Goal: Task Accomplishment & Management: Manage account settings

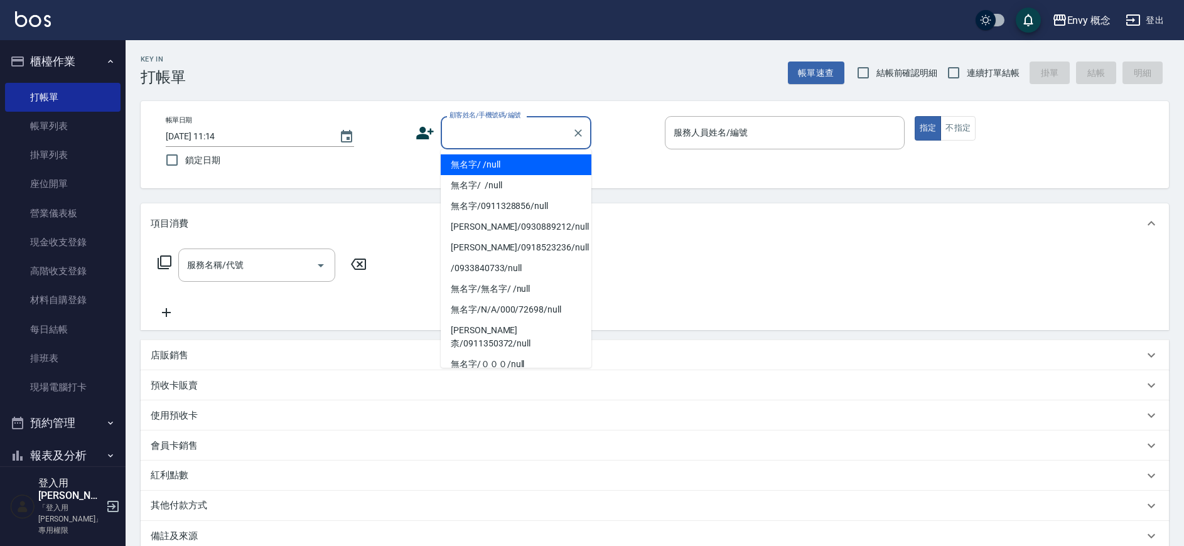
drag, startPoint x: 455, startPoint y: 124, endPoint x: 472, endPoint y: 154, distance: 34.0
click at [455, 124] on input "顧客姓名/手機號碼/編號" at bounding box center [507, 133] width 121 height 22
click at [473, 163] on li "無名字/ /null" at bounding box center [516, 164] width 151 height 21
type input "無名字/ /null"
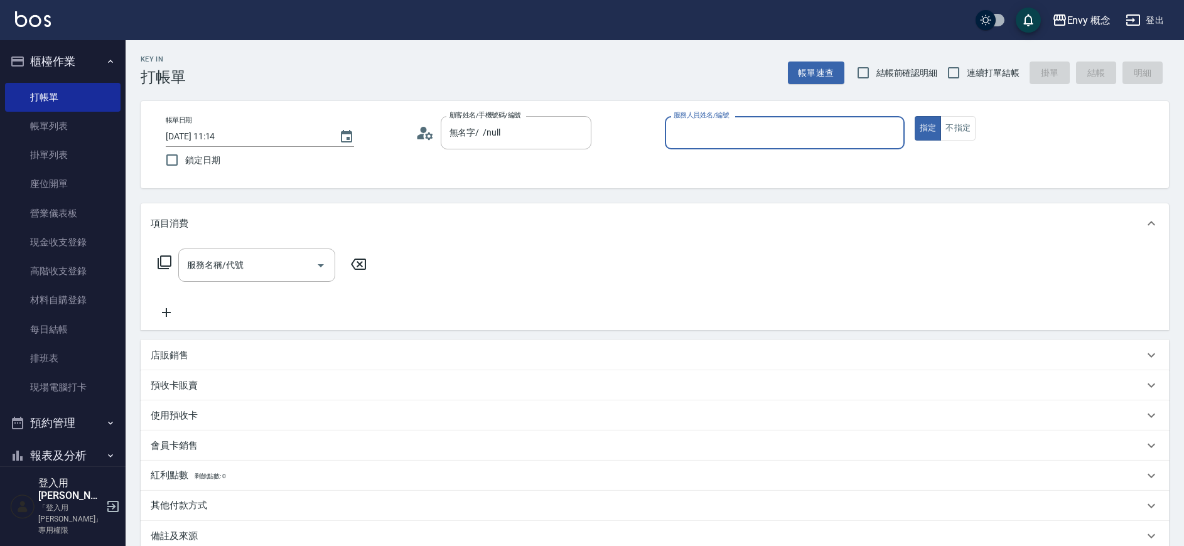
click at [731, 132] on input "服務人員姓名/編號" at bounding box center [785, 133] width 229 height 22
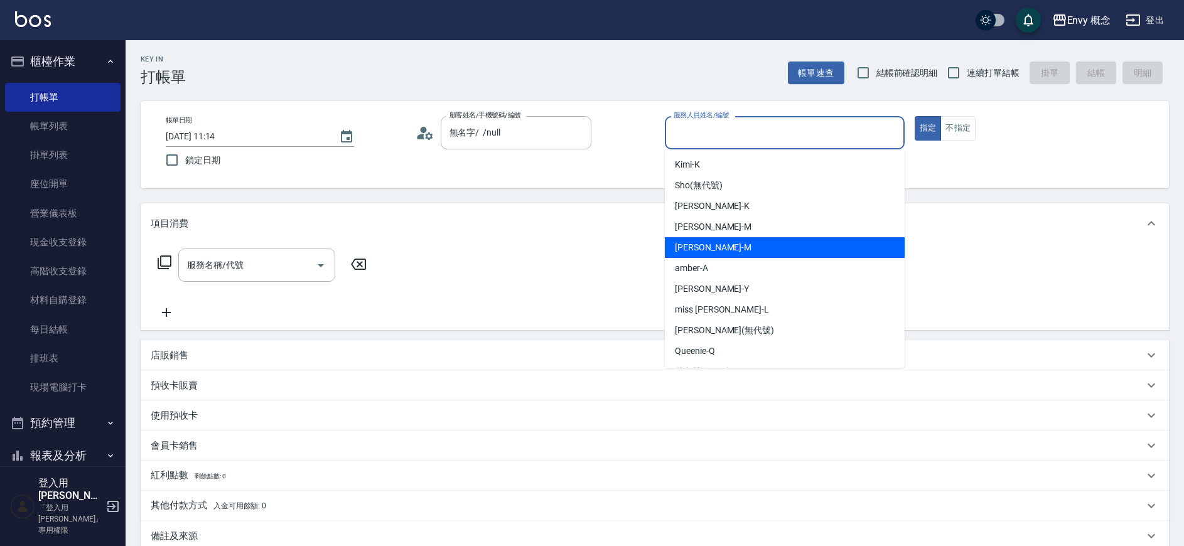
drag, startPoint x: 766, startPoint y: 251, endPoint x: 566, endPoint y: 248, distance: 200.4
click at [766, 251] on div "Molly -M" at bounding box center [785, 247] width 240 height 21
type input "Molly-M"
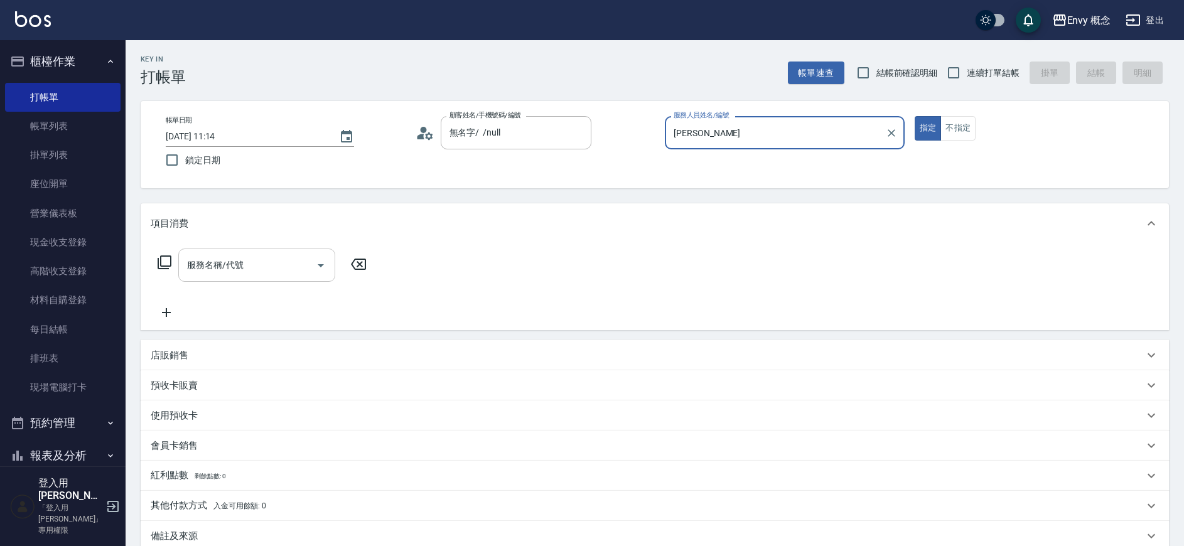
click at [259, 260] on input "服務名稱/代號" at bounding box center [247, 265] width 127 height 22
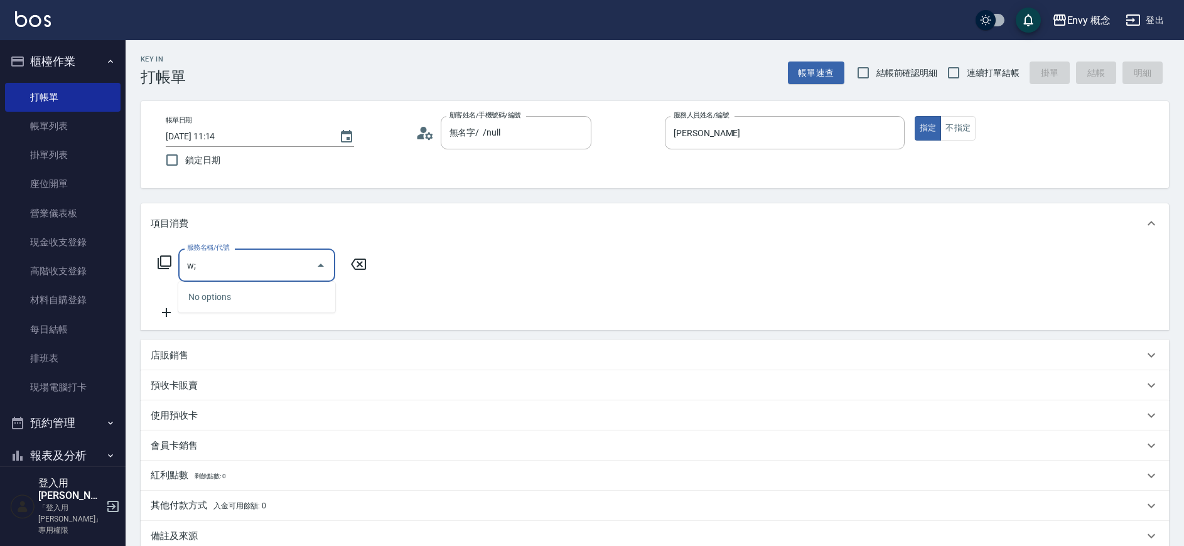
type input "w"
click at [236, 266] on input "ｑ燙" at bounding box center [247, 265] width 127 height 22
type input "ｑ"
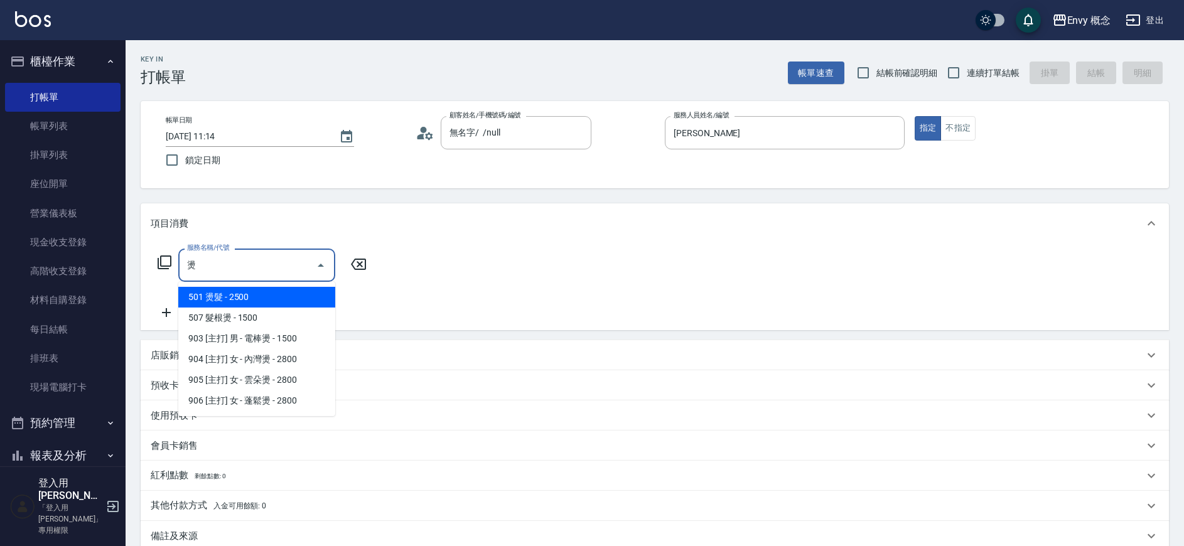
click at [248, 297] on span "501 燙髮 - 2500" at bounding box center [256, 297] width 157 height 21
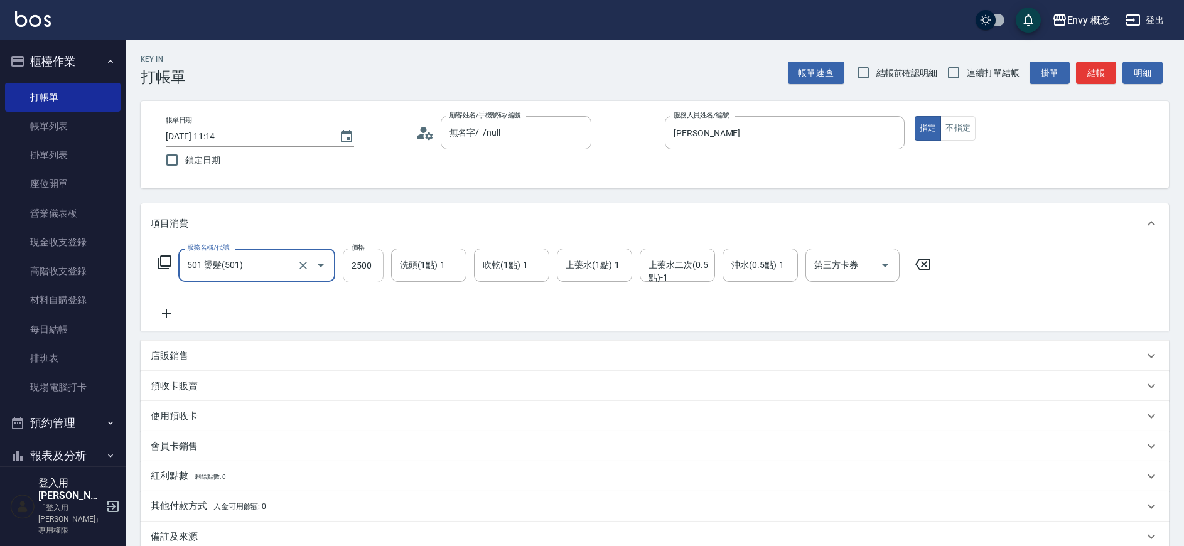
type input "501 燙髮(501)"
click at [371, 269] on input "2500" at bounding box center [363, 266] width 41 height 34
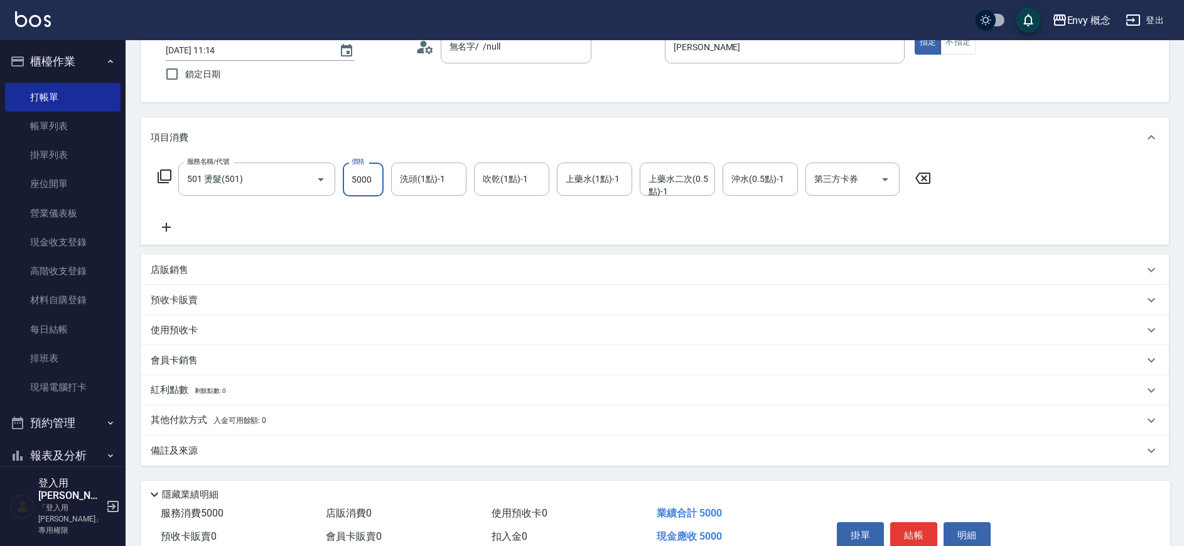
scroll to position [148, 0]
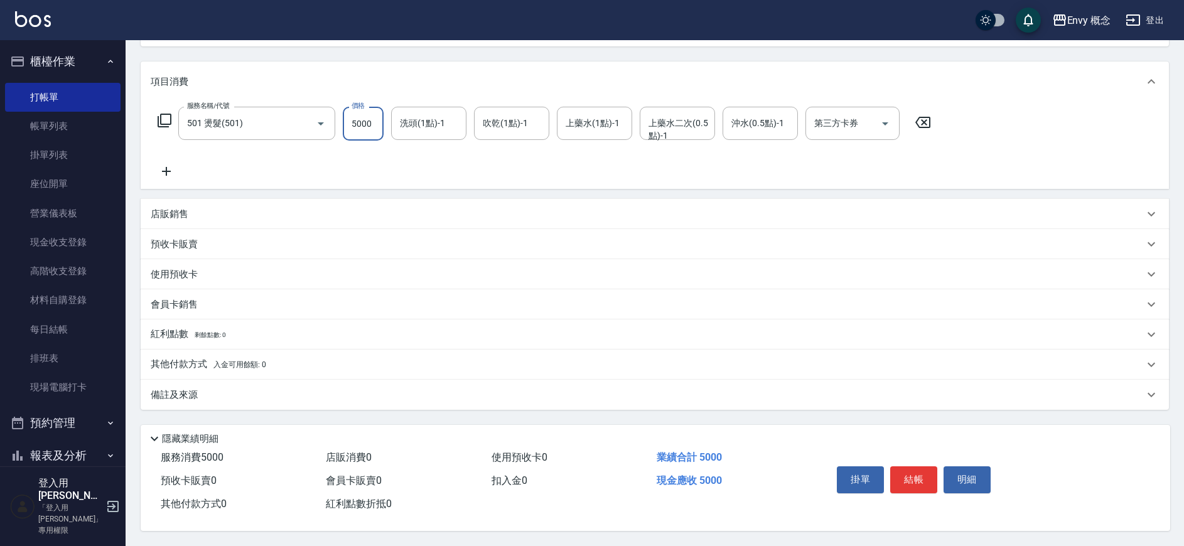
type input "5000"
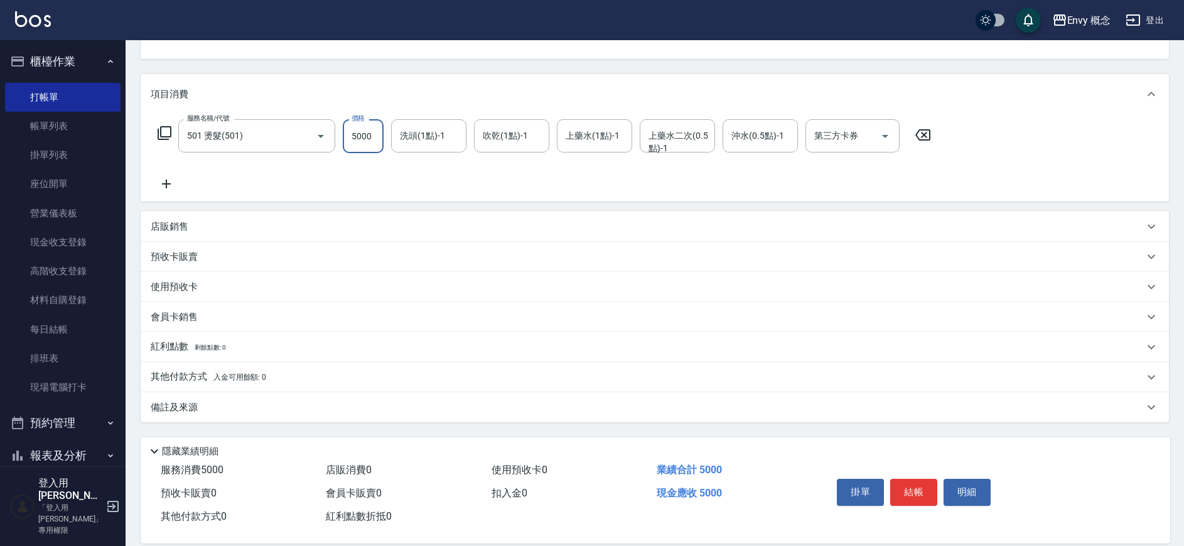
click at [372, 371] on div "其他付款方式 入金可用餘額: 0" at bounding box center [648, 378] width 994 height 14
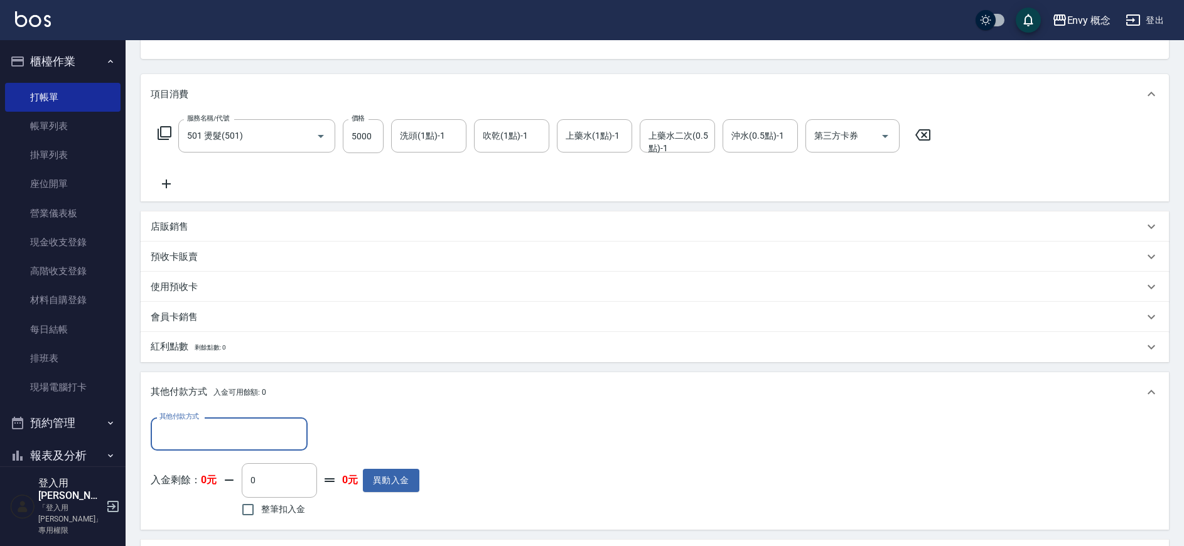
scroll to position [1, 0]
click at [239, 435] on input "其他付款方式" at bounding box center [229, 434] width 146 height 22
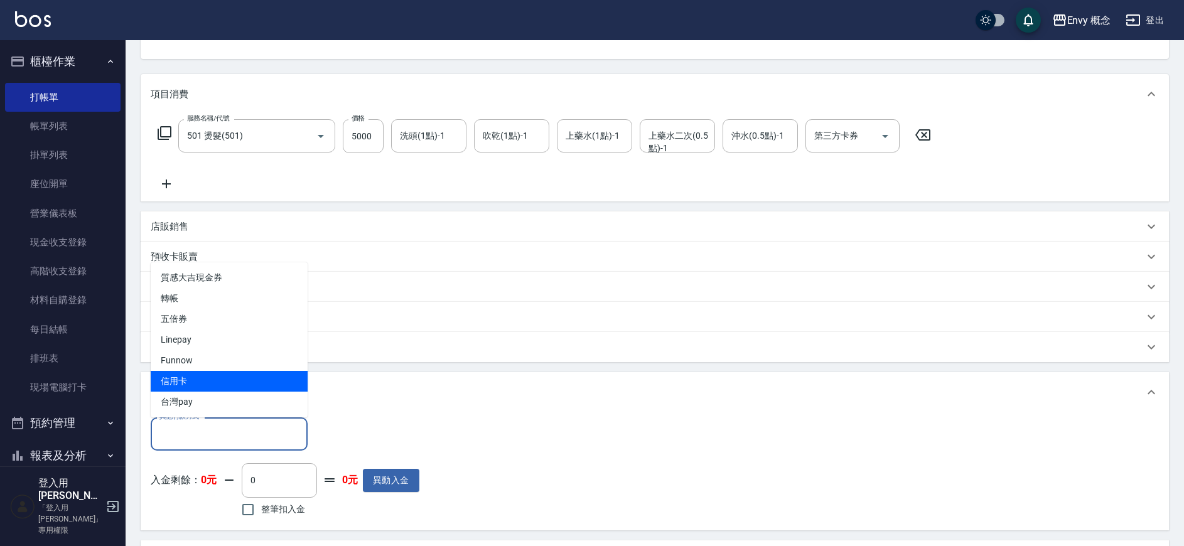
click at [282, 372] on span "信用卡" at bounding box center [229, 381] width 157 height 21
type input "信用卡"
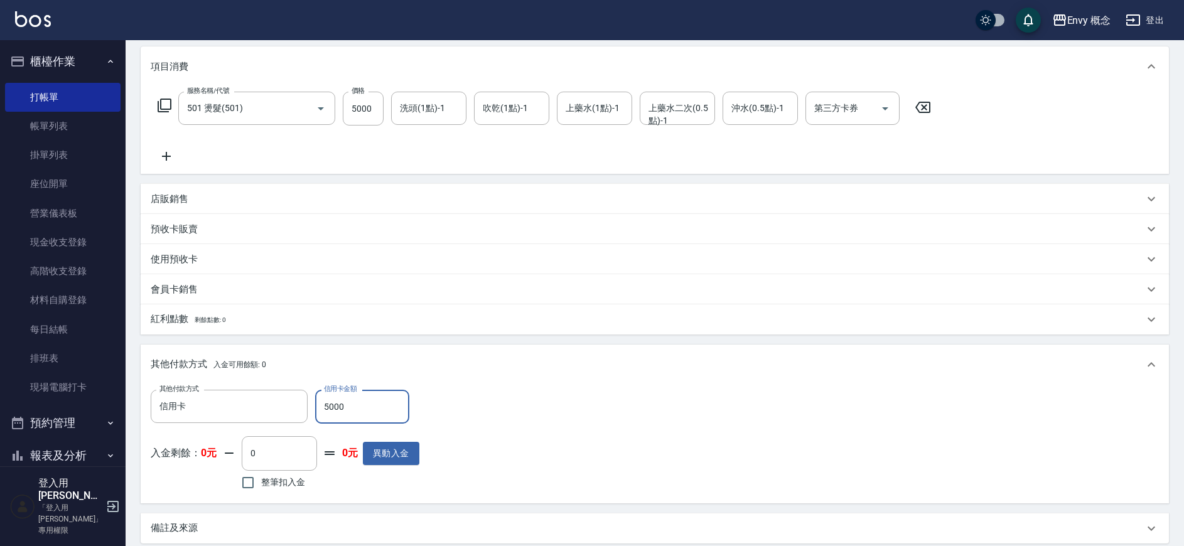
scroll to position [296, 0]
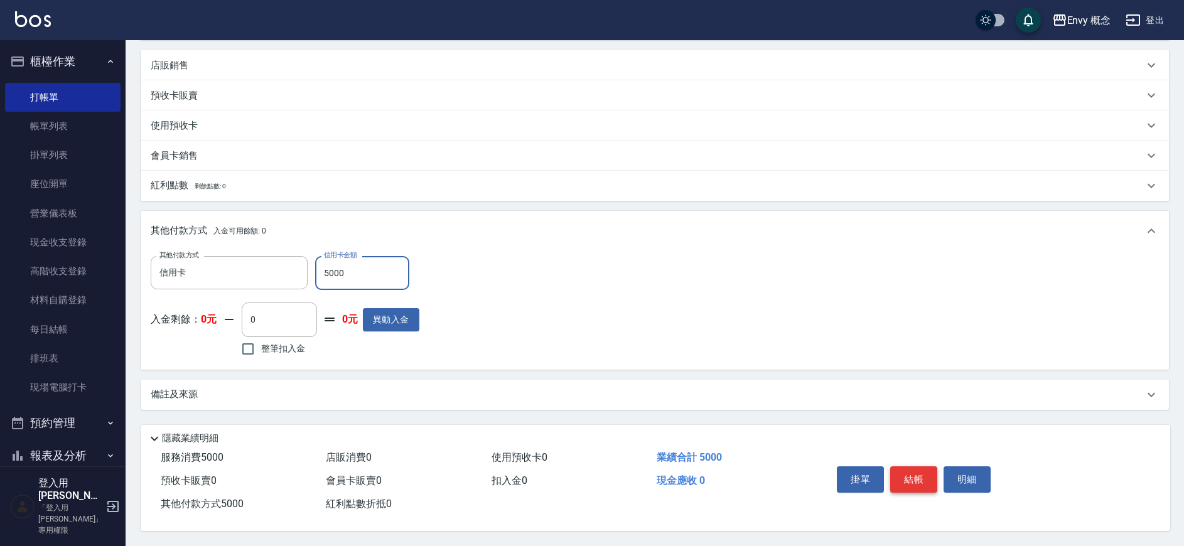
type input "5000"
click at [905, 473] on button "結帳" at bounding box center [914, 480] width 47 height 26
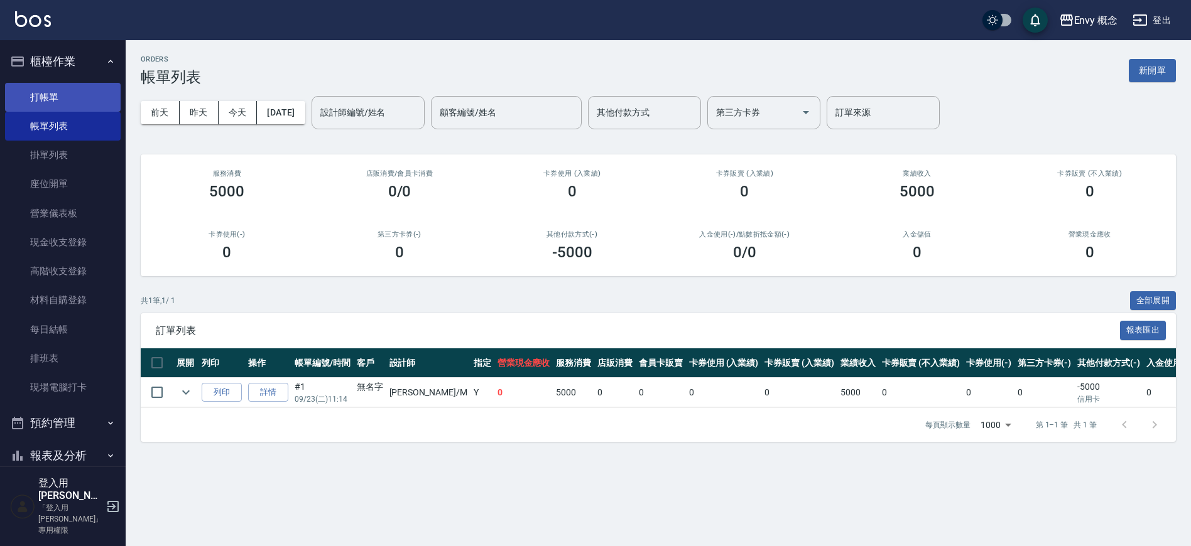
click at [49, 91] on link "打帳單" at bounding box center [63, 97] width 116 height 29
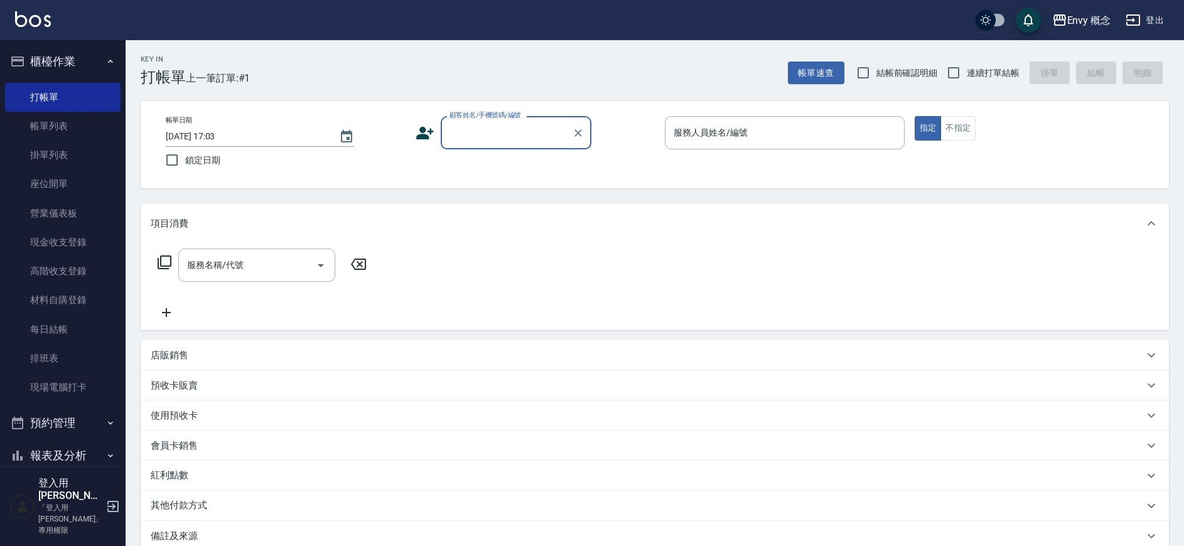
click at [480, 152] on div "帳單日期 2025/09/23 17:03 鎖定日期 顧客姓名/手機號碼/編號 顧客姓名/手機號碼/編號 服務人員姓名/編號 服務人員姓名/編號 指定 不指定" at bounding box center [655, 144] width 999 height 57
click at [489, 134] on input "顧客姓名/手機號碼/編號" at bounding box center [507, 133] width 121 height 22
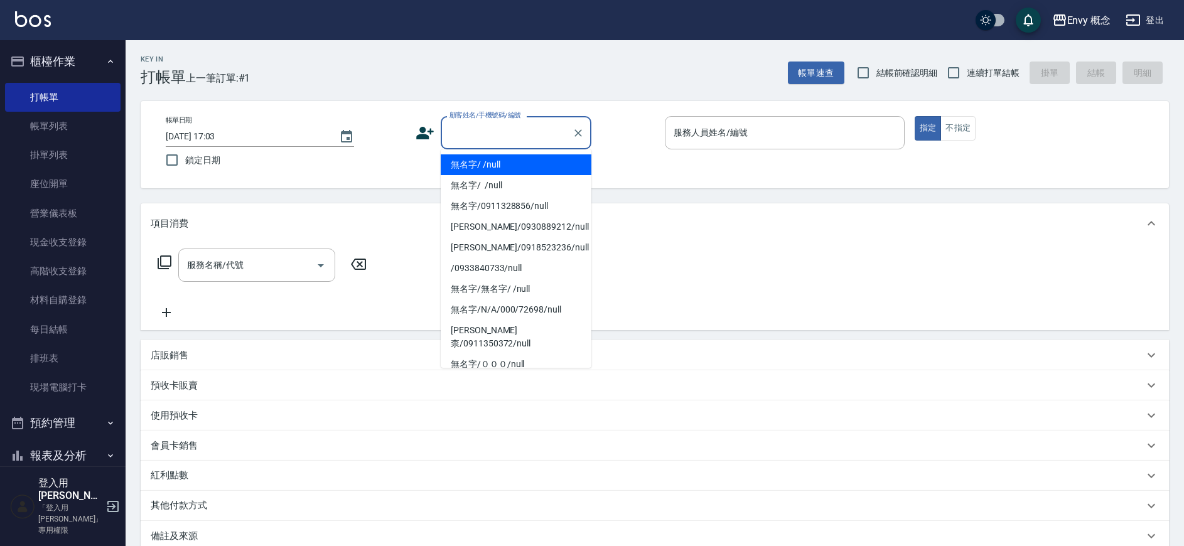
click at [518, 168] on li "無名字/ /null" at bounding box center [516, 164] width 151 height 21
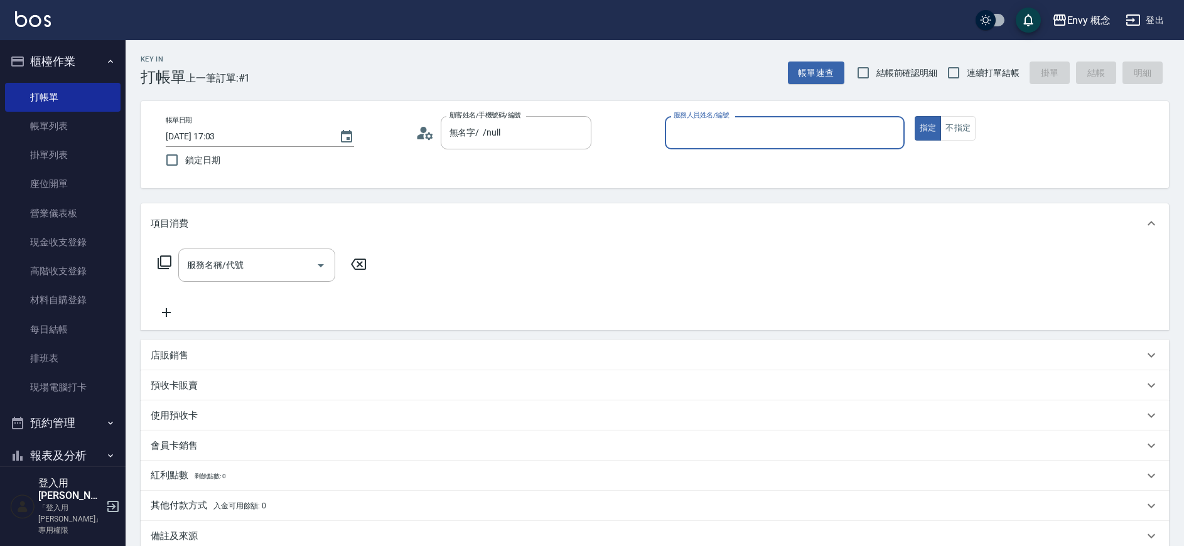
type input "無名字/ /null"
click at [722, 129] on input "服務人員姓名/編號" at bounding box center [785, 133] width 229 height 22
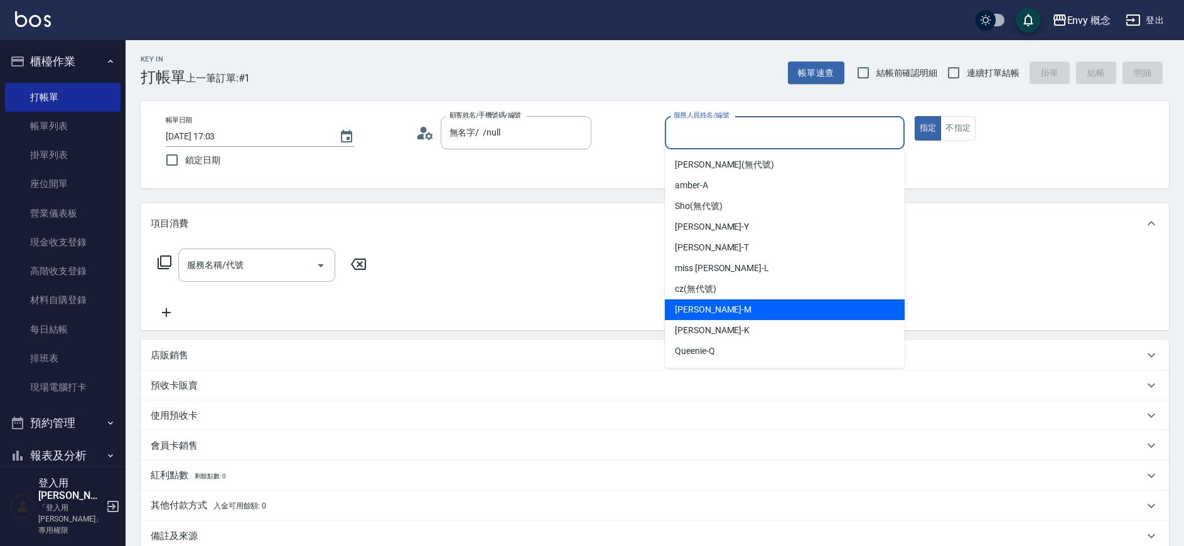
click at [729, 303] on div "Molly -M" at bounding box center [785, 310] width 240 height 21
type input "Molly-M"
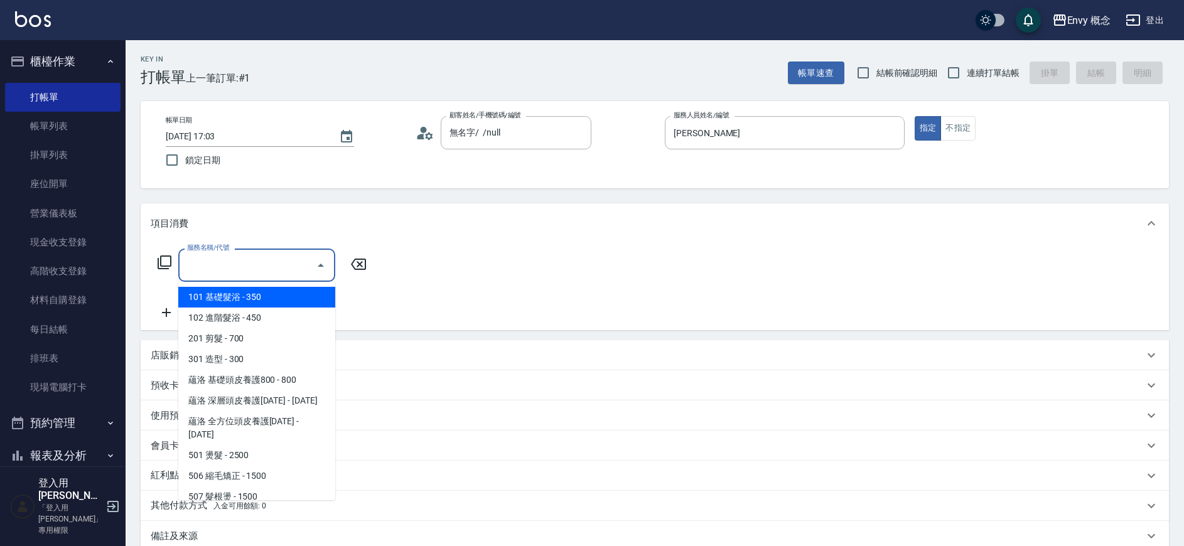
click at [291, 259] on input "服務名稱/代號" at bounding box center [247, 265] width 127 height 22
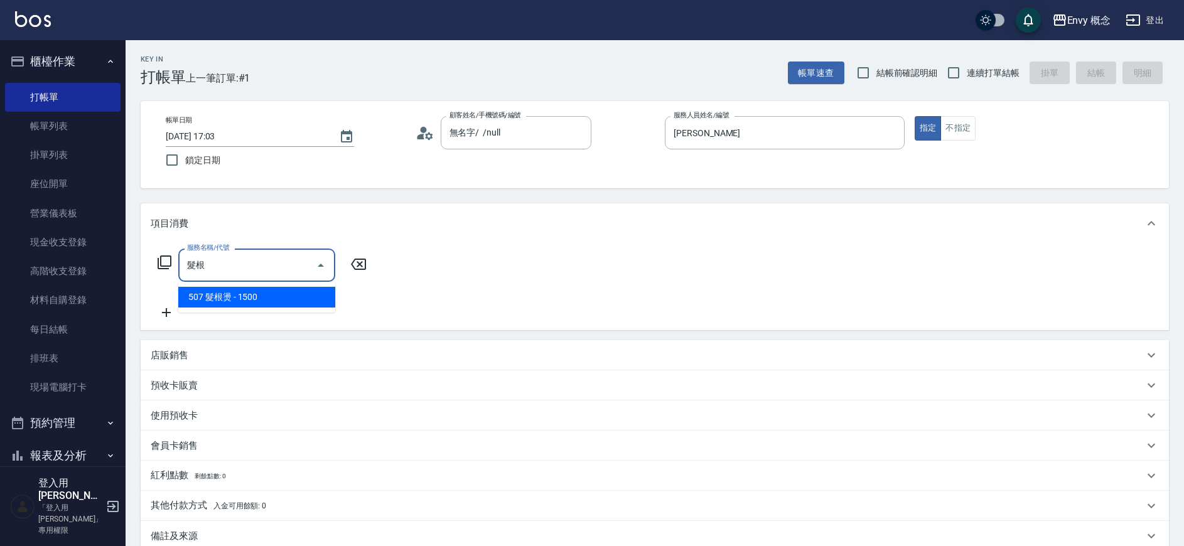
click at [303, 291] on span "507 髮根燙 - 1500" at bounding box center [256, 297] width 157 height 21
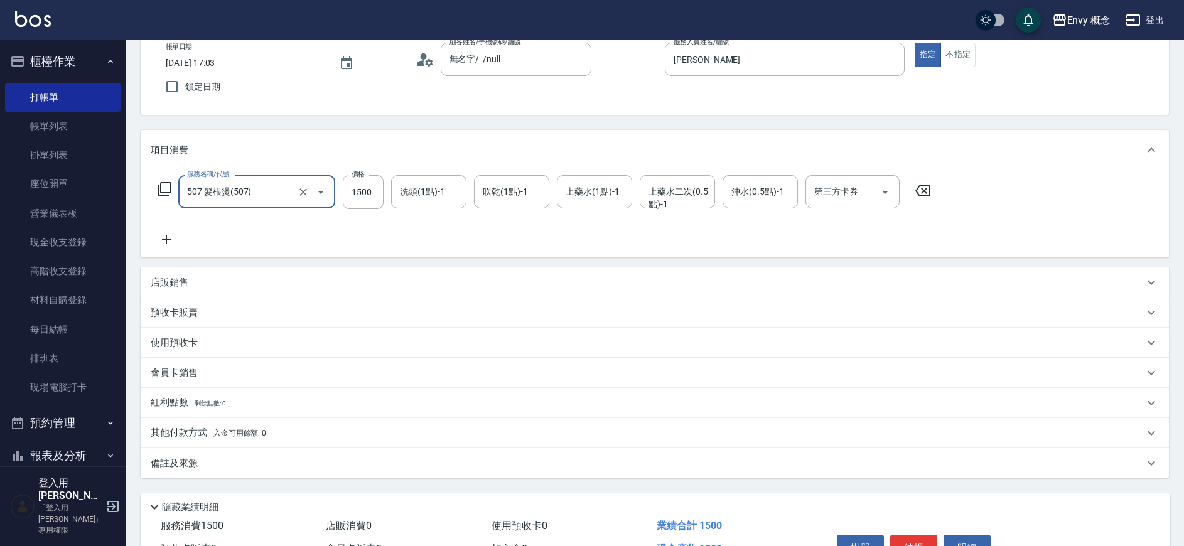
scroll to position [148, 0]
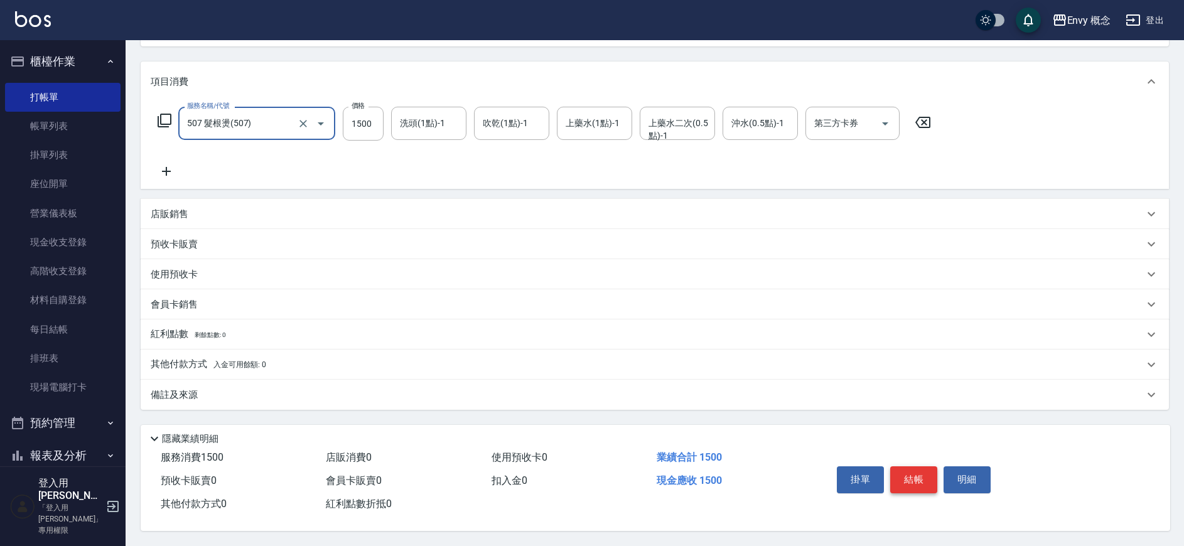
type input "507 髮根燙(507)"
click at [916, 467] on button "結帳" at bounding box center [914, 480] width 47 height 26
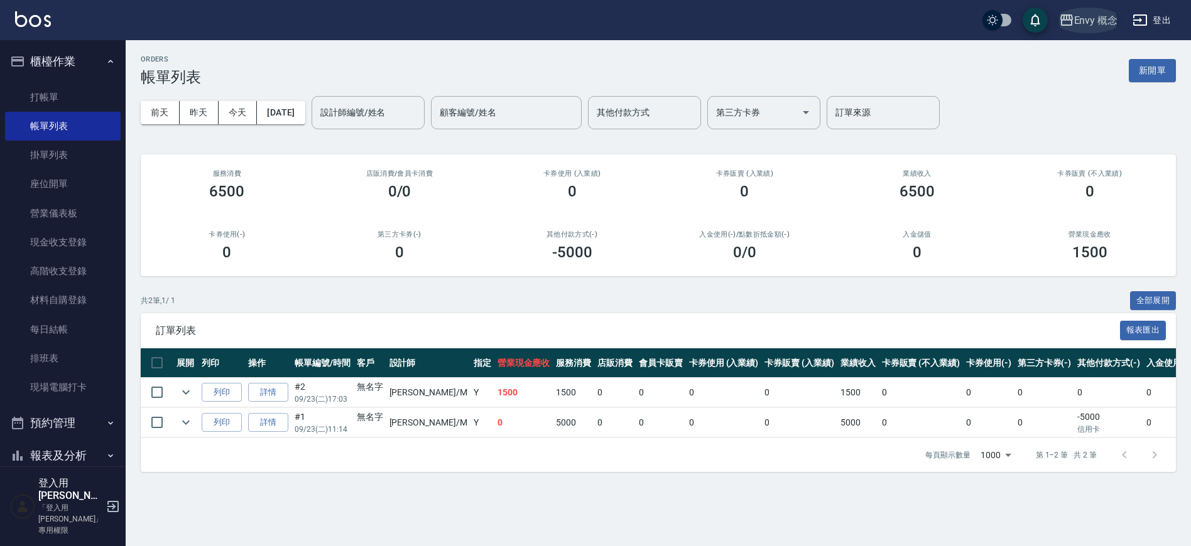
click at [1102, 19] on div "Envy 概念" at bounding box center [1096, 21] width 44 height 16
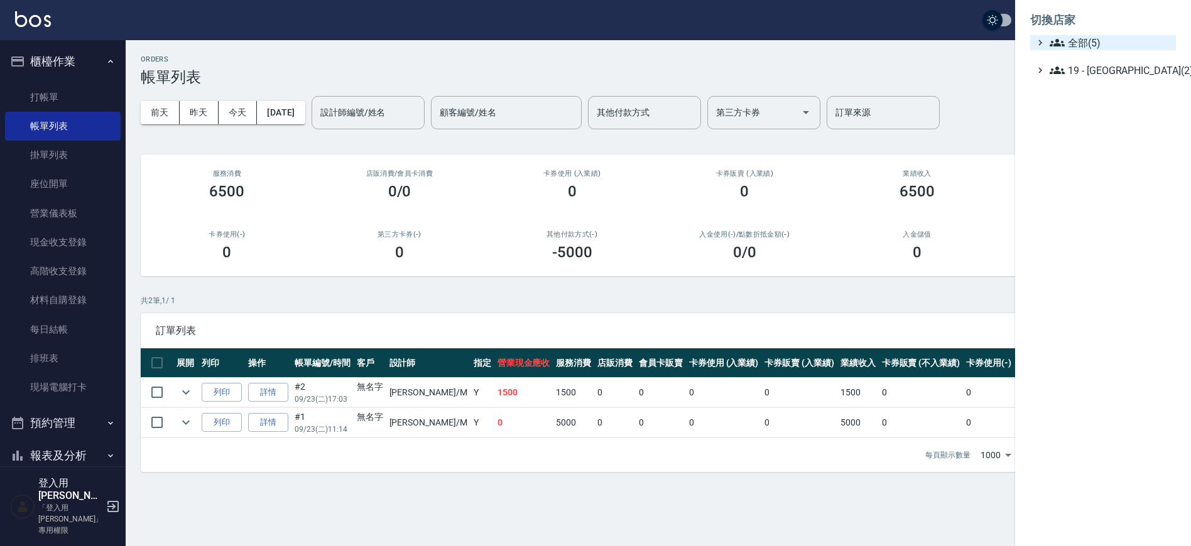
click at [1086, 41] on span "全部(5)" at bounding box center [1109, 42] width 121 height 15
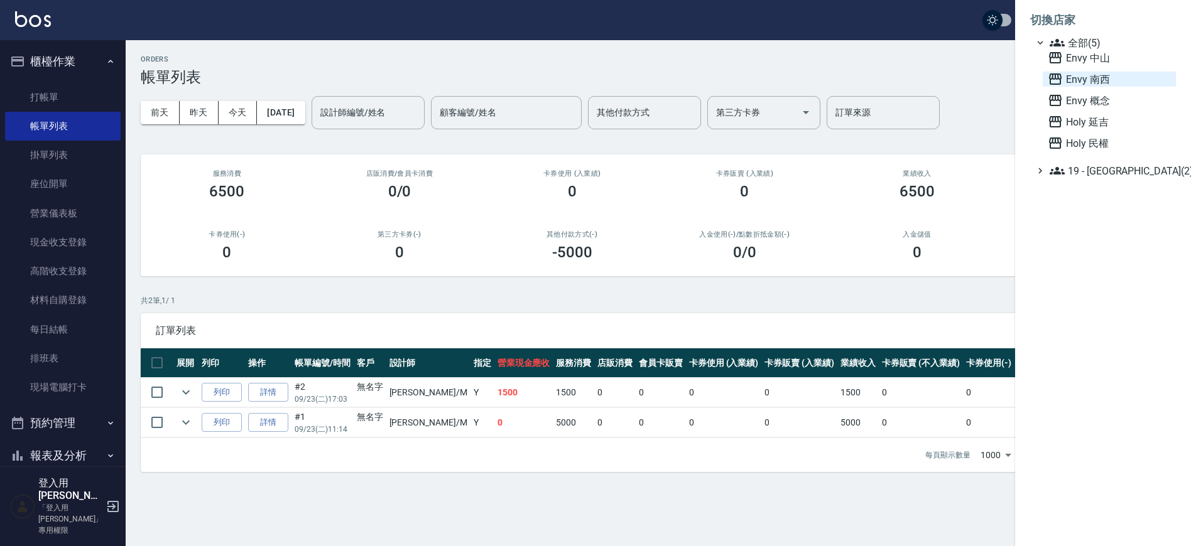
click at [1074, 75] on span "Envy 南西" at bounding box center [1109, 79] width 123 height 15
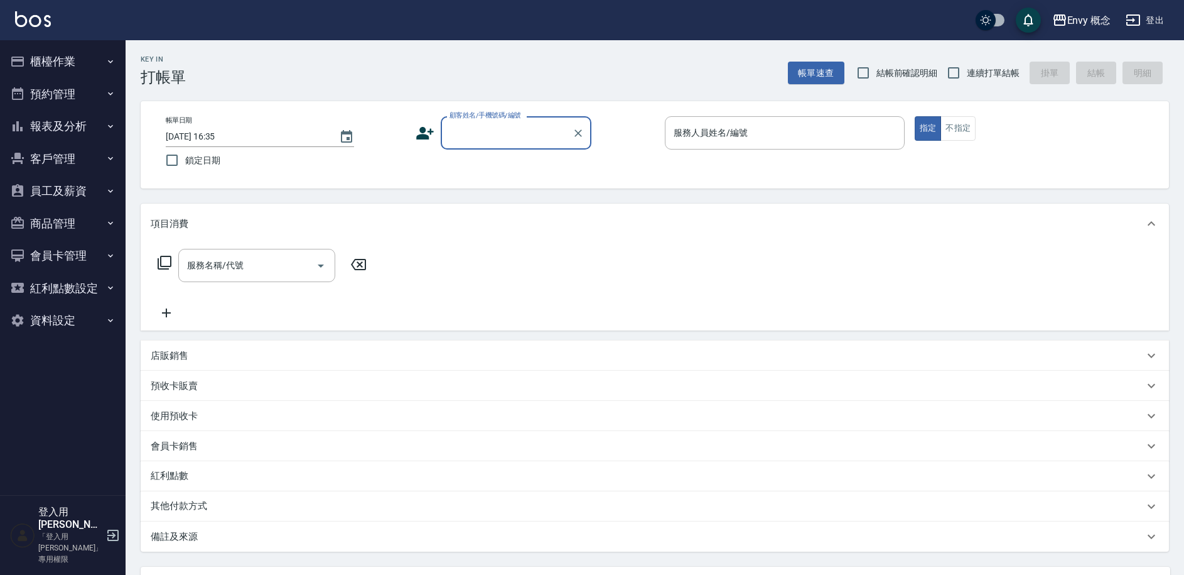
click at [73, 72] on button "櫃檯作業" at bounding box center [63, 61] width 116 height 33
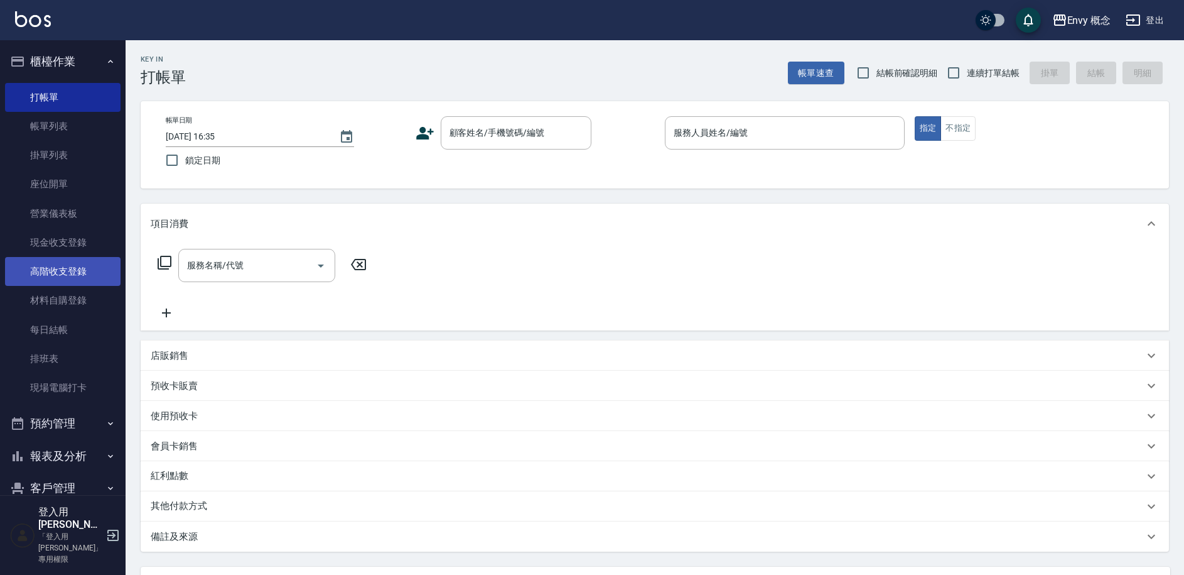
click at [67, 273] on link "高階收支登錄" at bounding box center [63, 271] width 116 height 29
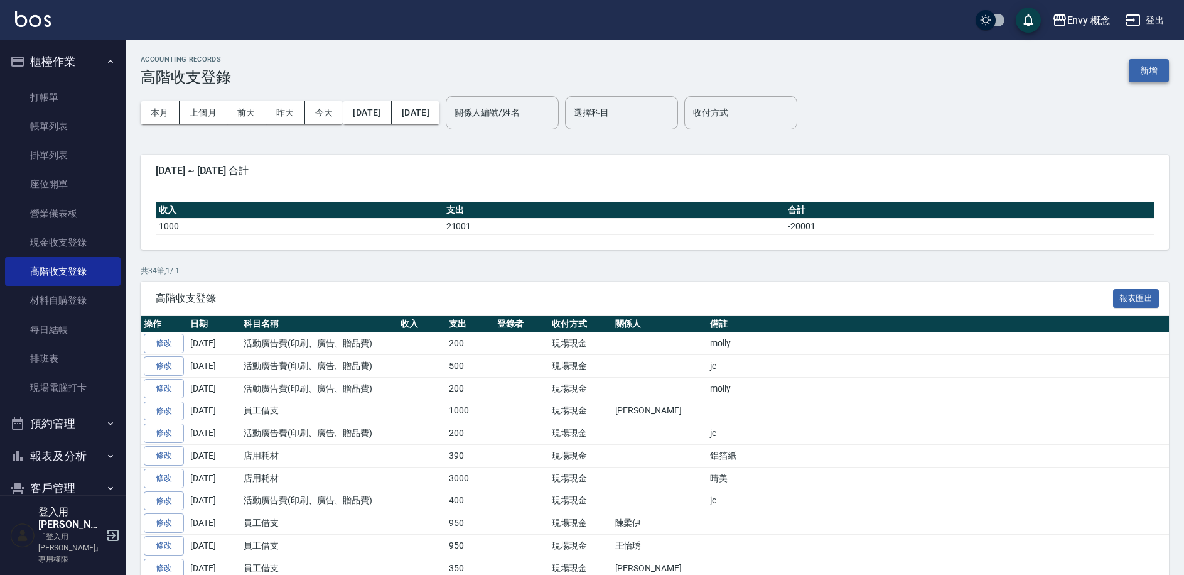
click at [1153, 73] on button "新增" at bounding box center [1149, 70] width 40 height 23
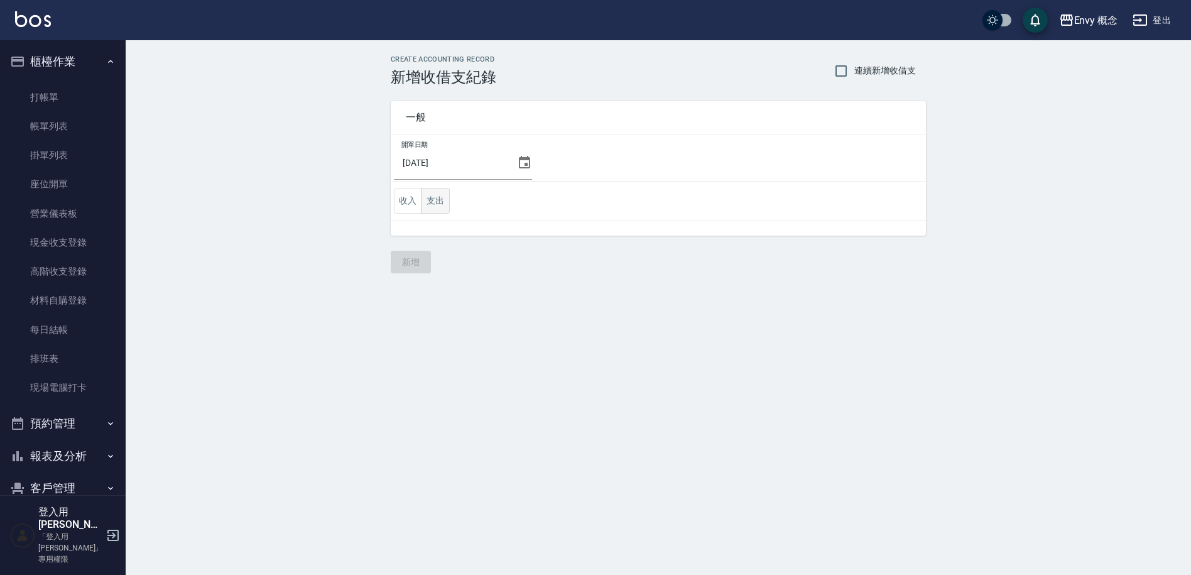
click at [438, 199] on button "支出" at bounding box center [435, 201] width 28 height 26
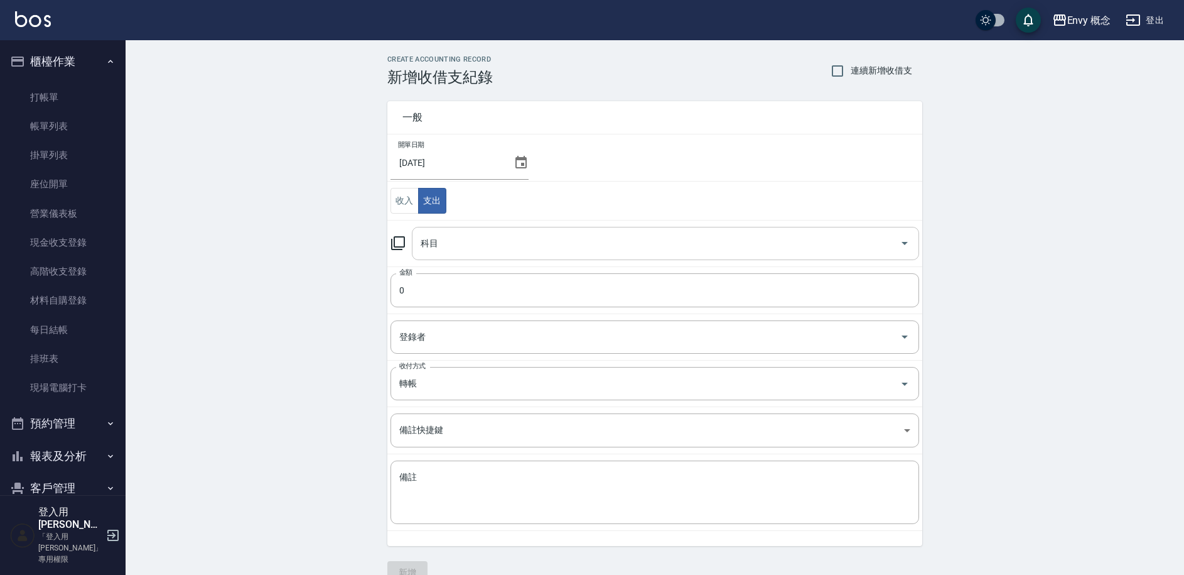
click at [463, 242] on input "科目" at bounding box center [656, 243] width 477 height 22
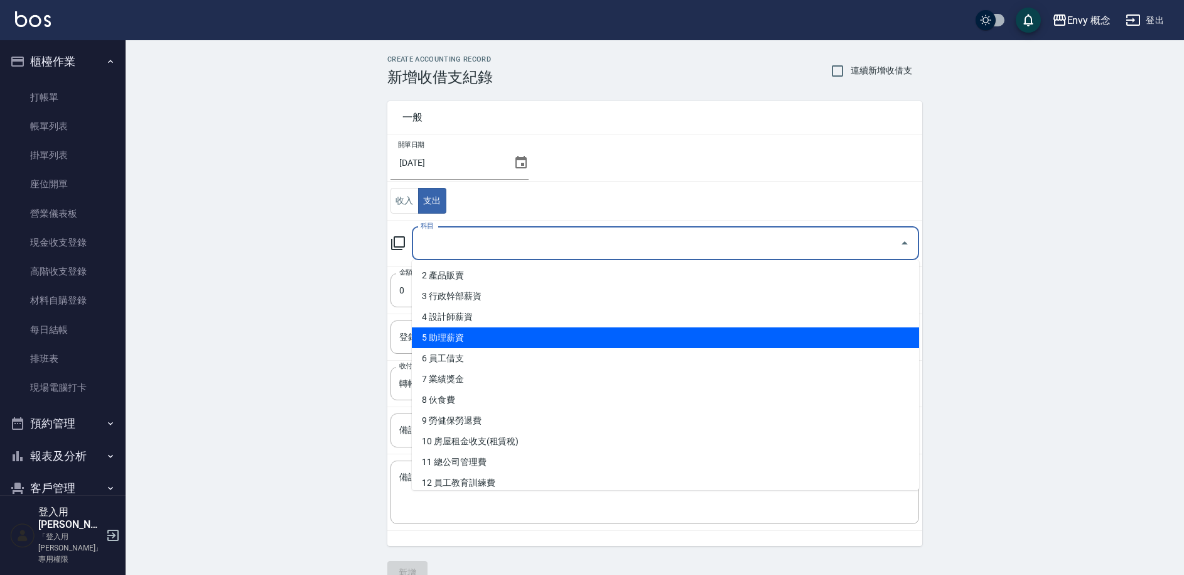
scroll to position [46, 0]
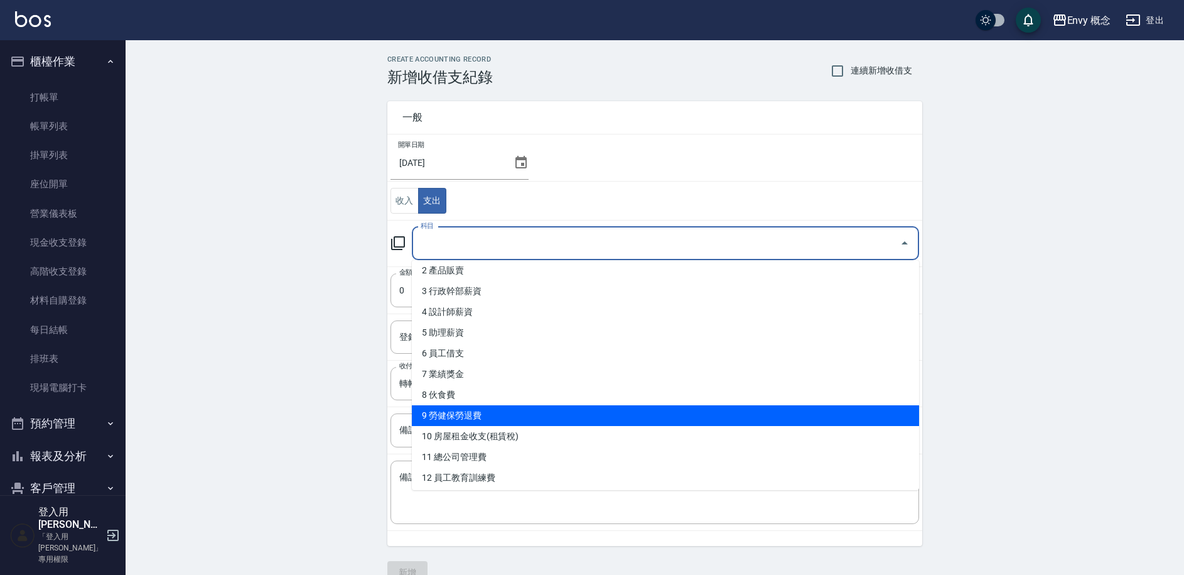
click at [499, 418] on li "9 勞健保勞退費" at bounding box center [665, 415] width 507 height 21
type input "9 勞健保勞退費"
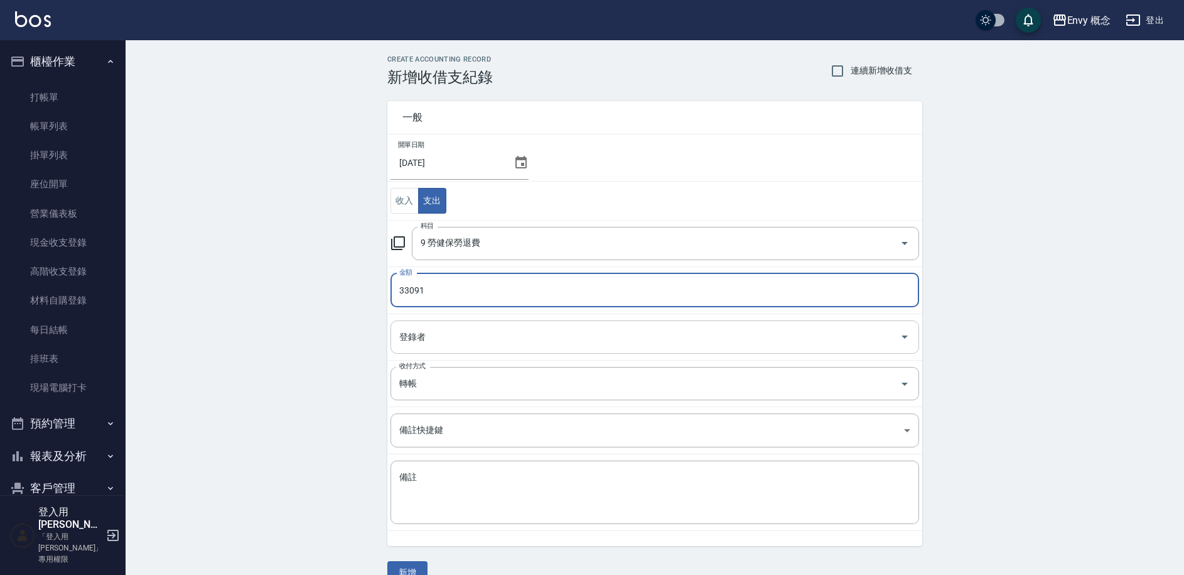
type input "33091"
click at [442, 335] on input "登錄者" at bounding box center [645, 337] width 499 height 22
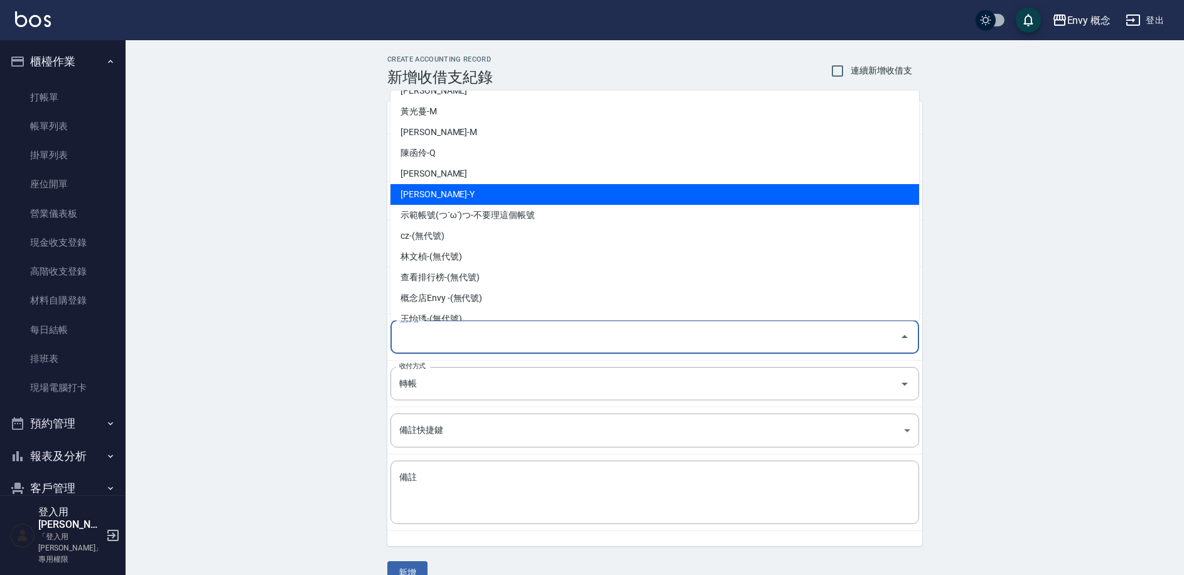
scroll to position [195, 0]
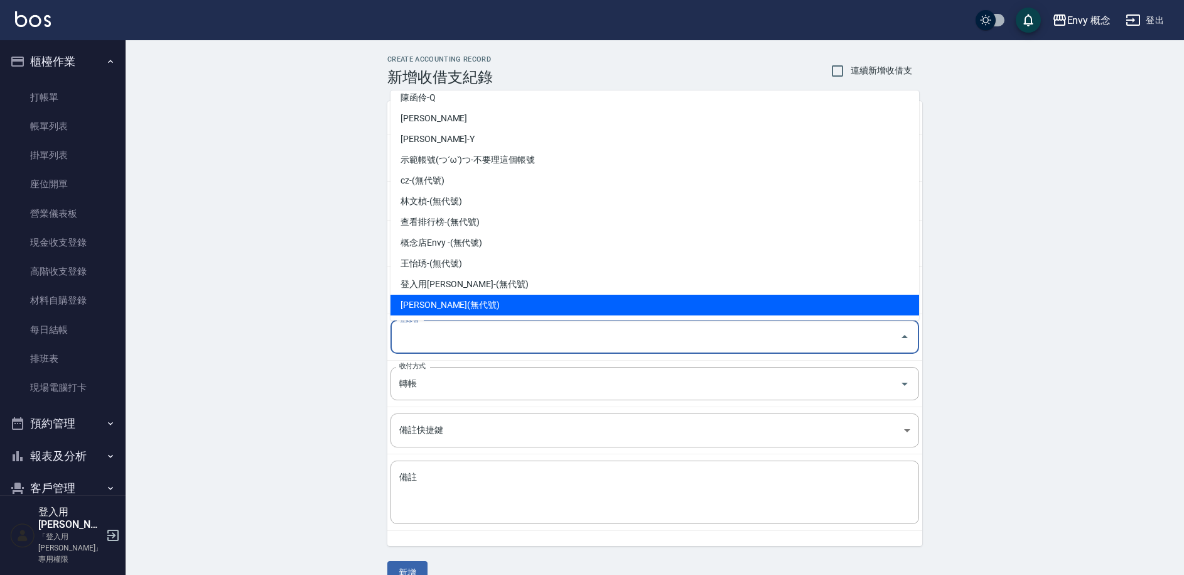
click at [254, 317] on div "CREATE ACCOUNTING RECORD 新增收借支紀錄 連續新增收借支 一般 開單日期 2025/09/23 收入 支出 科目 9 勞健保勞退費 科…" at bounding box center [655, 319] width 1059 height 559
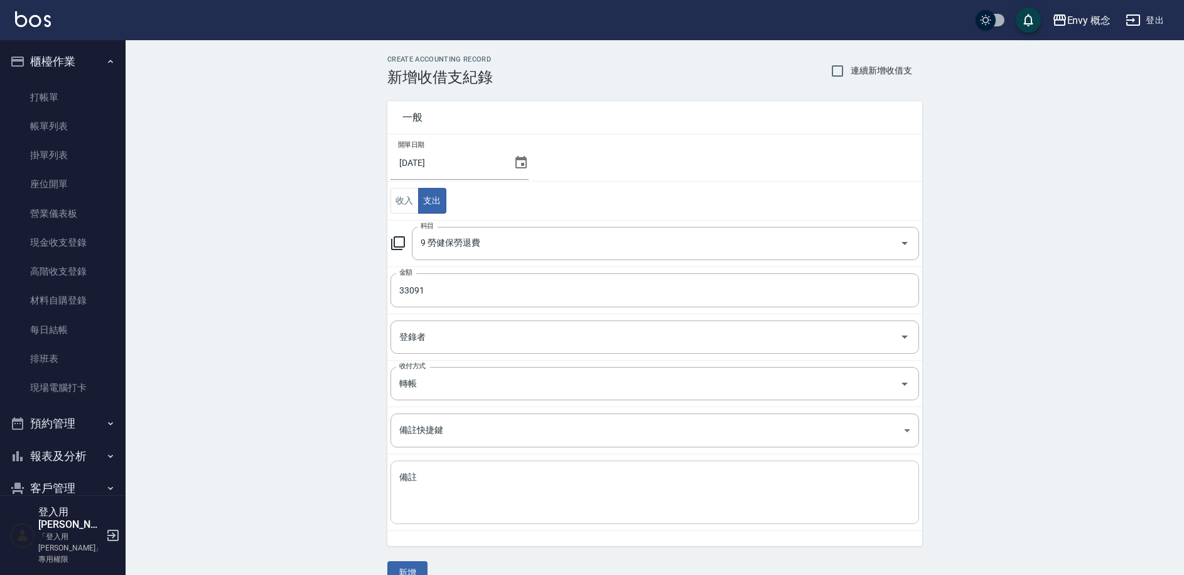
click at [428, 482] on textarea "備註" at bounding box center [654, 492] width 511 height 43
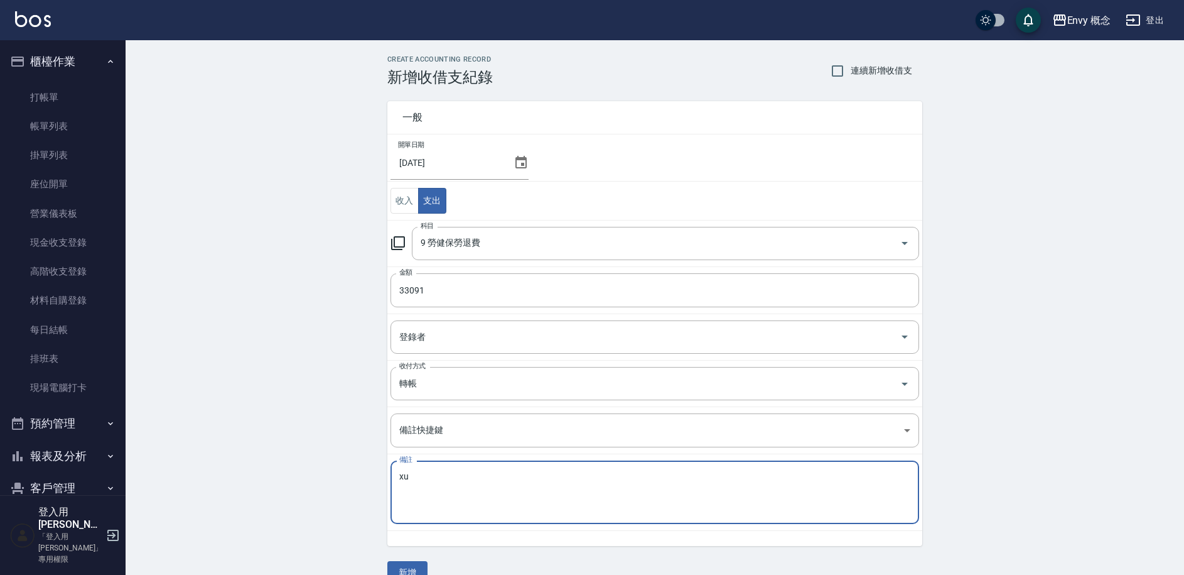
type textarea "x"
type textarea "藍"
type textarea "勞"
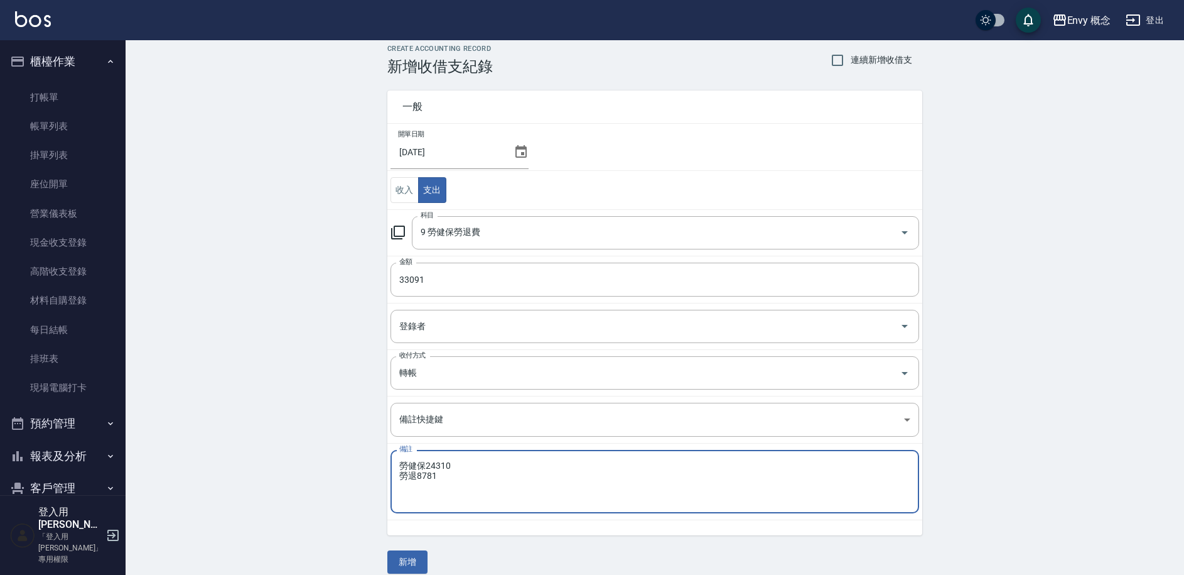
scroll to position [24, 0]
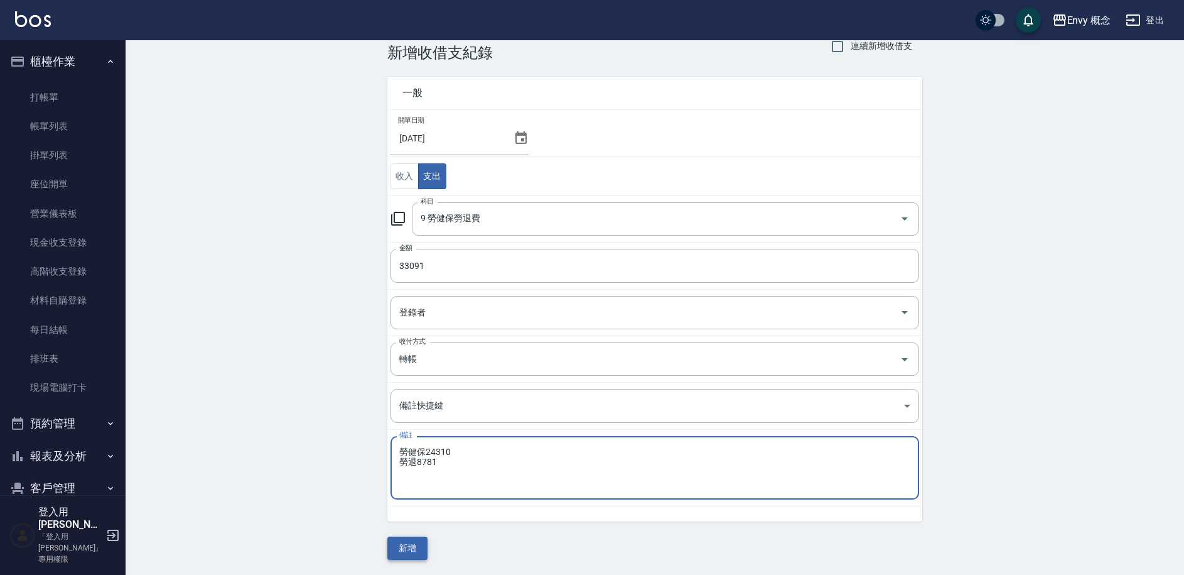
type textarea "勞健保24310 勞退8781"
click at [408, 546] on button "新增" at bounding box center [408, 547] width 40 height 23
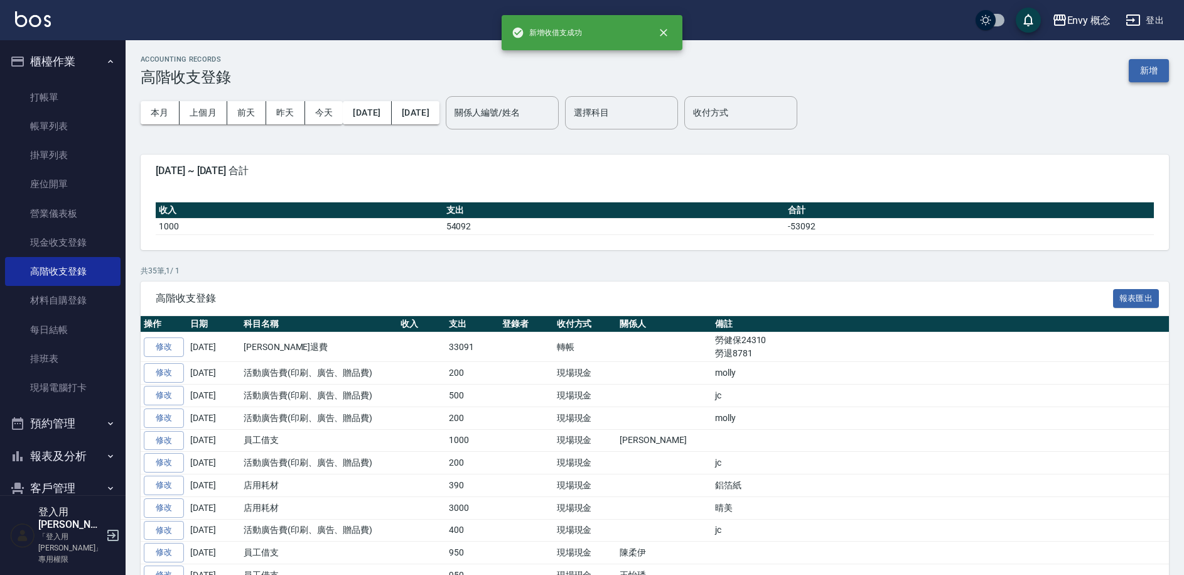
click at [1139, 76] on button "新增" at bounding box center [1149, 70] width 40 height 23
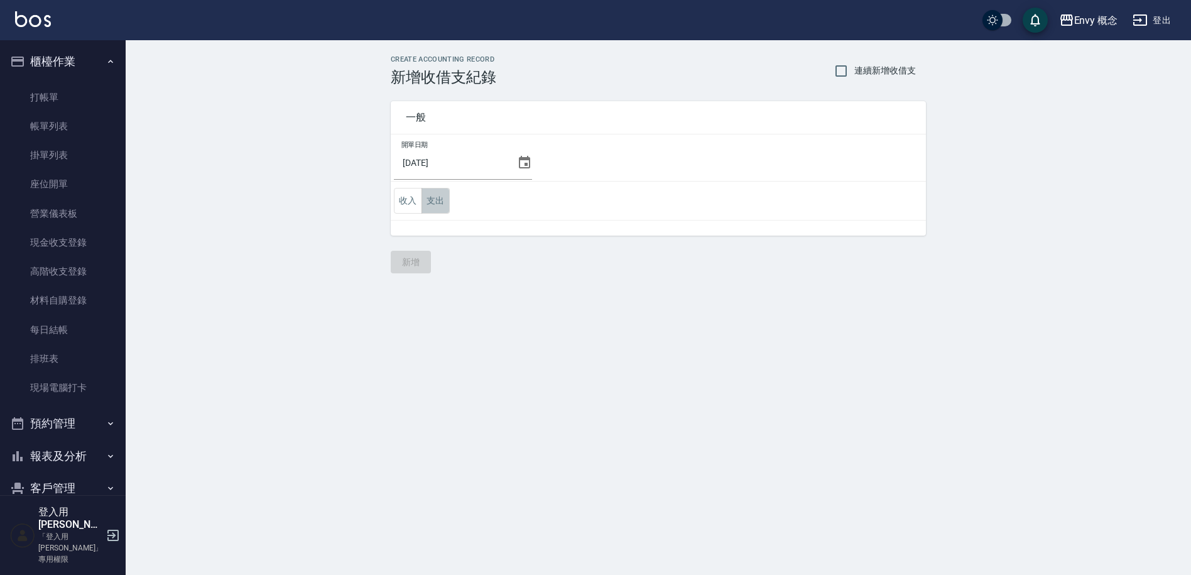
click at [447, 197] on button "支出" at bounding box center [435, 201] width 28 height 26
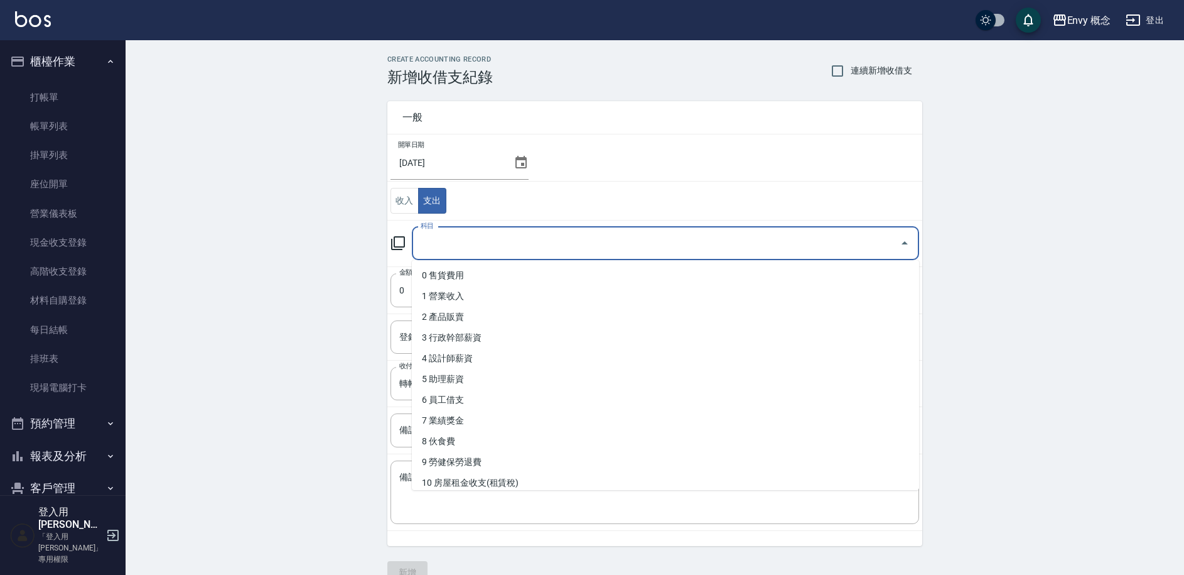
click at [445, 238] on input "科目" at bounding box center [656, 243] width 477 height 22
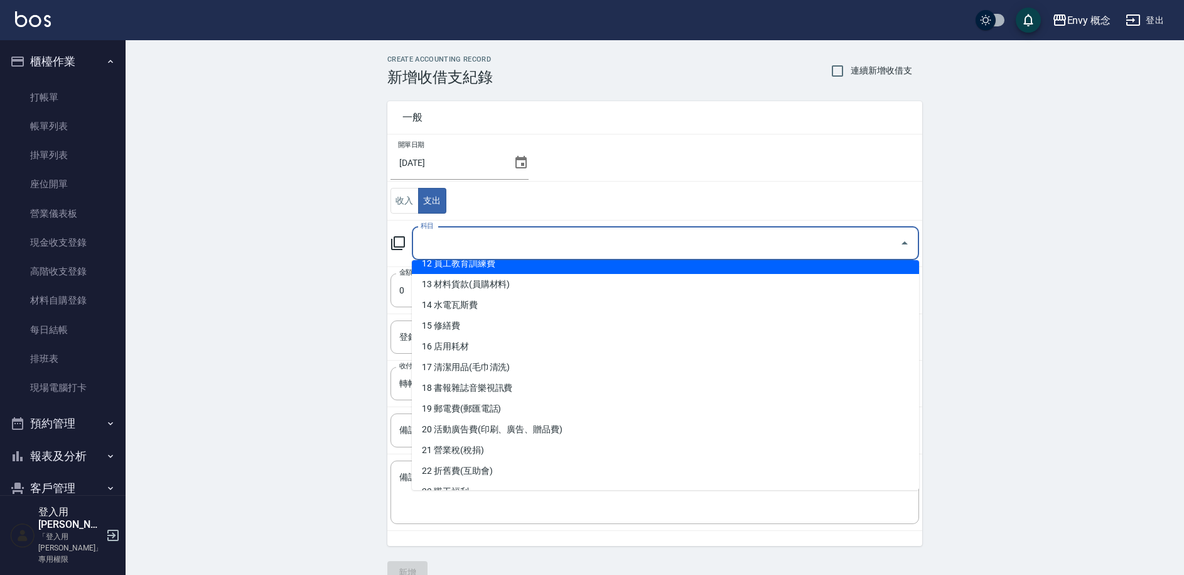
scroll to position [257, 0]
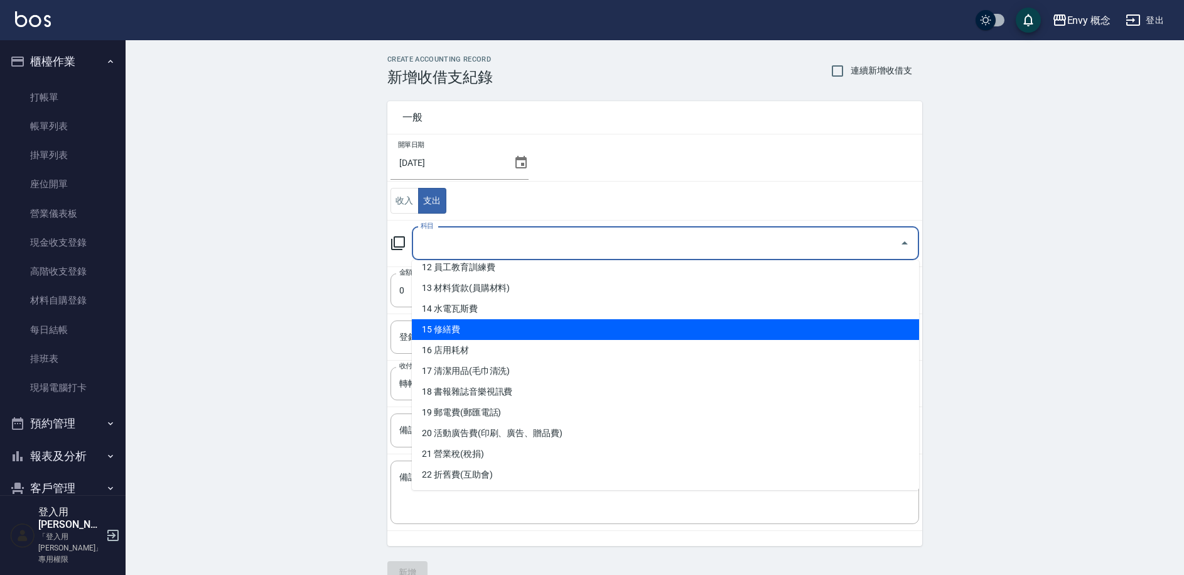
click at [323, 332] on div "CREATE ACCOUNTING RECORD 新增收借支紀錄 連續新增收借支 一般 開單日期 2025/09/23 收入 支出 科目 科目 金額 0 金額…" at bounding box center [655, 319] width 1059 height 559
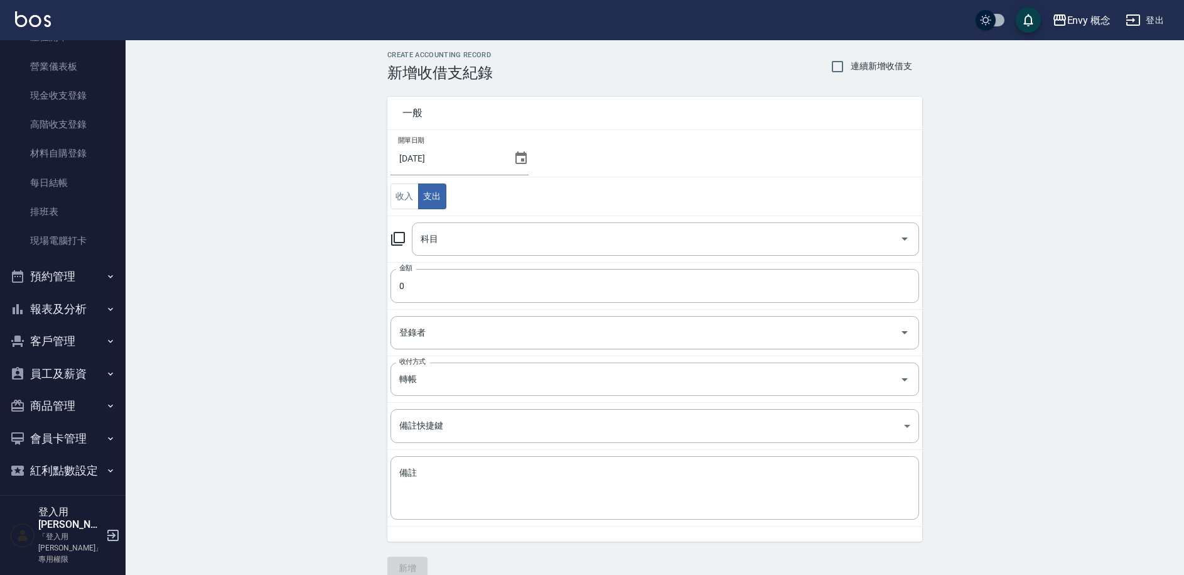
scroll to position [154, 0]
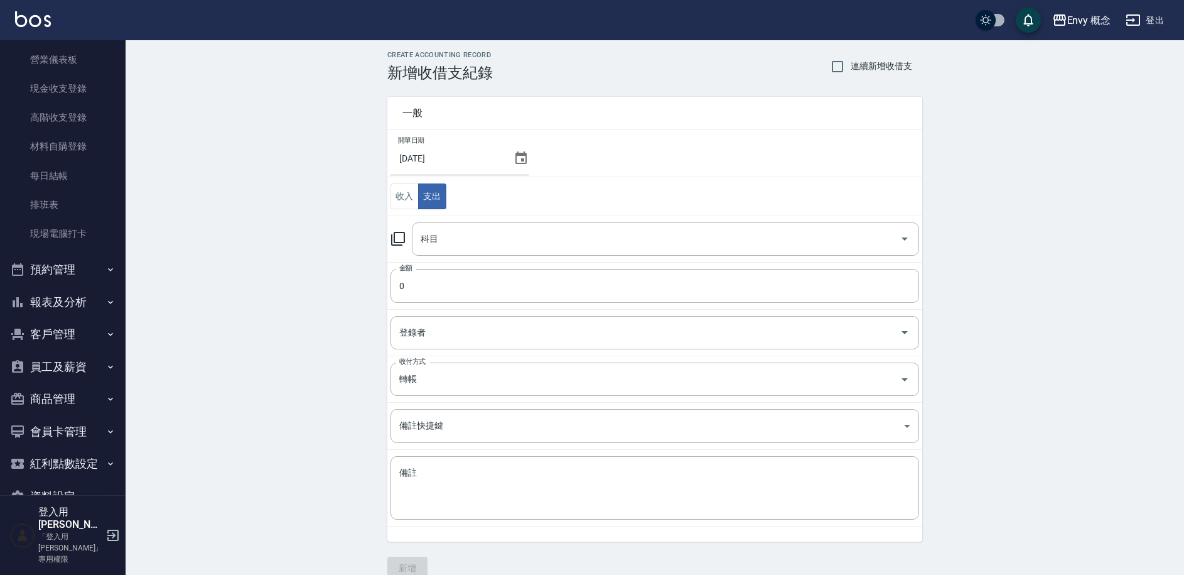
click at [70, 502] on button "資料設定" at bounding box center [63, 496] width 116 height 33
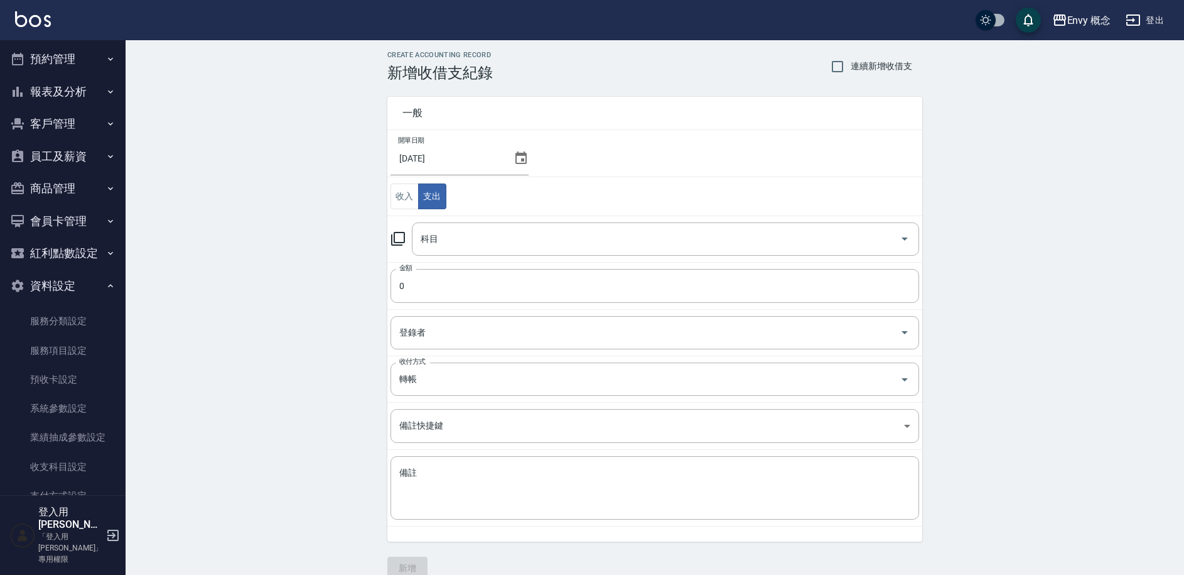
scroll to position [404, 0]
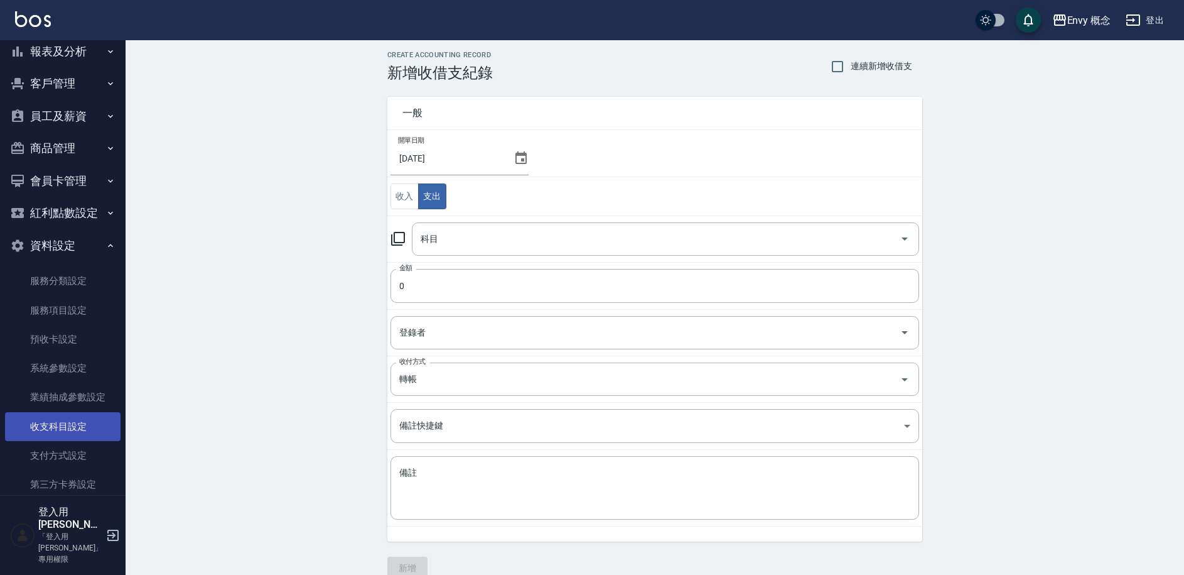
click at [88, 423] on link "收支科目設定" at bounding box center [63, 426] width 116 height 29
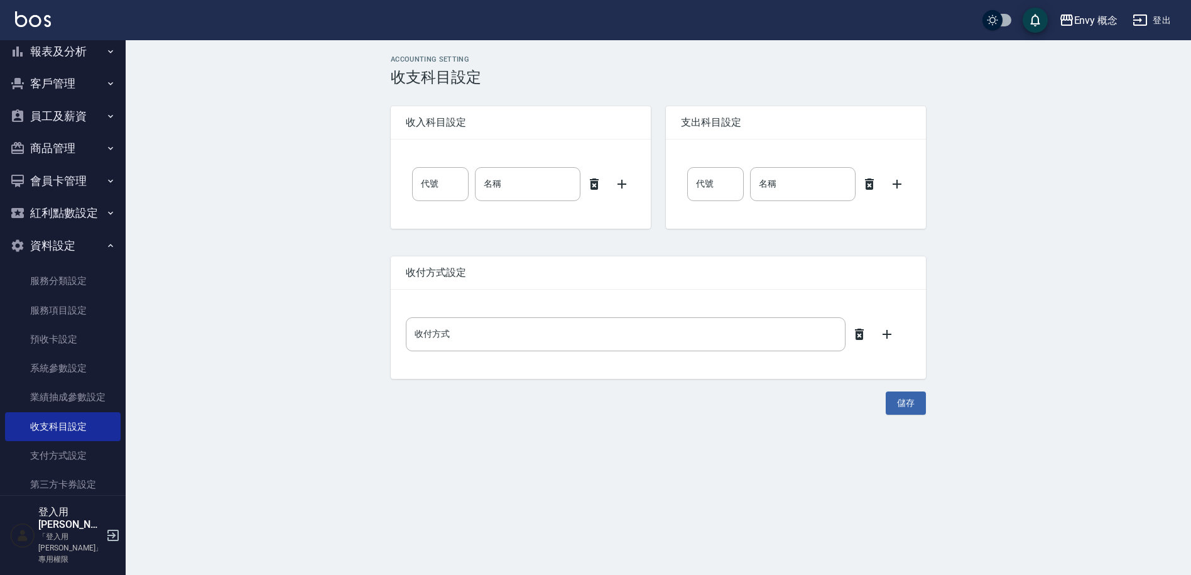
type input "0"
type input "售貨費用"
type input "0"
type input "售貨費用"
type input "現場現金"
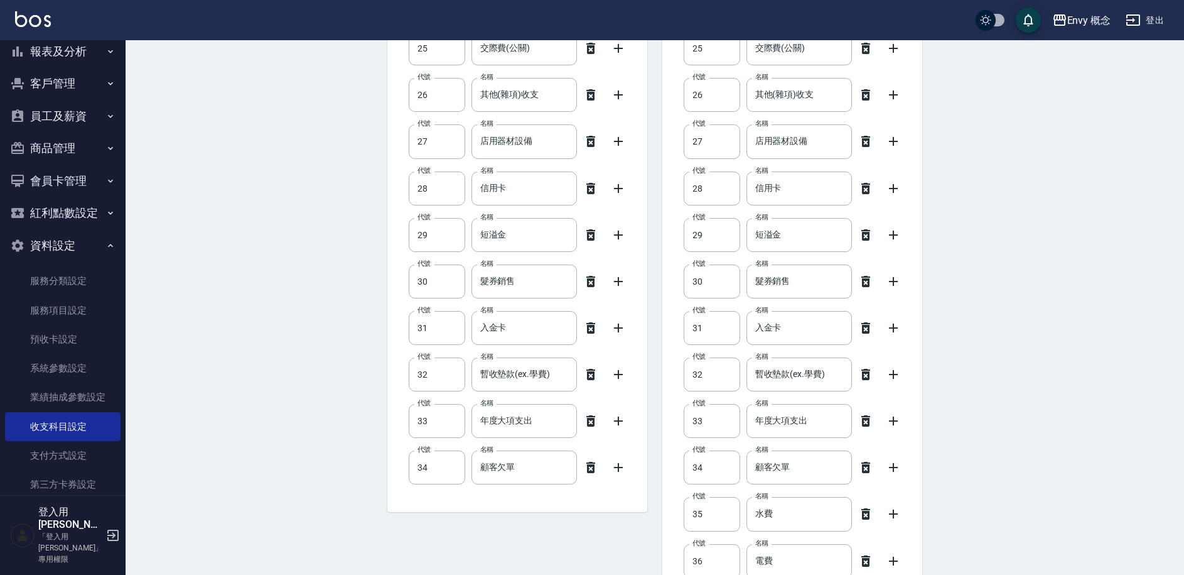
scroll to position [1184, 0]
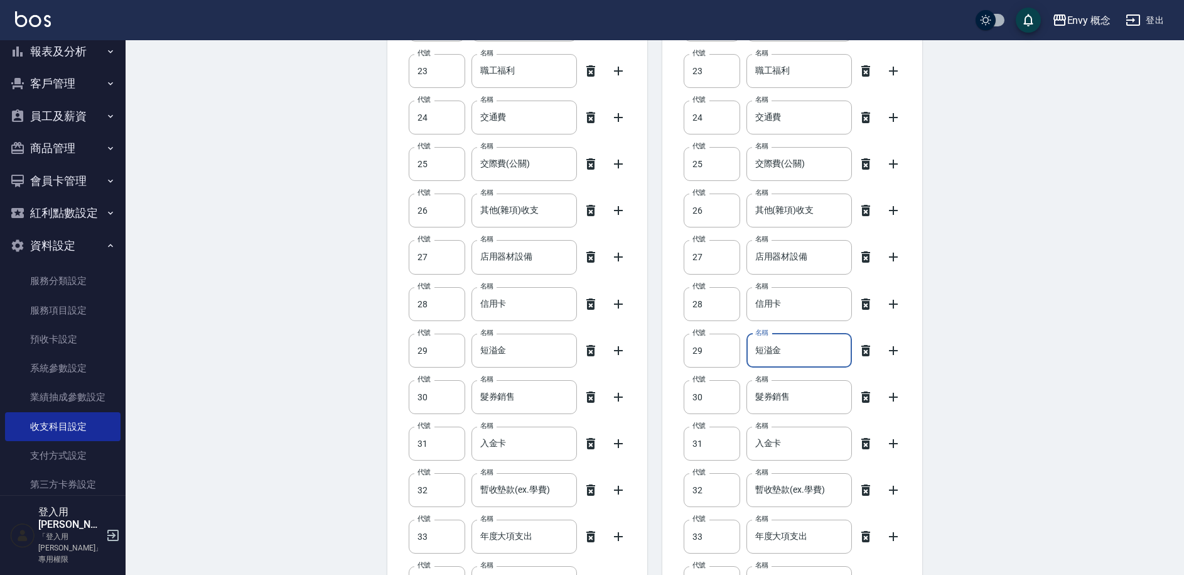
drag, startPoint x: 788, startPoint y: 354, endPoint x: 757, endPoint y: 347, distance: 32.0
click at [757, 347] on input "短溢金" at bounding box center [800, 350] width 106 height 34
type input "g"
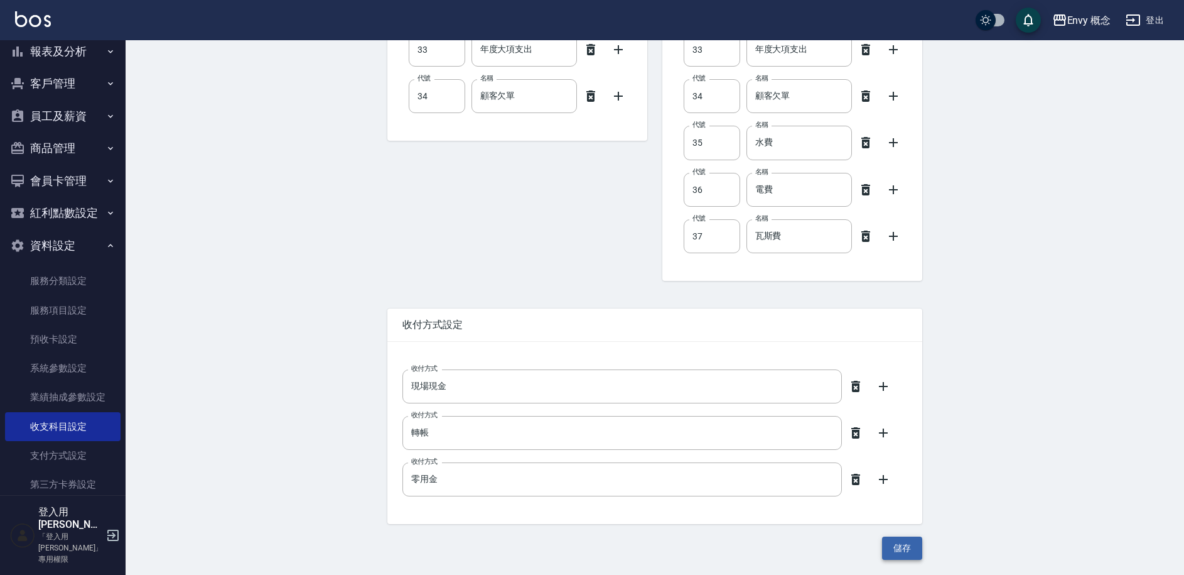
type input "設計師代操廣告費"
click at [899, 555] on button "儲存" at bounding box center [902, 547] width 40 height 23
type input "零用金"
type input "短溢金"
type input "現場現金"
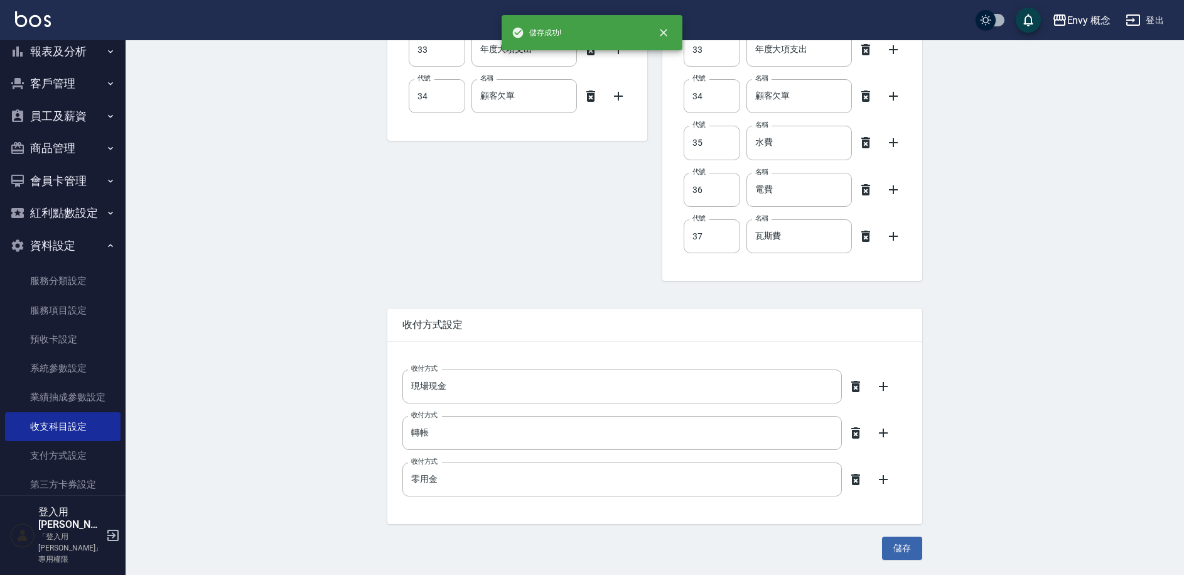
type input "轉帳"
type input "設計師代操廣告費"
type input "29"
type input "短溢金"
type input "30"
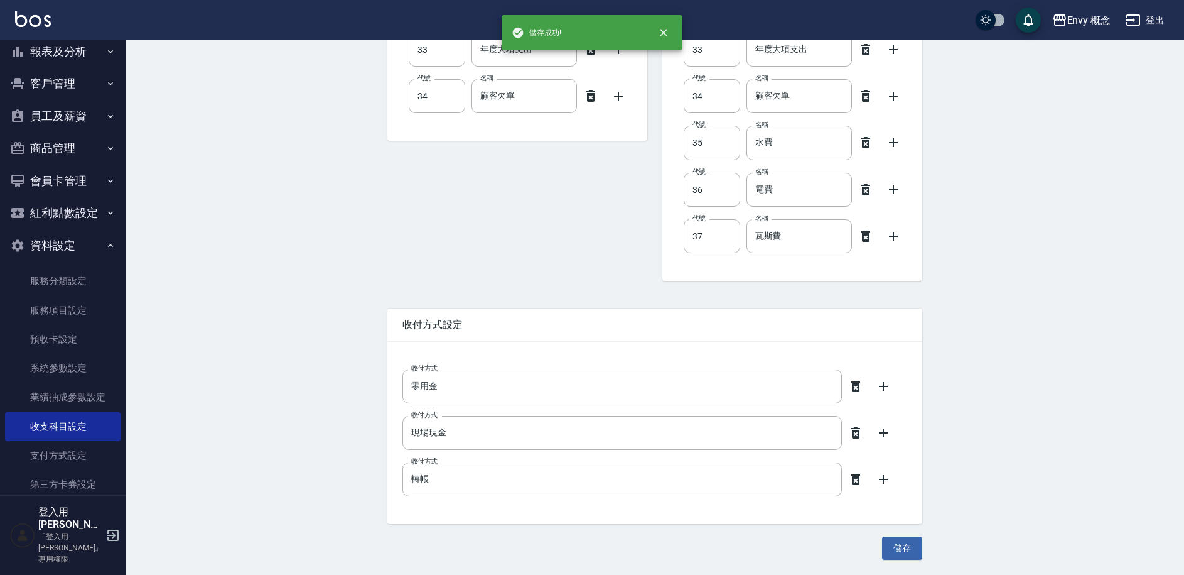
type input "髮券銷售"
type input "31"
type input "入金卡"
type input "32"
type input "暫收墊款(ex.學費)"
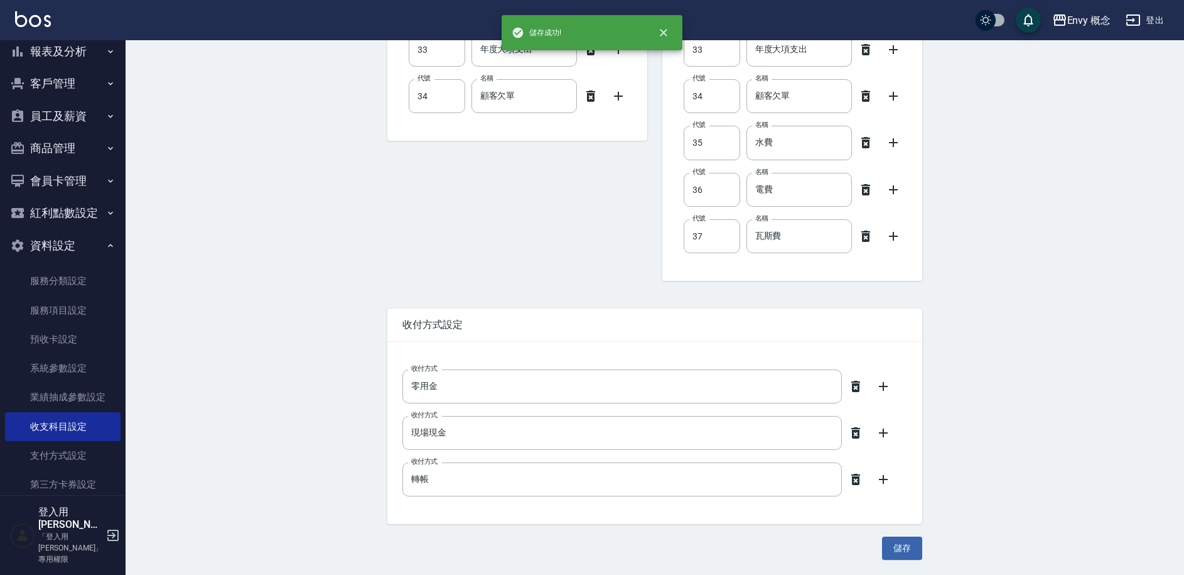
type input "33"
type input "年度大項支出"
type input "34"
type input "顧客欠單"
type input "35"
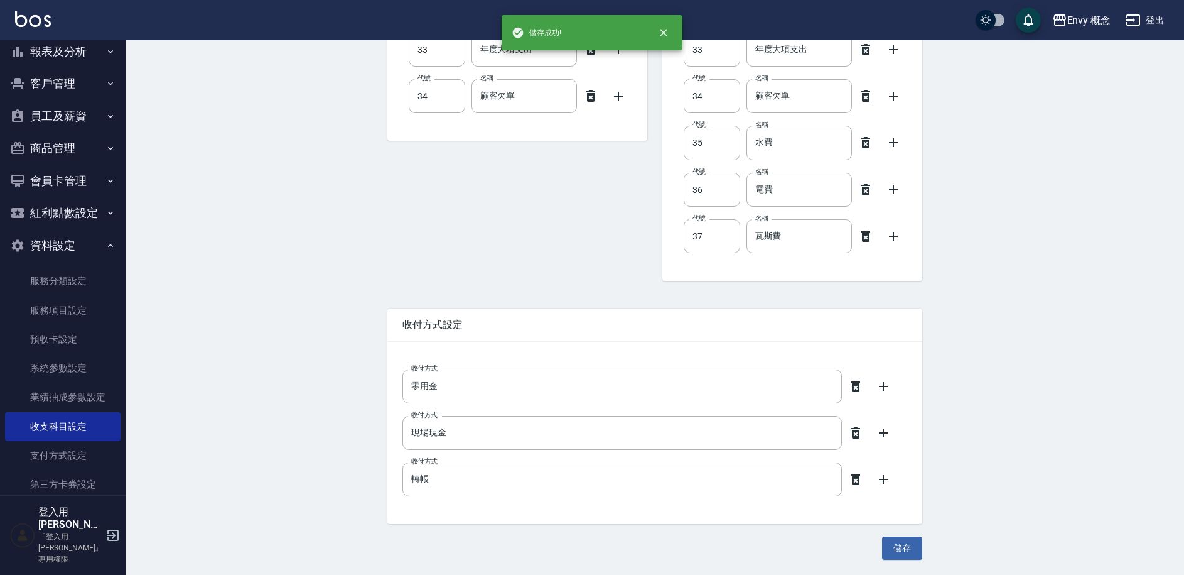
type input "水費"
type input "36"
type input "電費"
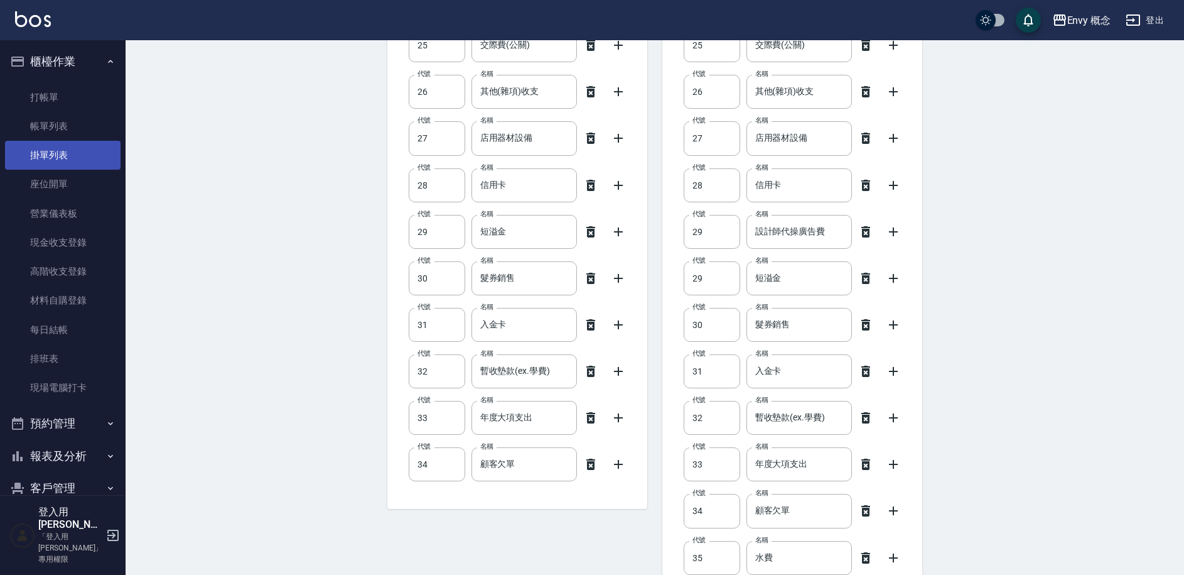
scroll to position [523, 0]
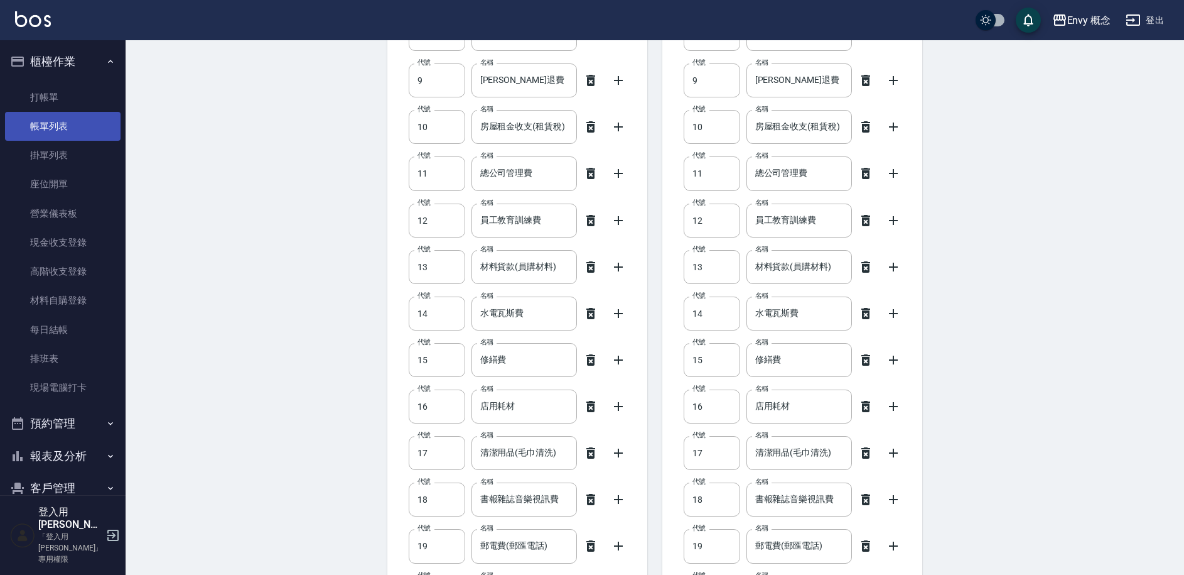
click at [62, 121] on link "帳單列表" at bounding box center [63, 126] width 116 height 29
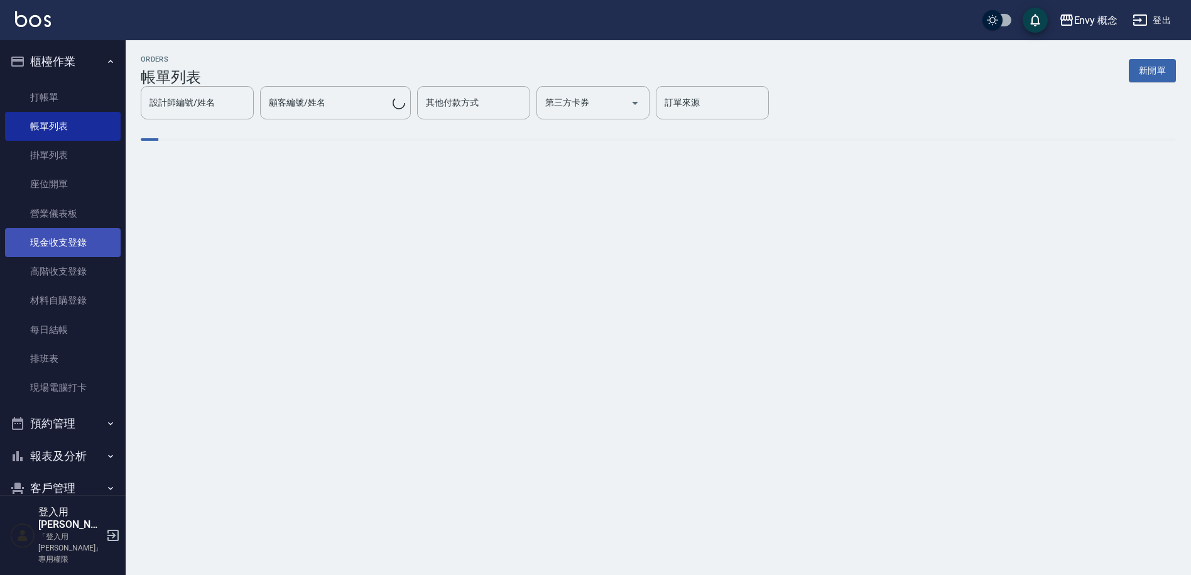
click at [80, 241] on link "現金收支登錄" at bounding box center [63, 242] width 116 height 29
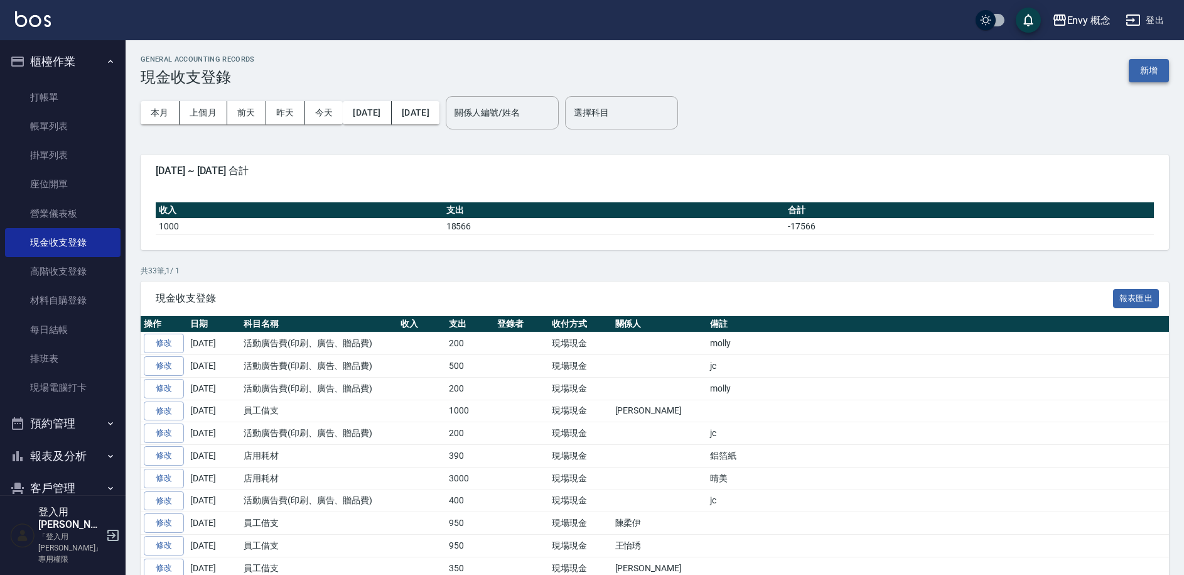
click at [1146, 69] on button "新增" at bounding box center [1149, 70] width 40 height 23
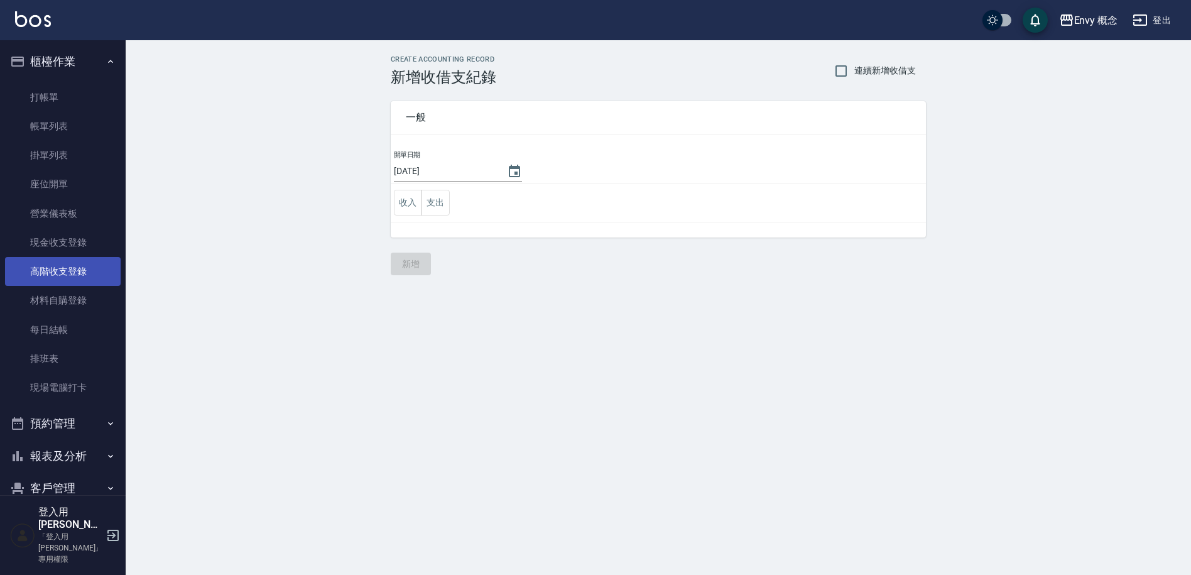
click at [80, 269] on link "高階收支登錄" at bounding box center [63, 271] width 116 height 29
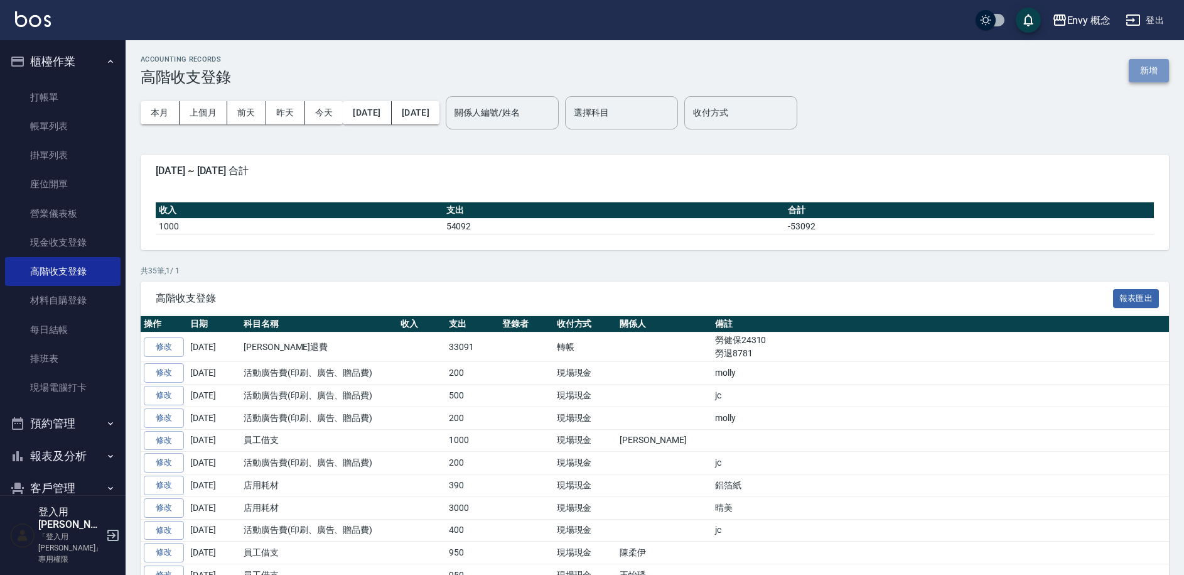
click at [1143, 70] on button "新增" at bounding box center [1149, 70] width 40 height 23
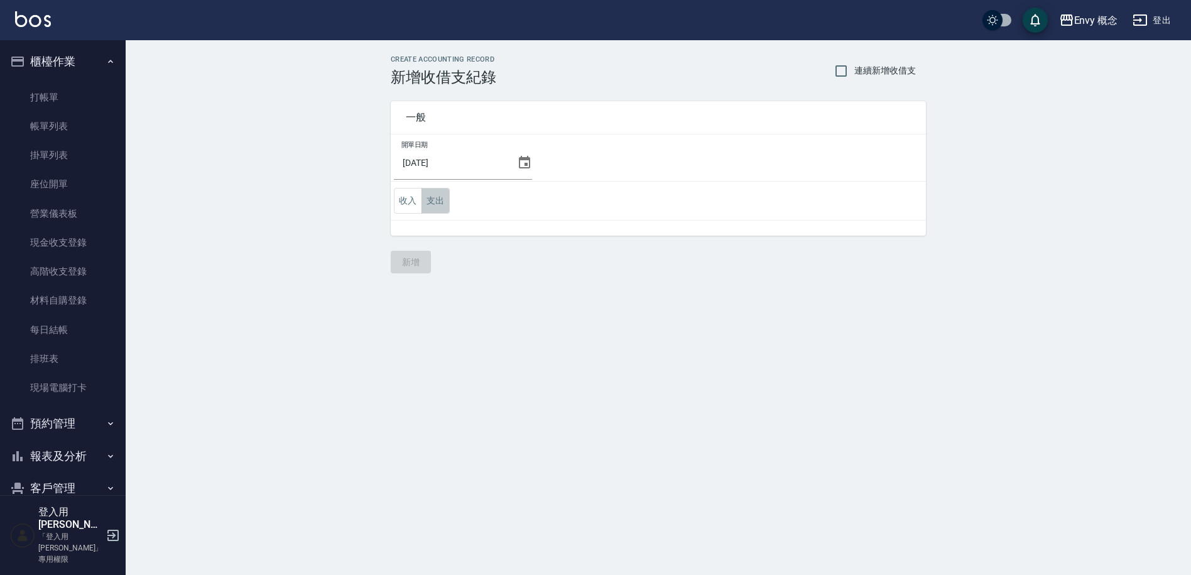
click at [440, 208] on button "支出" at bounding box center [435, 201] width 28 height 26
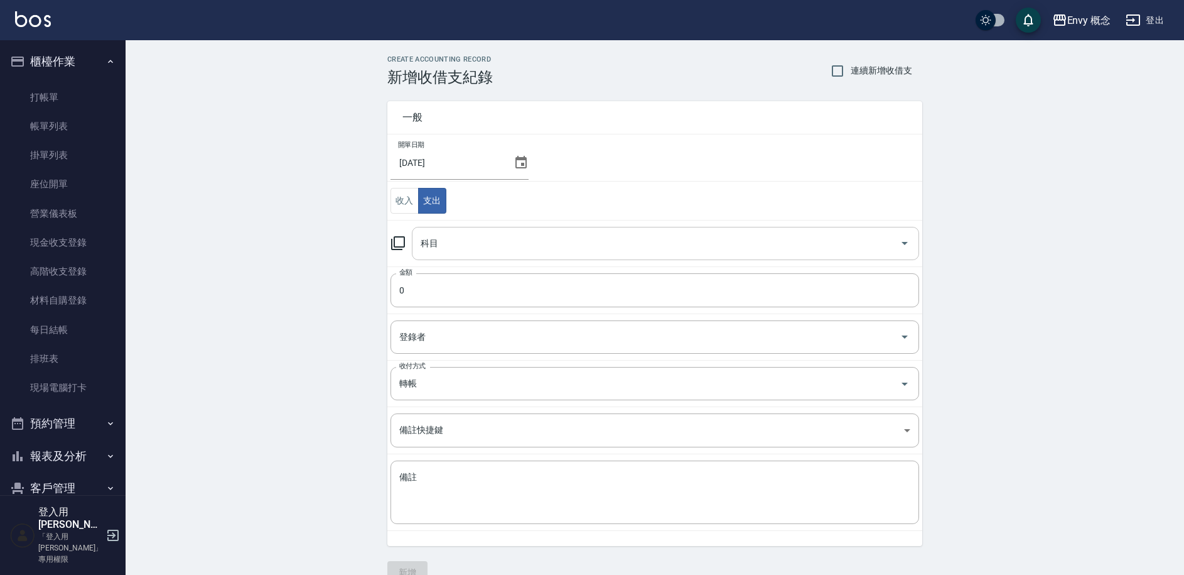
click at [466, 250] on input "科目" at bounding box center [656, 243] width 477 height 22
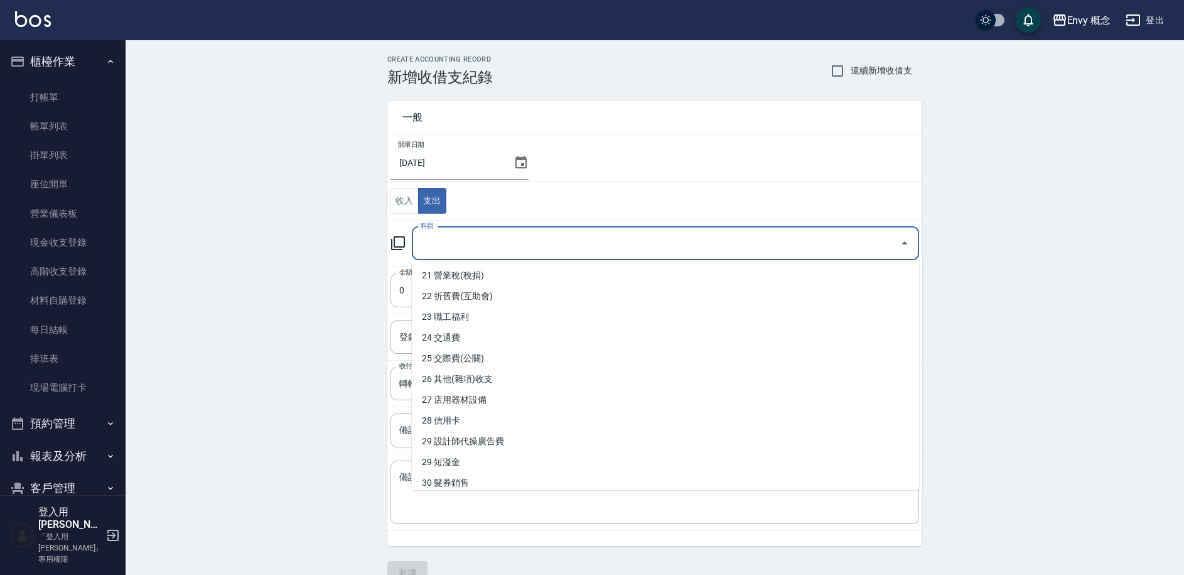
scroll to position [518, 0]
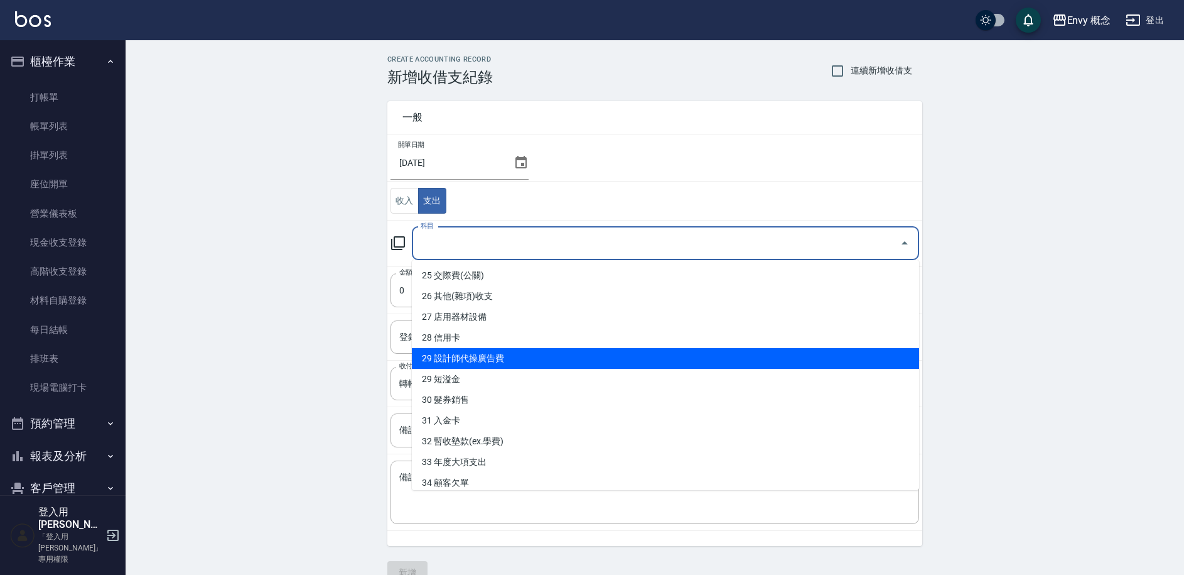
click at [501, 362] on li "29 設計師代操廣告費" at bounding box center [665, 358] width 507 height 21
type input "29 設計師代操廣告費"
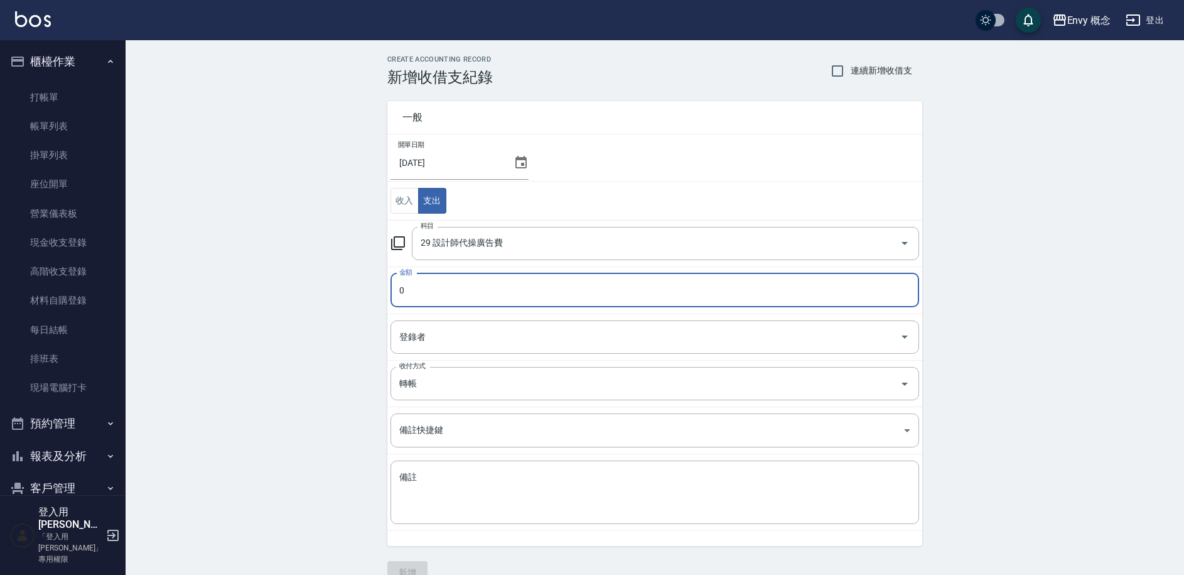
drag, startPoint x: 415, startPoint y: 288, endPoint x: 393, endPoint y: 288, distance: 22.6
click at [393, 288] on input "0" at bounding box center [655, 290] width 529 height 34
type input "87317"
click at [433, 480] on textarea "備註" at bounding box center [654, 492] width 511 height 43
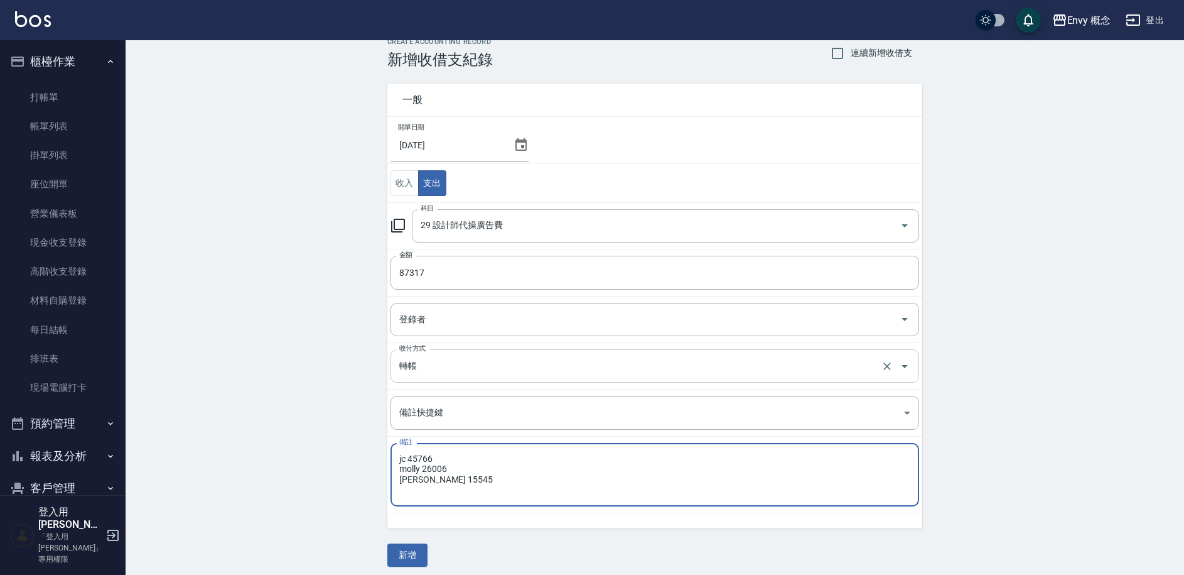
scroll to position [24, 0]
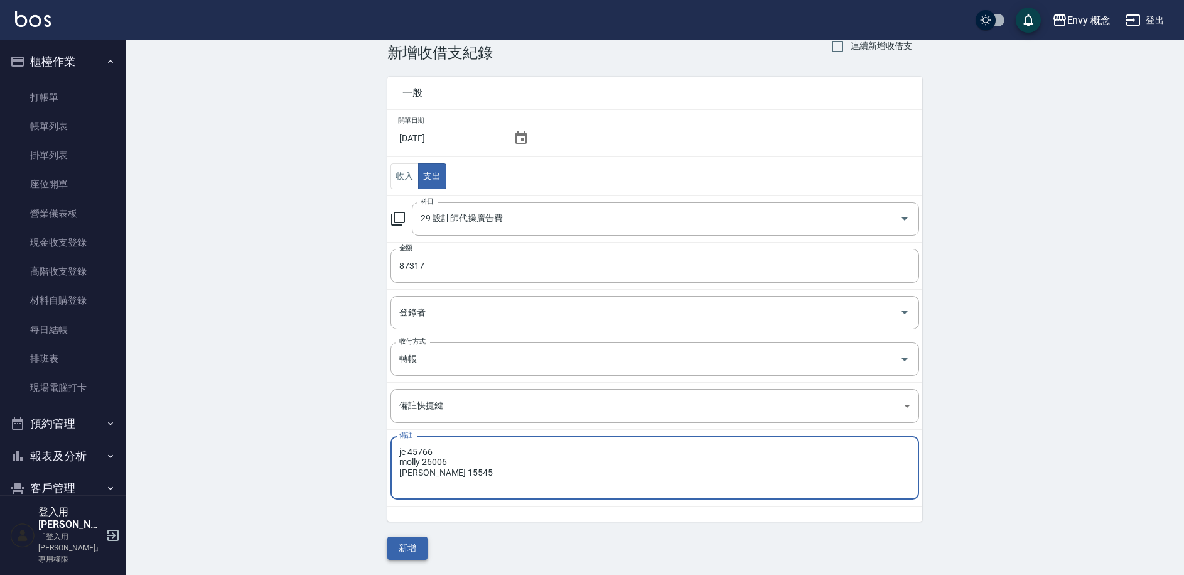
type textarea "jc 45766 molly 26006 tim 15545"
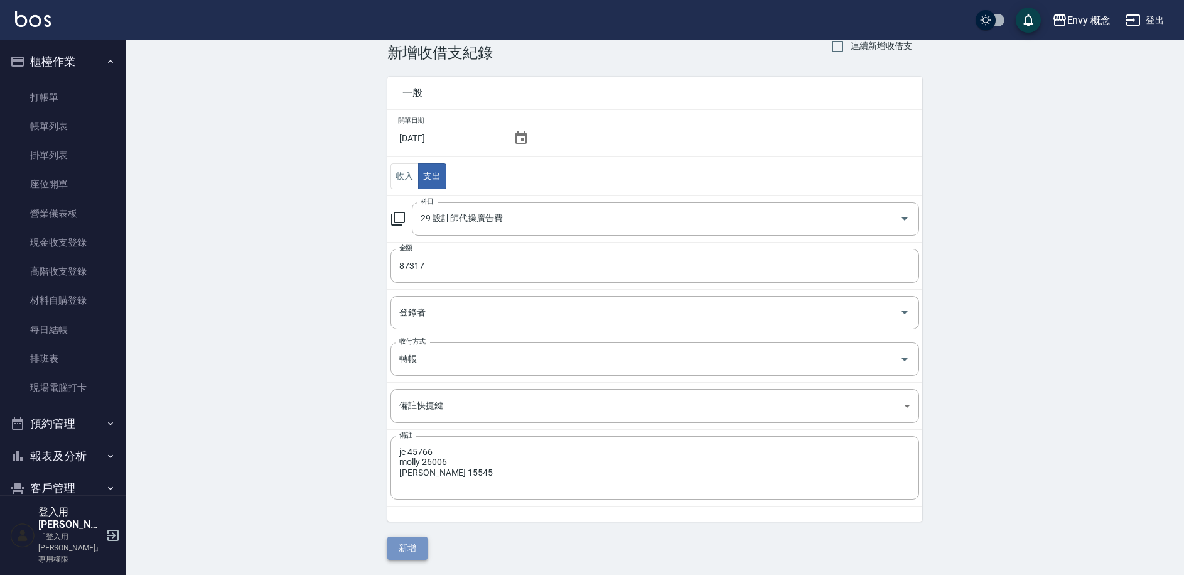
click at [421, 553] on button "新增" at bounding box center [408, 547] width 40 height 23
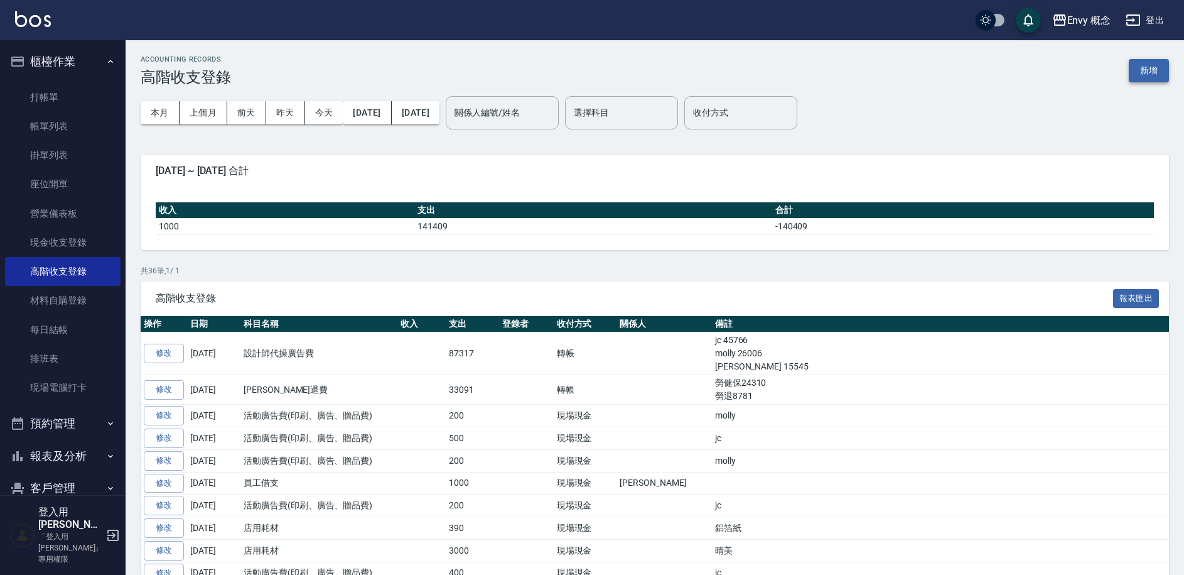
click at [1153, 73] on button "新增" at bounding box center [1149, 70] width 40 height 23
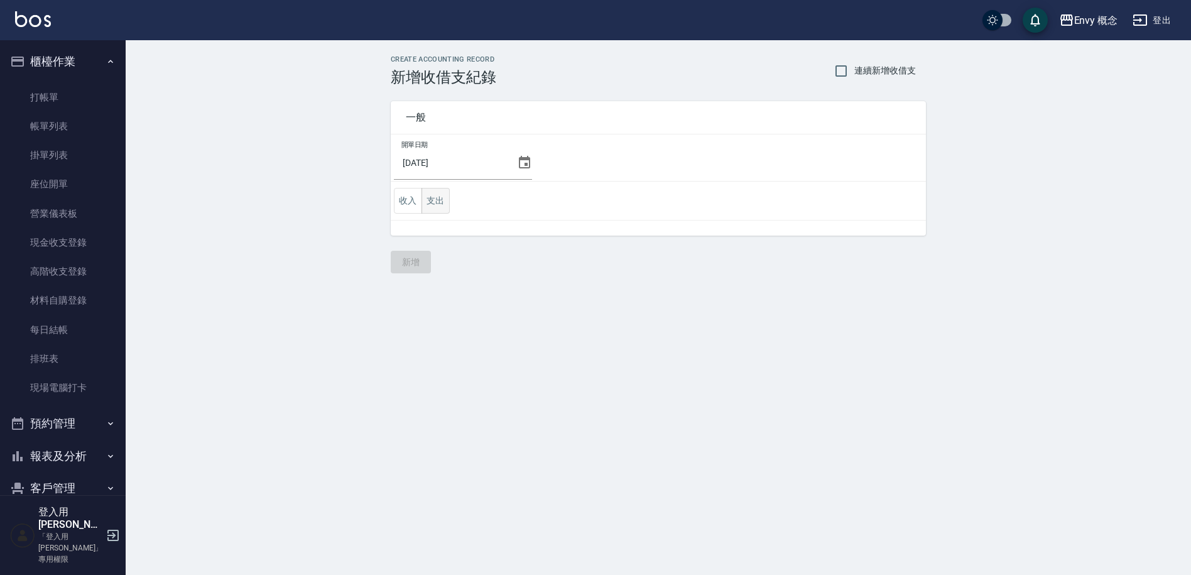
click at [443, 202] on button "支出" at bounding box center [435, 201] width 28 height 26
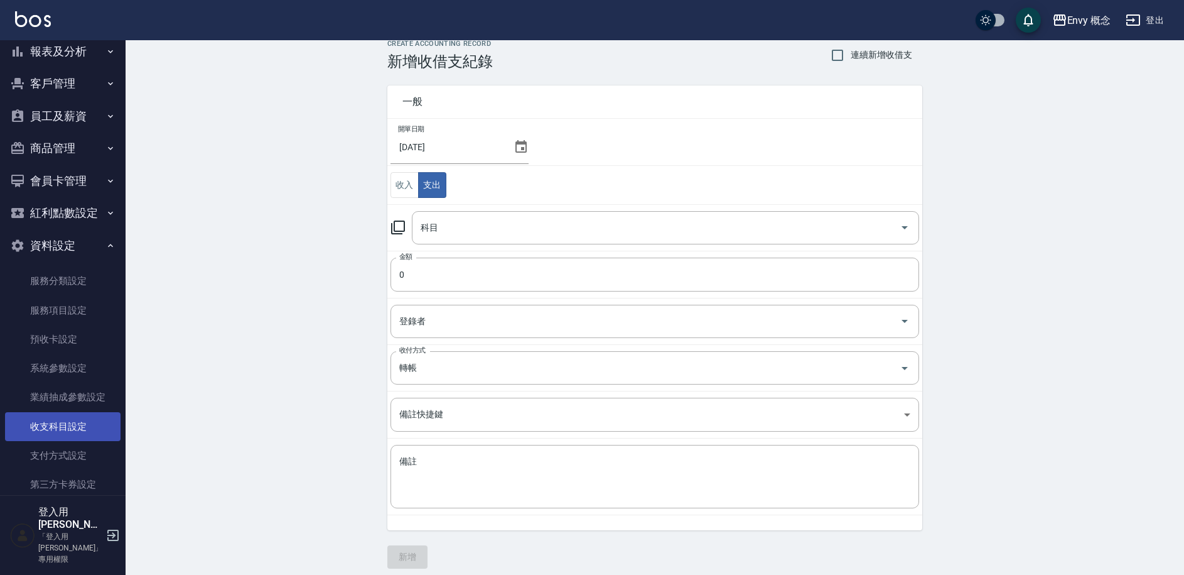
scroll to position [24, 0]
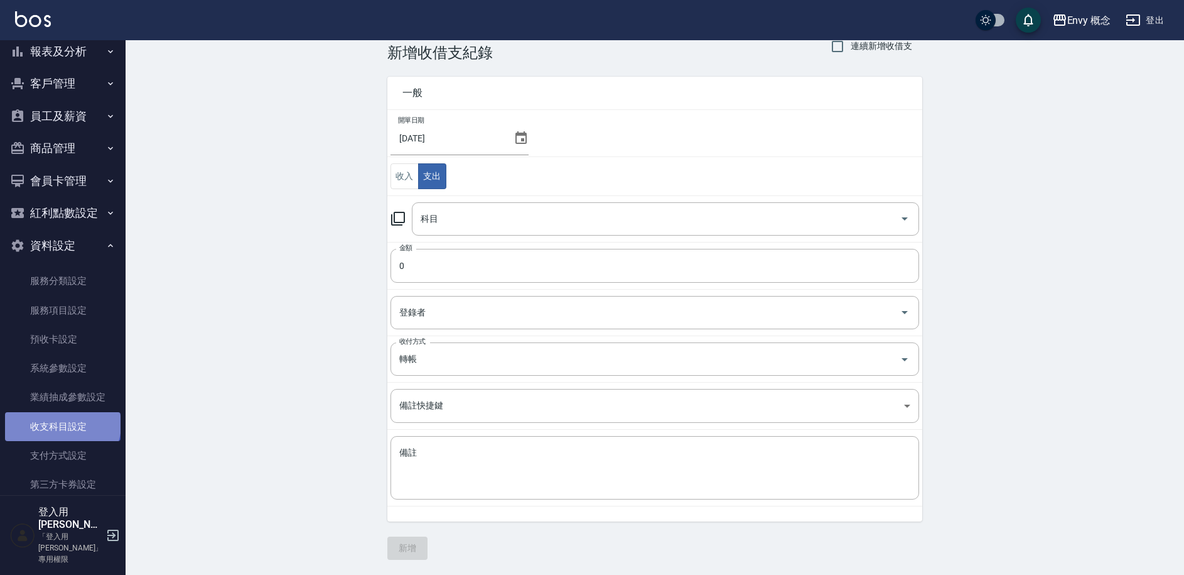
click at [62, 424] on link "收支科目設定" at bounding box center [63, 426] width 116 height 29
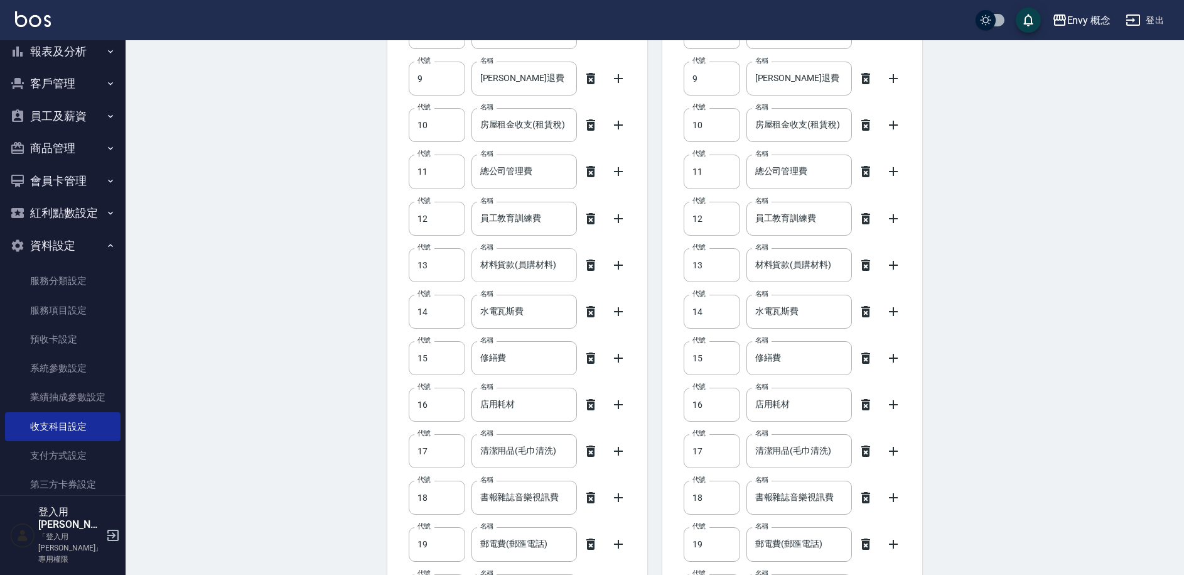
scroll to position [525, 0]
click at [522, 361] on input "修繕費" at bounding box center [525, 357] width 106 height 34
drag, startPoint x: 518, startPoint y: 359, endPoint x: 482, endPoint y: 358, distance: 36.4
click at [482, 358] on input "修繕費" at bounding box center [525, 357] width 106 height 34
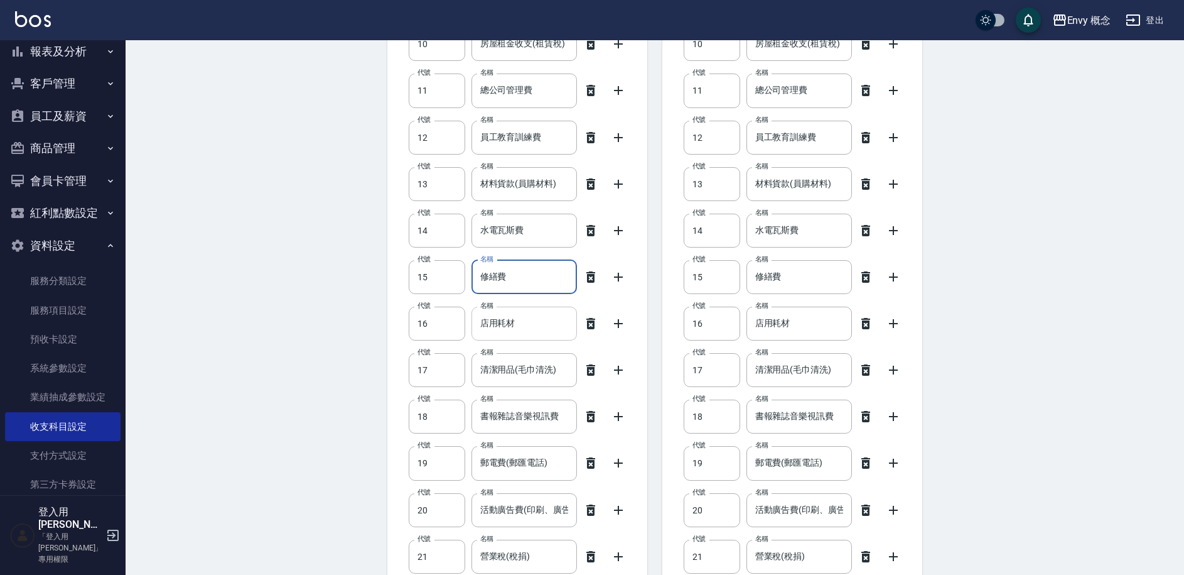
scroll to position [618, 0]
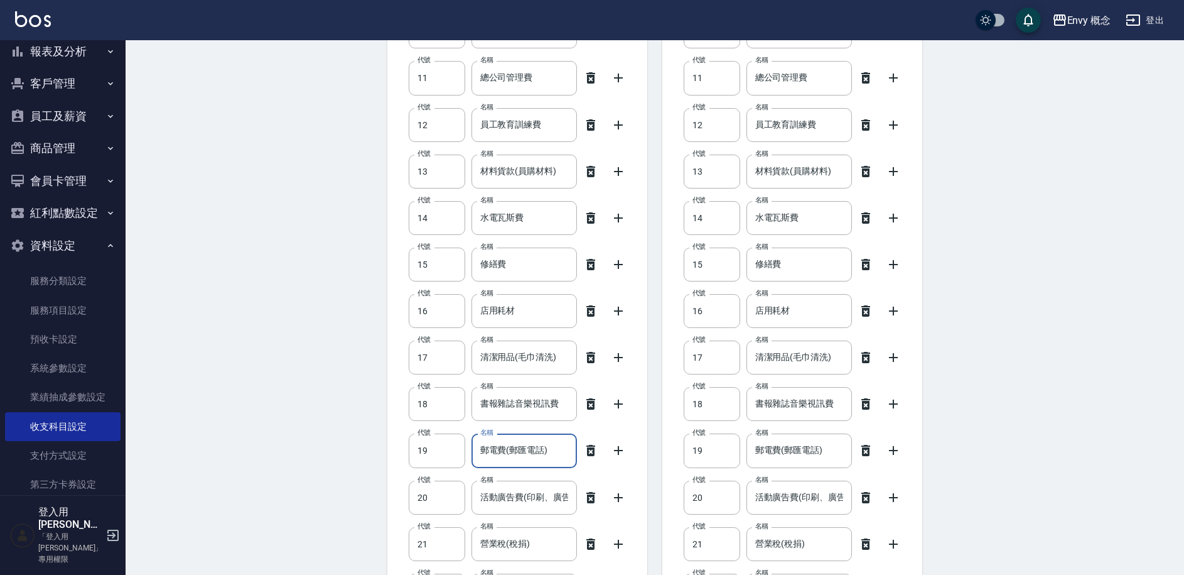
drag, startPoint x: 560, startPoint y: 451, endPoint x: 480, endPoint y: 450, distance: 79.8
click at [480, 450] on input "郵電費(郵匯電話)" at bounding box center [525, 450] width 106 height 34
type input "2"
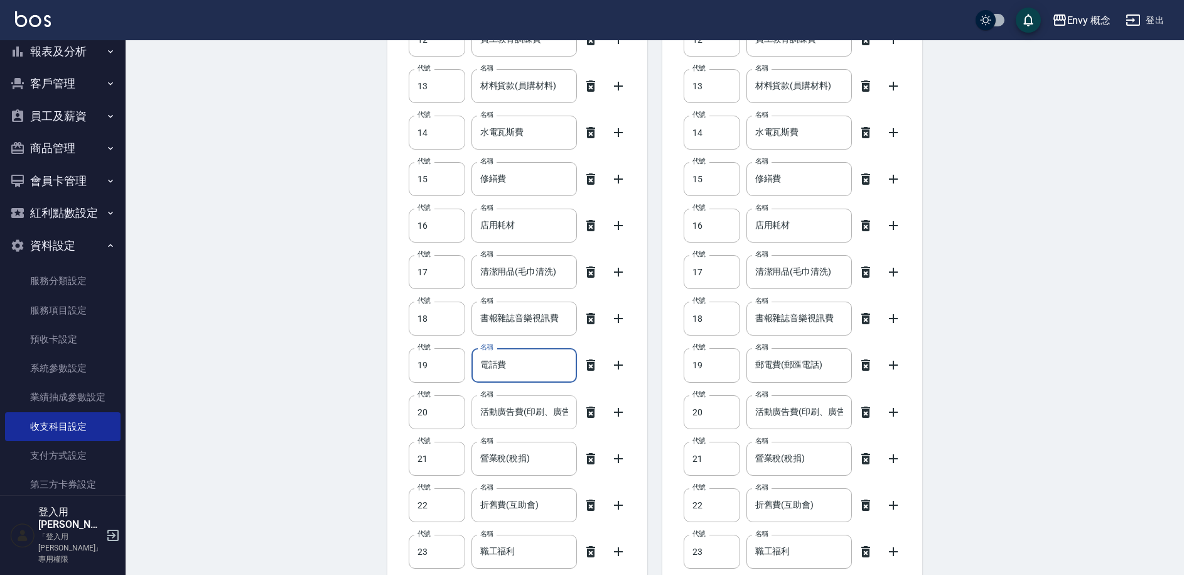
scroll to position [712, 0]
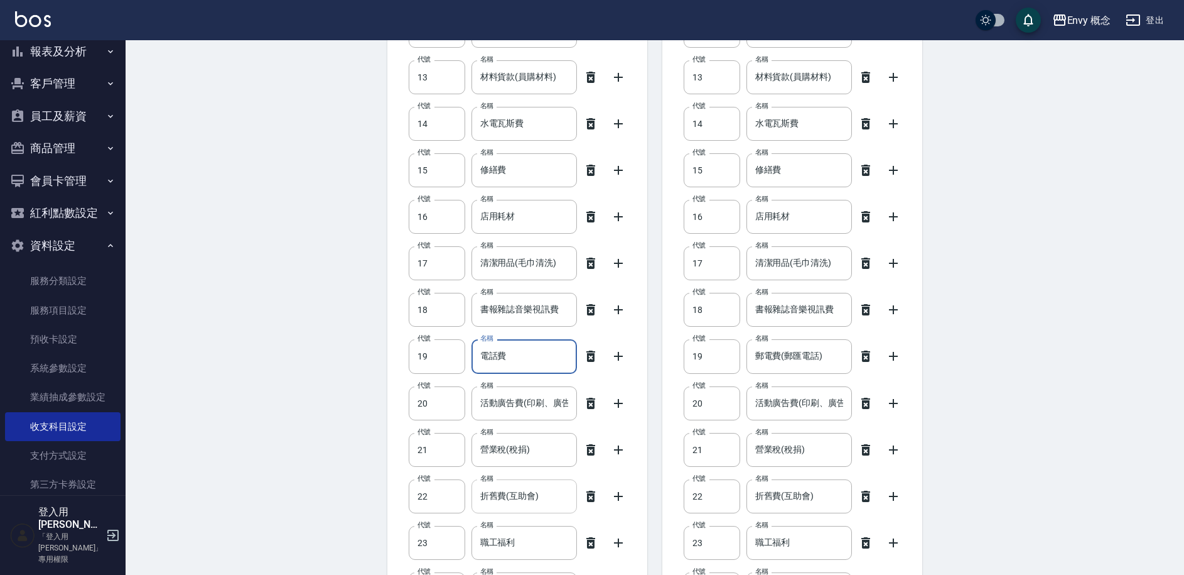
type input "電話費"
drag, startPoint x: 546, startPoint y: 499, endPoint x: 474, endPoint y: 492, distance: 72.6
click at [474, 492] on input "折舊費(互助會)" at bounding box center [525, 496] width 106 height 34
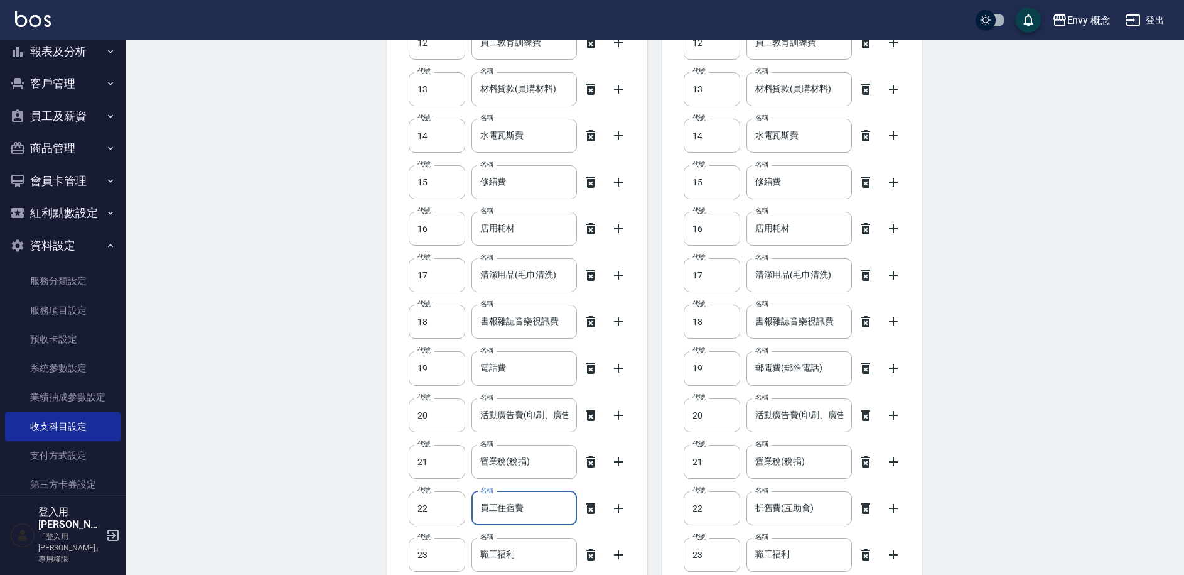
scroll to position [712, 0]
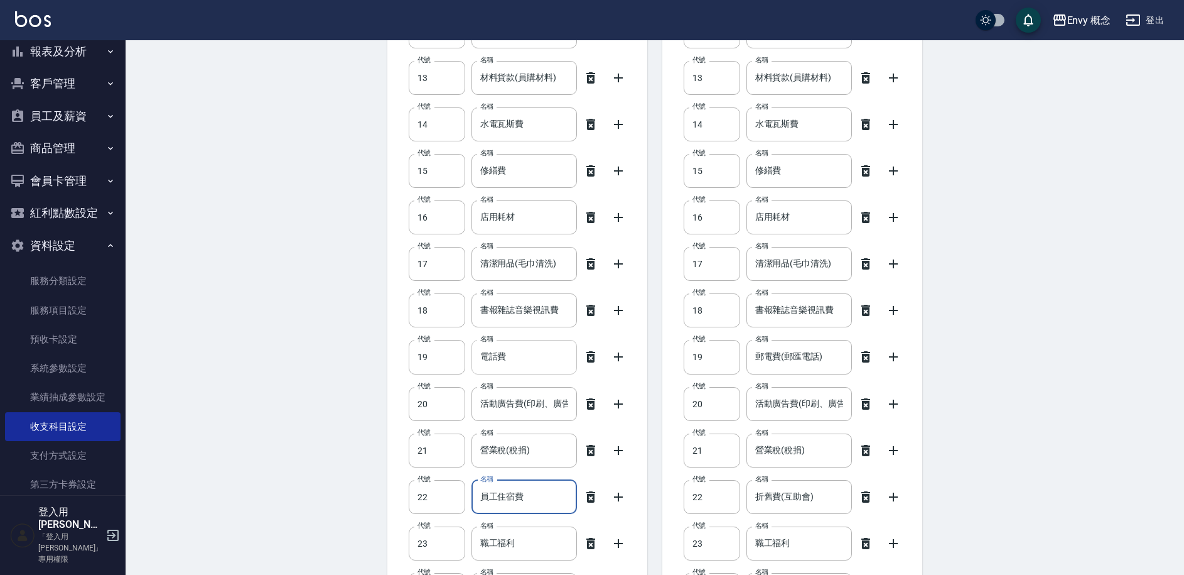
type input "員工住宿費"
drag, startPoint x: 528, startPoint y: 361, endPoint x: 477, endPoint y: 359, distance: 51.5
click at [477, 359] on input "電話費" at bounding box center [525, 357] width 106 height 34
drag, startPoint x: 824, startPoint y: 359, endPoint x: 745, endPoint y: 354, distance: 79.3
click at [745, 354] on div "代號 19 代號 名稱 郵電費(郵匯電話) 名稱" at bounding box center [793, 357] width 230 height 34
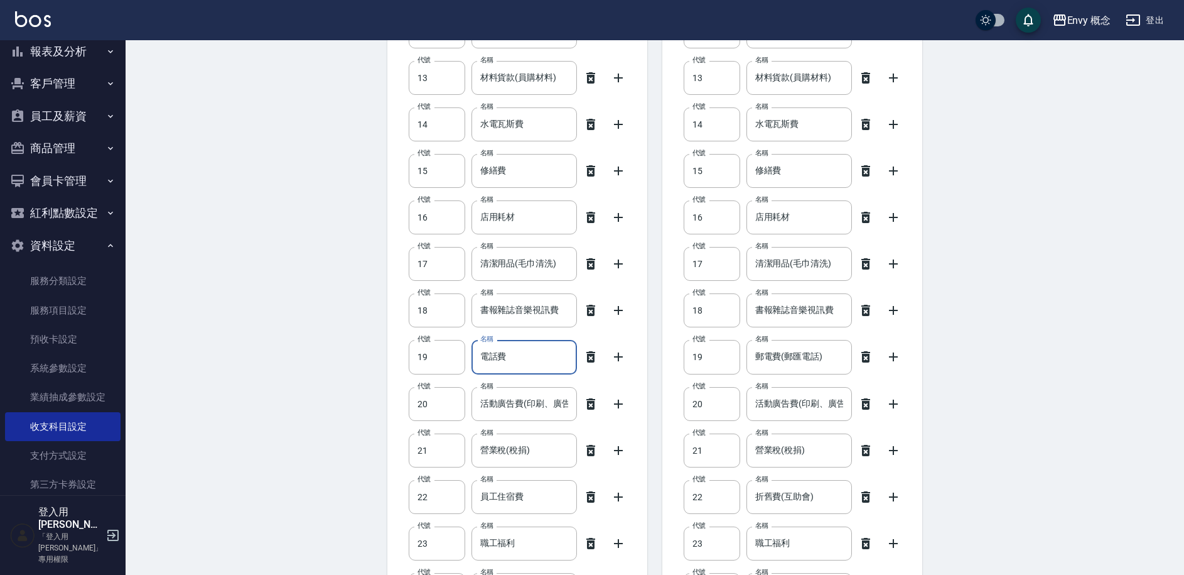
drag, startPoint x: 511, startPoint y: 359, endPoint x: 481, endPoint y: 358, distance: 30.2
click at [481, 358] on input "電話費" at bounding box center [525, 357] width 106 height 34
drag, startPoint x: 828, startPoint y: 358, endPoint x: 747, endPoint y: 352, distance: 81.8
click at [747, 352] on div "代號 19 代號 名稱 郵電費(郵匯電話) 名稱" at bounding box center [793, 357] width 230 height 34
paste input "話費"
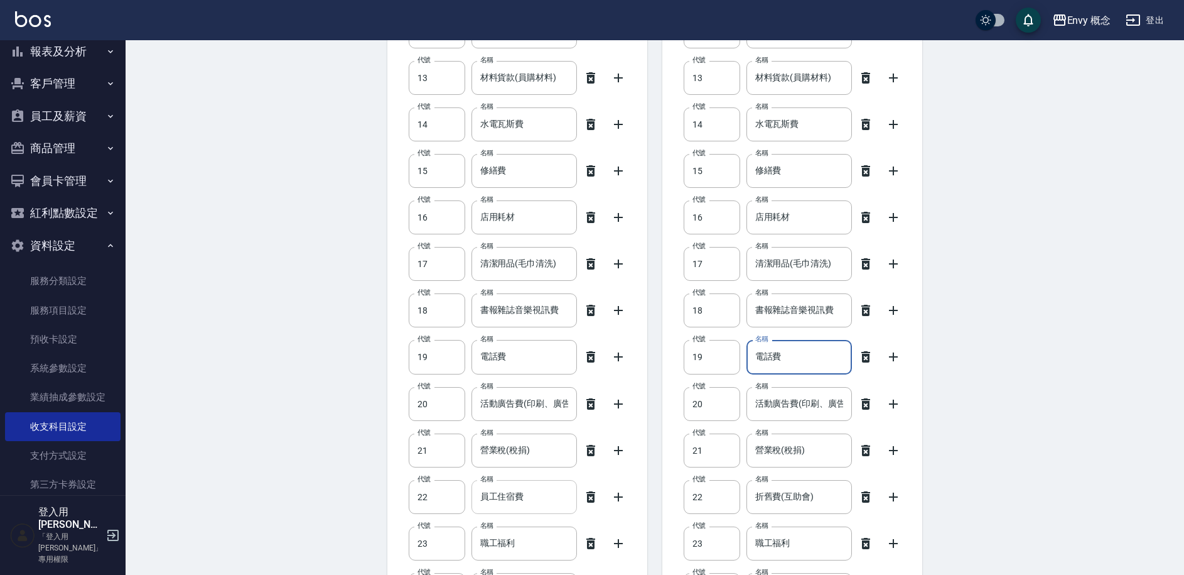
type input "電話費"
drag, startPoint x: 531, startPoint y: 499, endPoint x: 482, endPoint y: 494, distance: 48.6
click at [482, 494] on input "員工住宿費" at bounding box center [525, 497] width 106 height 34
drag, startPoint x: 818, startPoint y: 497, endPoint x: 755, endPoint y: 494, distance: 62.9
click at [755, 494] on input "折舊費(互助會)" at bounding box center [800, 497] width 106 height 34
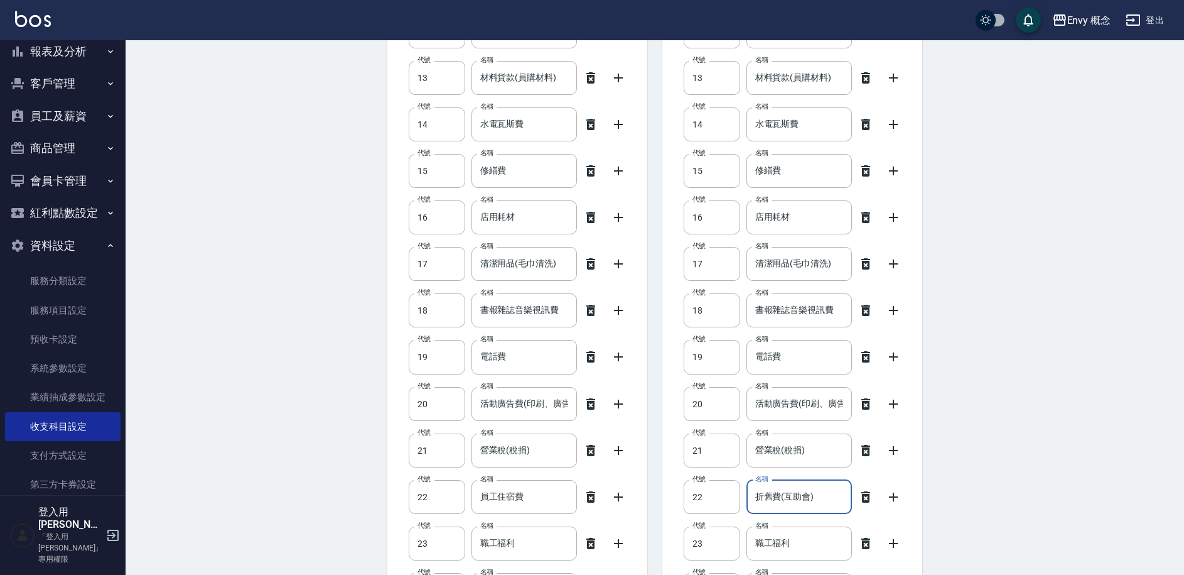
paste input "員工住宿費"
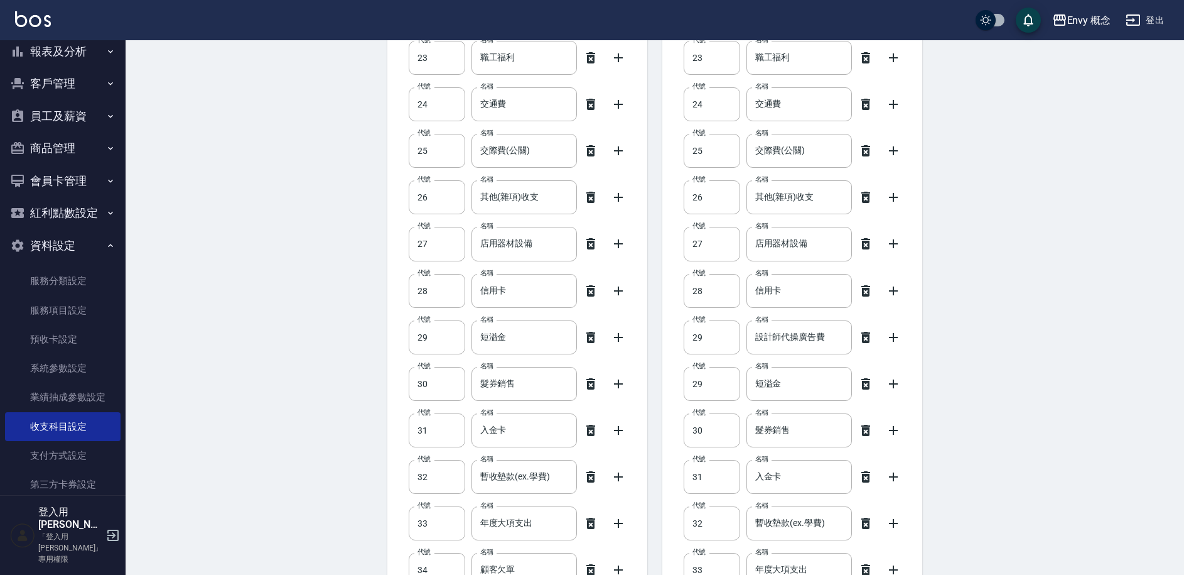
scroll to position [1173, 0]
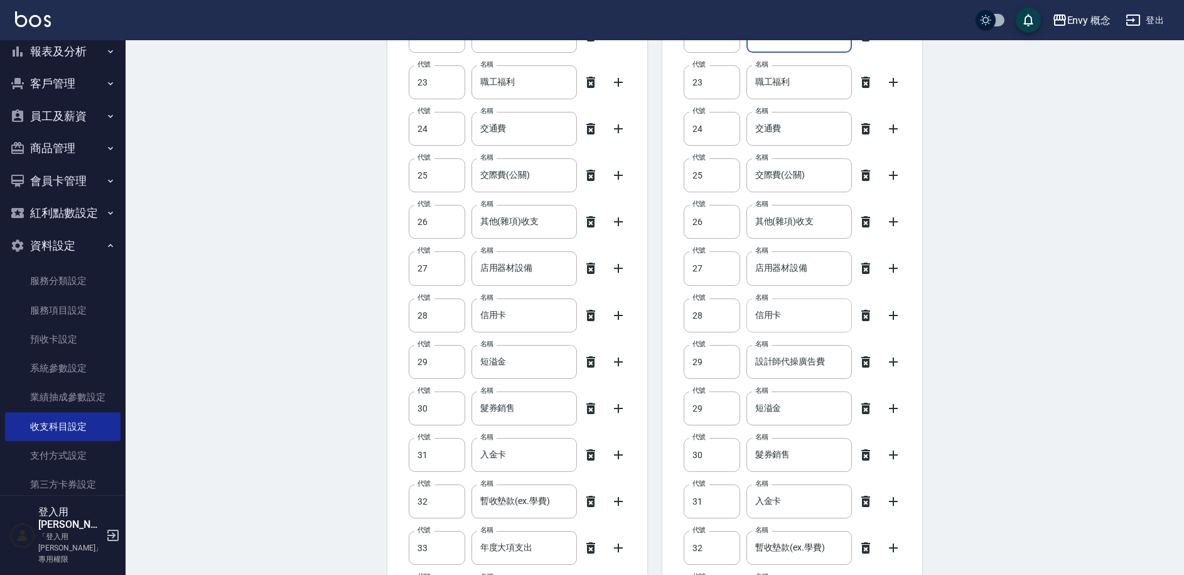
type input "員工住宿費"
drag, startPoint x: 791, startPoint y: 315, endPoint x: 751, endPoint y: 317, distance: 40.9
click at [751, 317] on input "信用卡" at bounding box center [800, 315] width 106 height 34
drag, startPoint x: 796, startPoint y: 411, endPoint x: 754, endPoint y: 409, distance: 42.1
click at [754, 409] on input "短溢金" at bounding box center [800, 408] width 106 height 34
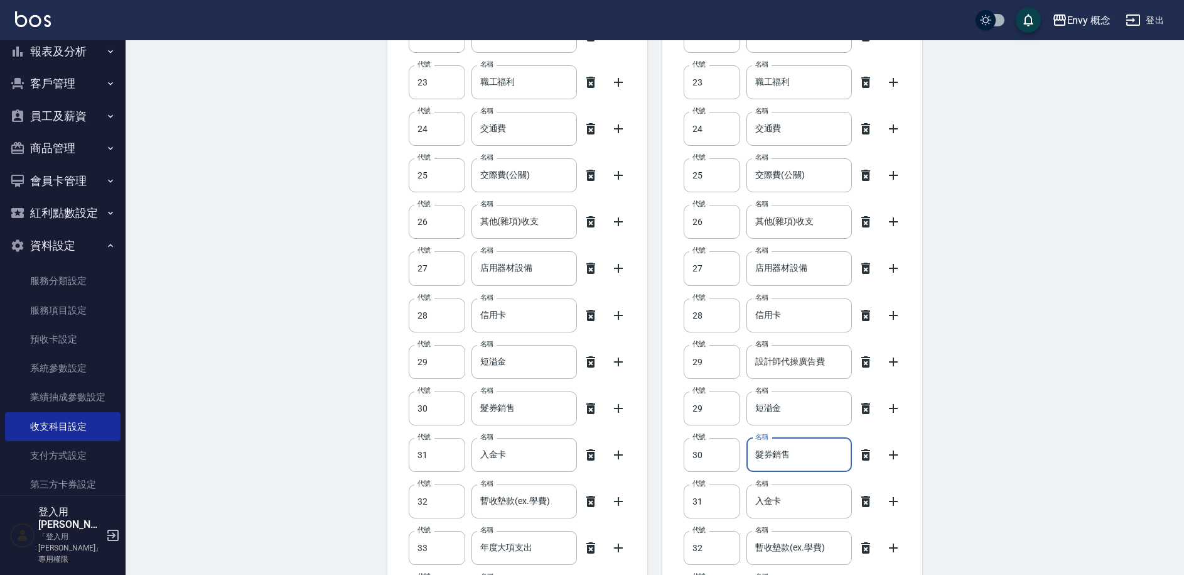
drag, startPoint x: 801, startPoint y: 453, endPoint x: 762, endPoint y: 453, distance: 38.9
click at [762, 453] on input "髮券銷售" at bounding box center [800, 455] width 106 height 34
type input "他"
type input "戒"
type input "他"
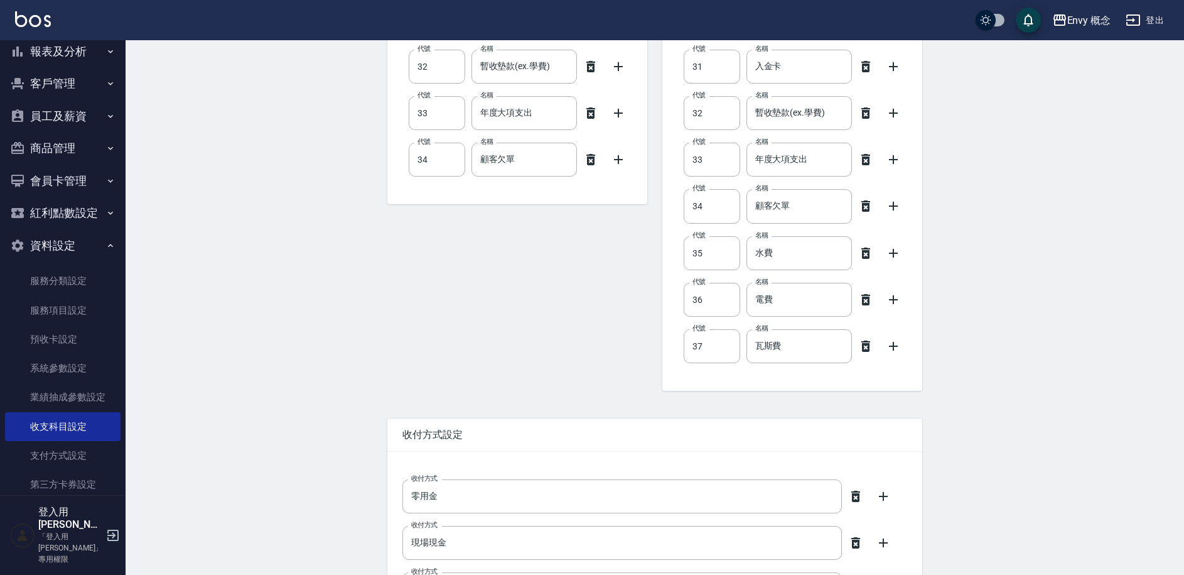
scroll to position [1717, 0]
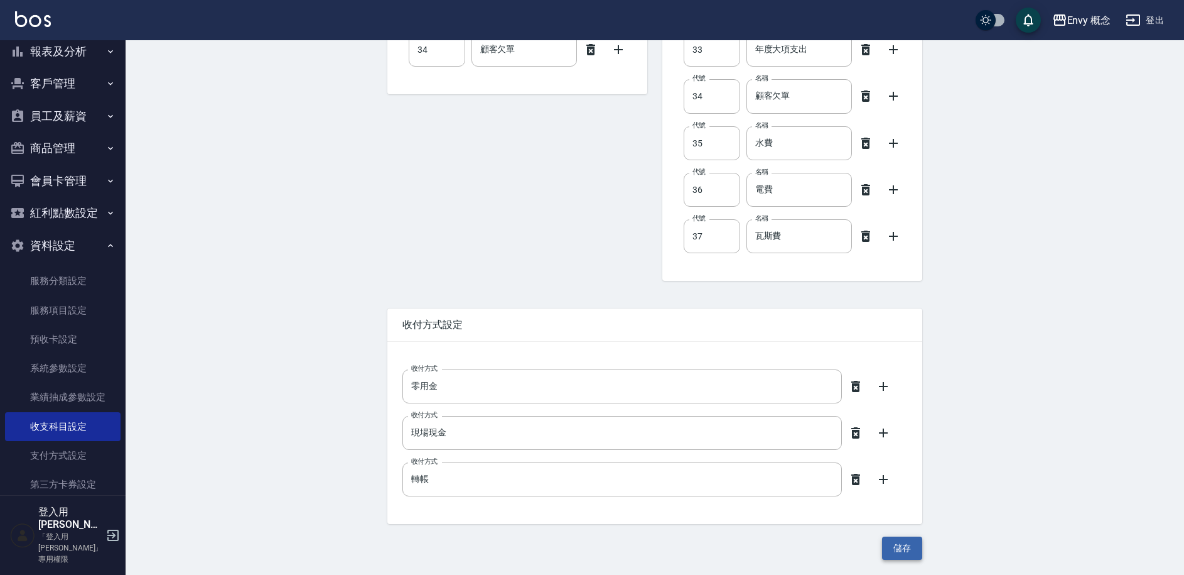
type input "物料借調貨"
click at [897, 549] on button "儲存" at bounding box center [902, 547] width 40 height 23
type input "郵電費(郵匯電話)"
type input "折舊費(互助會)"
type input "郵電費(郵匯電話)"
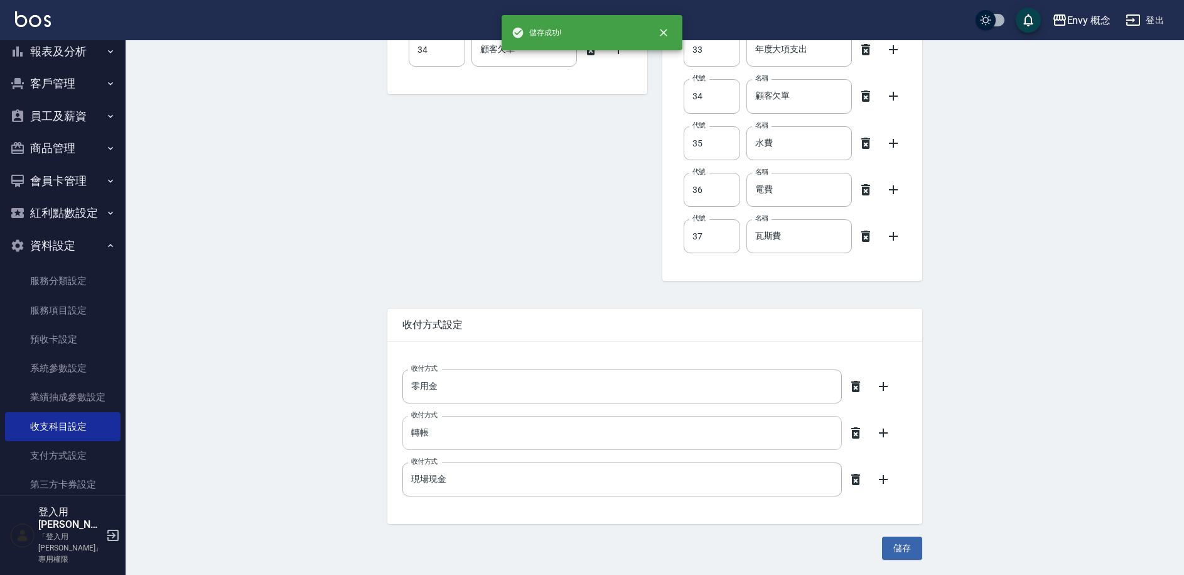
type input "折舊費(互助會)"
type input "髮券銷售"
type input "轉帳"
type input "現場現金"
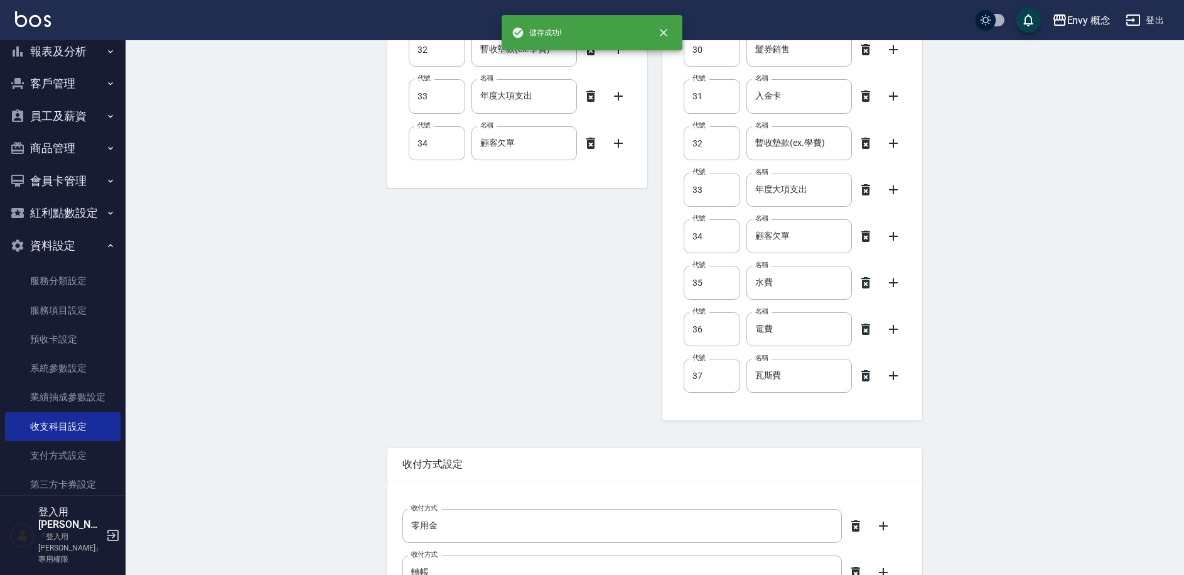
type input "19"
type input "電話費"
type input "20"
type input "活動廣告費(印刷、廣告、贈品費)"
type input "21"
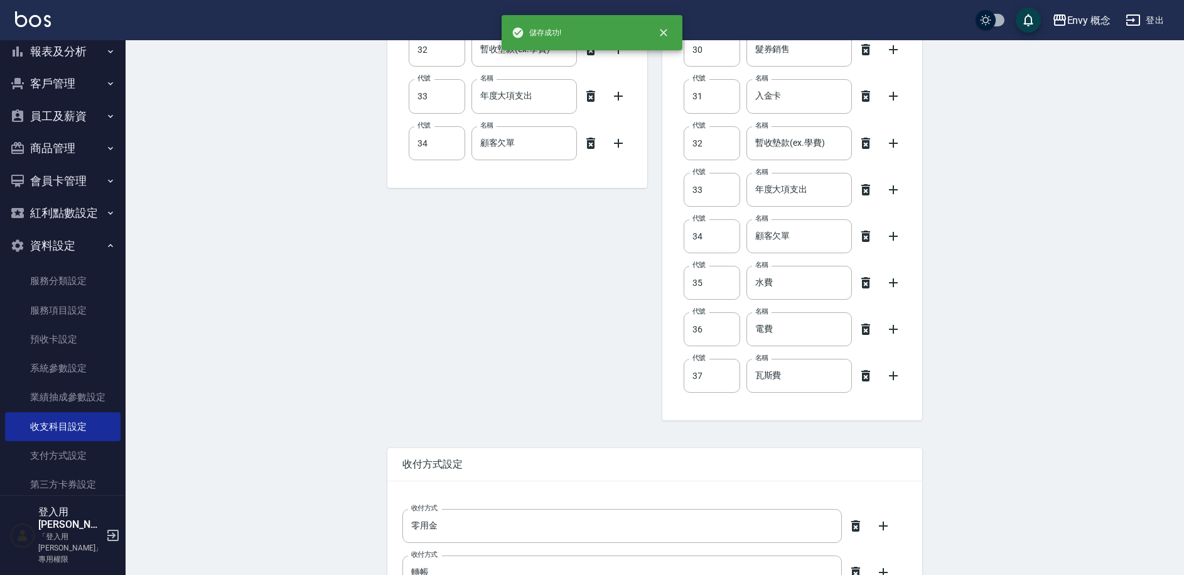
type input "營業稅(稅捐)"
type input "22"
type input "員工住宿費"
type input "22"
type input "折舊費(互助會)"
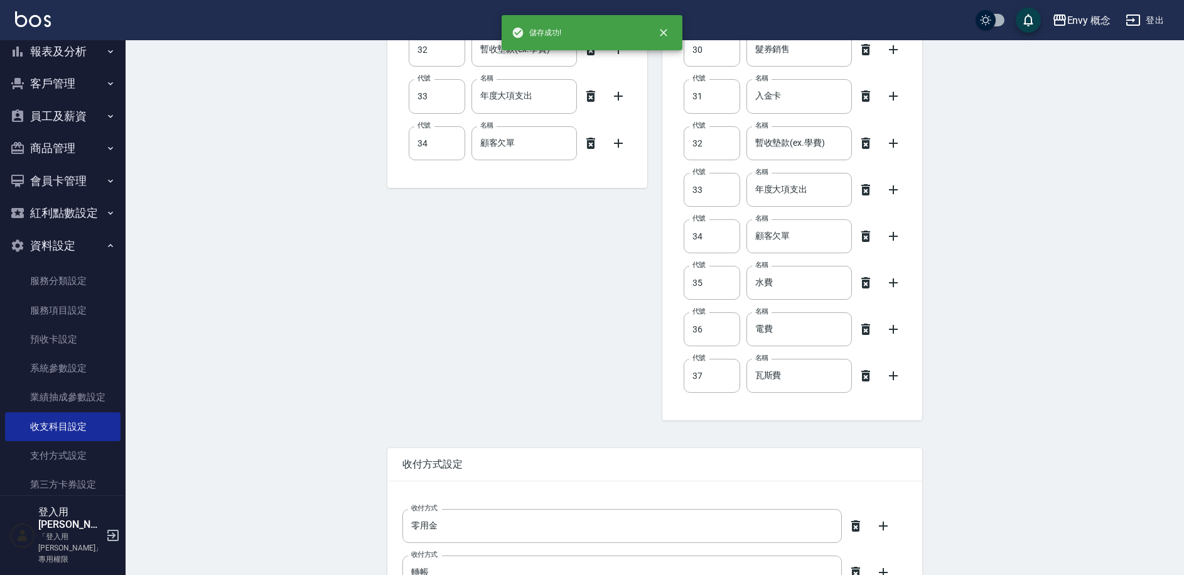
type input "23"
type input "職工福利"
type input "24"
type input "交通費"
type input "25"
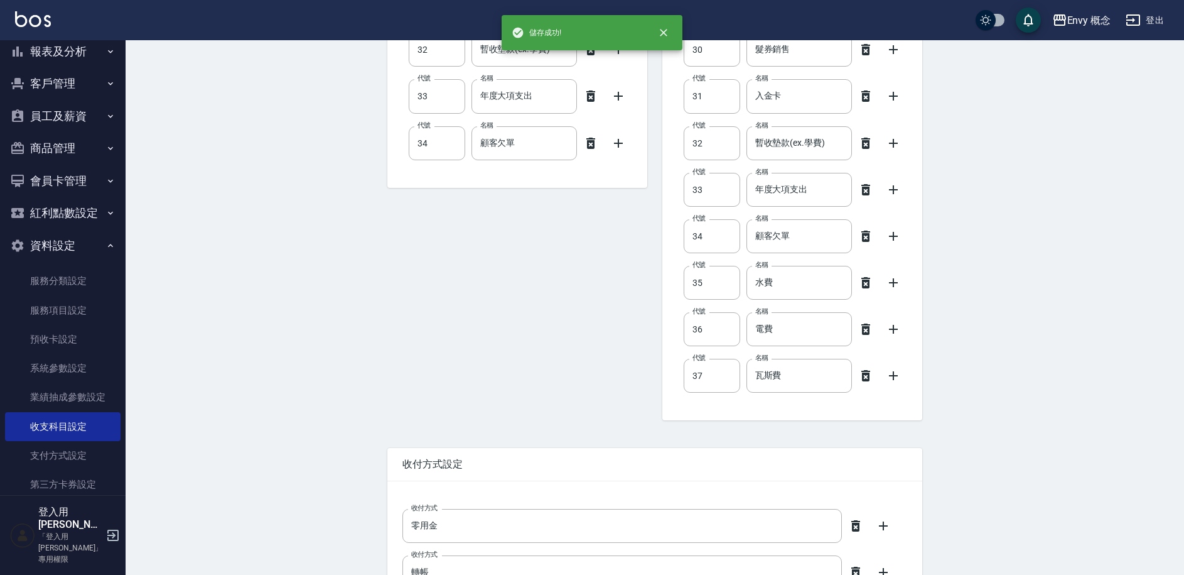
type input "交際費(公關)"
type input "26"
type input "其他(雜項)收支"
type input "27"
type input "店用器材設備"
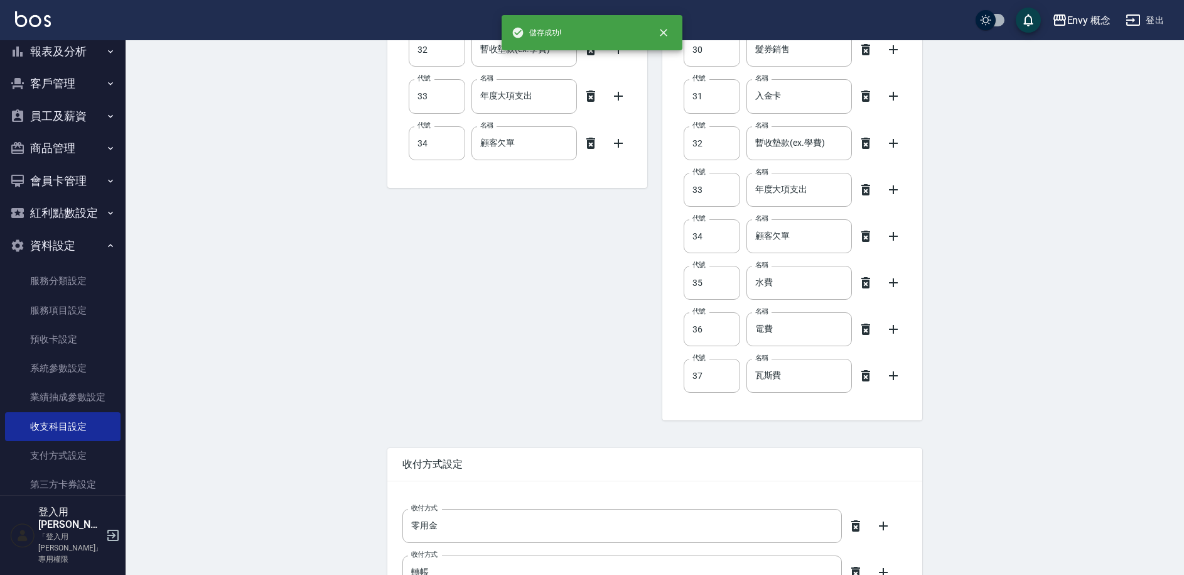
type input "28"
type input "信用卡"
type input "29"
type input "短溢金"
type input "30"
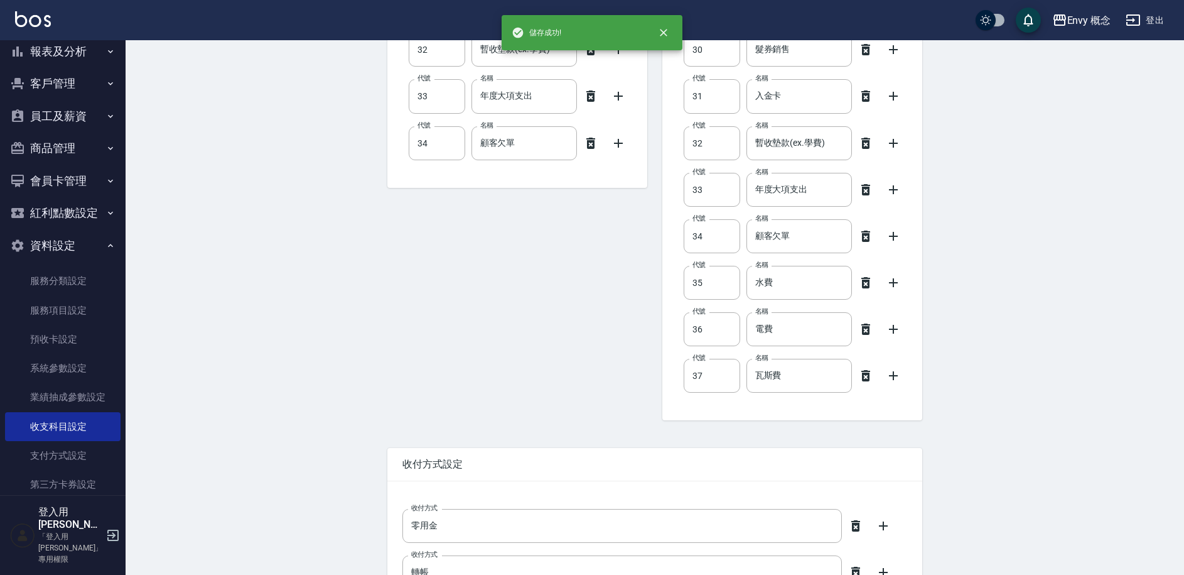
type input "髮券銷售"
type input "31"
type input "入金卡"
type input "32"
type input "暫收墊款(ex.學費)"
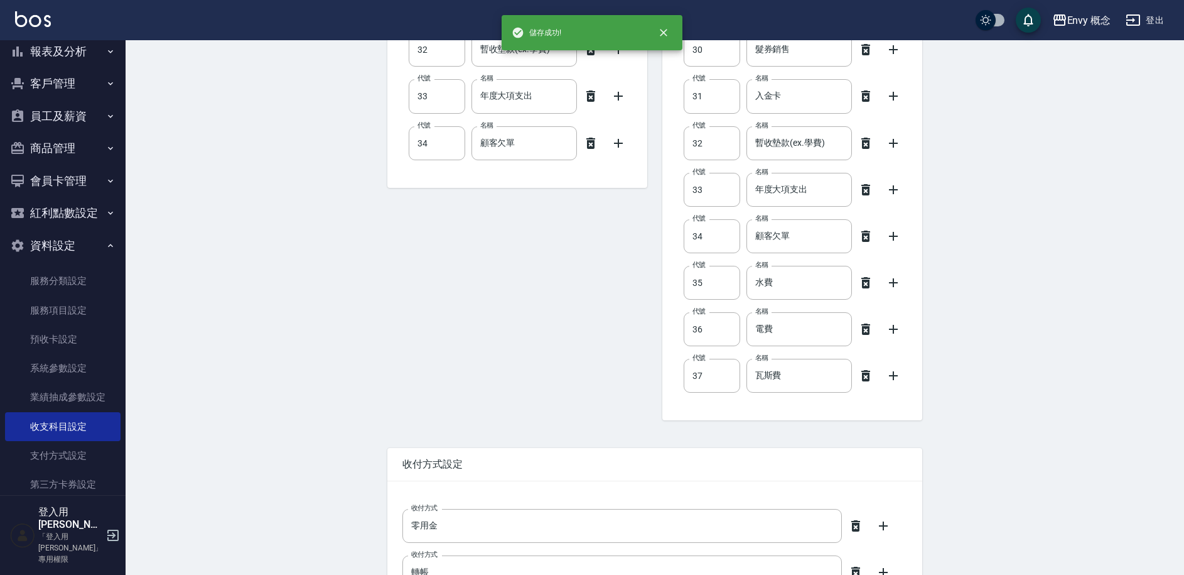
type input "19"
type input "電話費"
type input "20"
type input "活動廣告費(印刷、廣告、贈品費)"
type input "21"
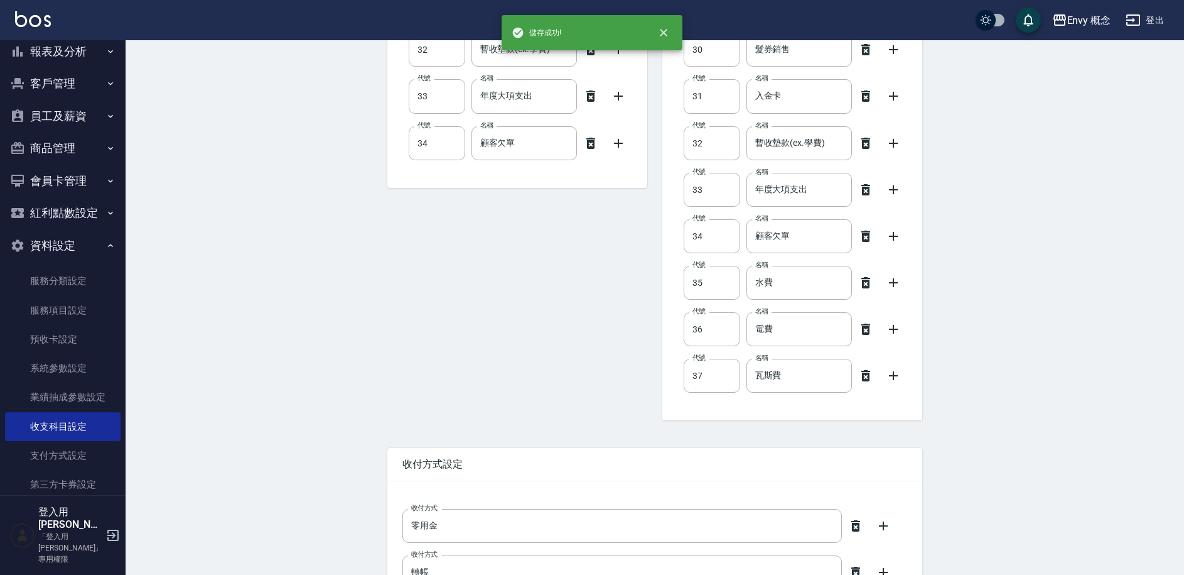
type input "營業稅(稅捐)"
type input "22"
type input "折舊費(互助會)"
type input "22"
type input "員工住宿費"
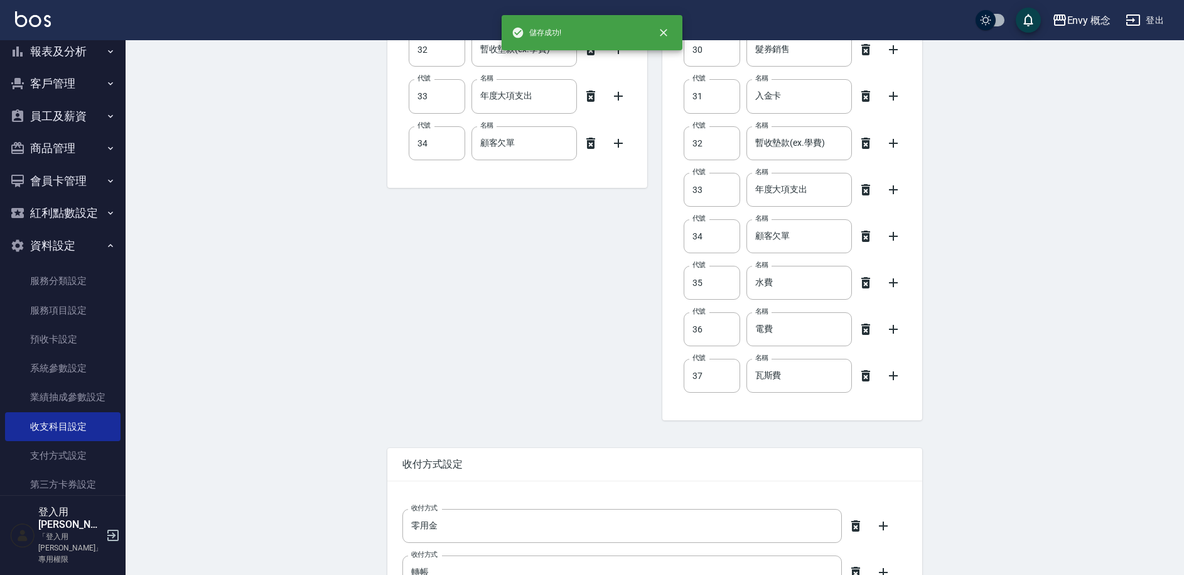
type input "23"
type input "職工福利"
type input "24"
type input "交通費"
type input "25"
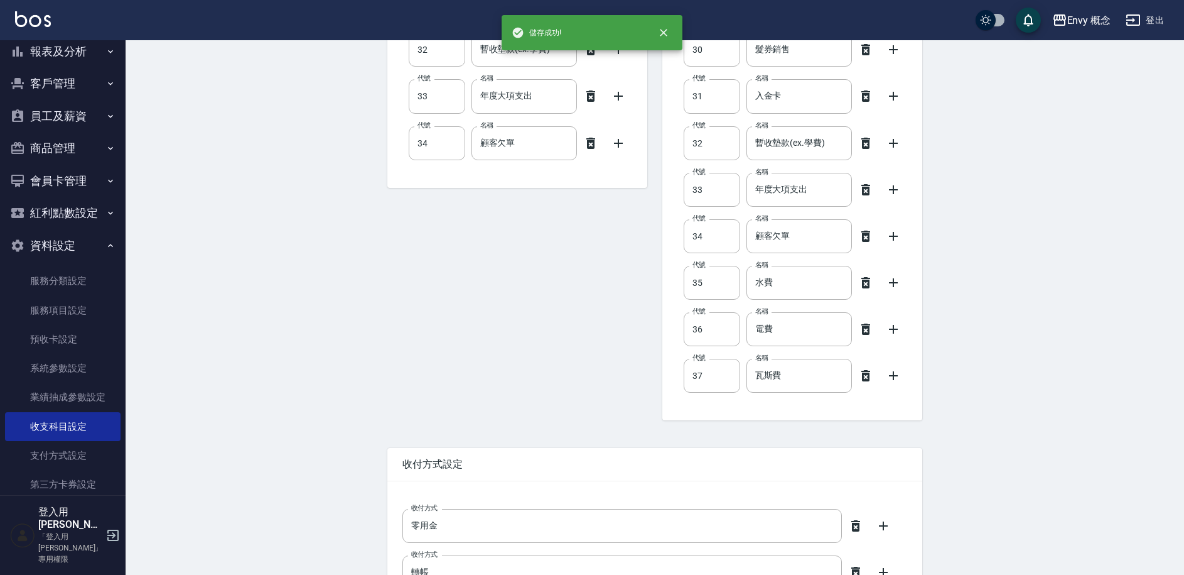
type input "交際費(公關)"
type input "26"
type input "其他(雜項)收支"
type input "27"
type input "店用器材設備"
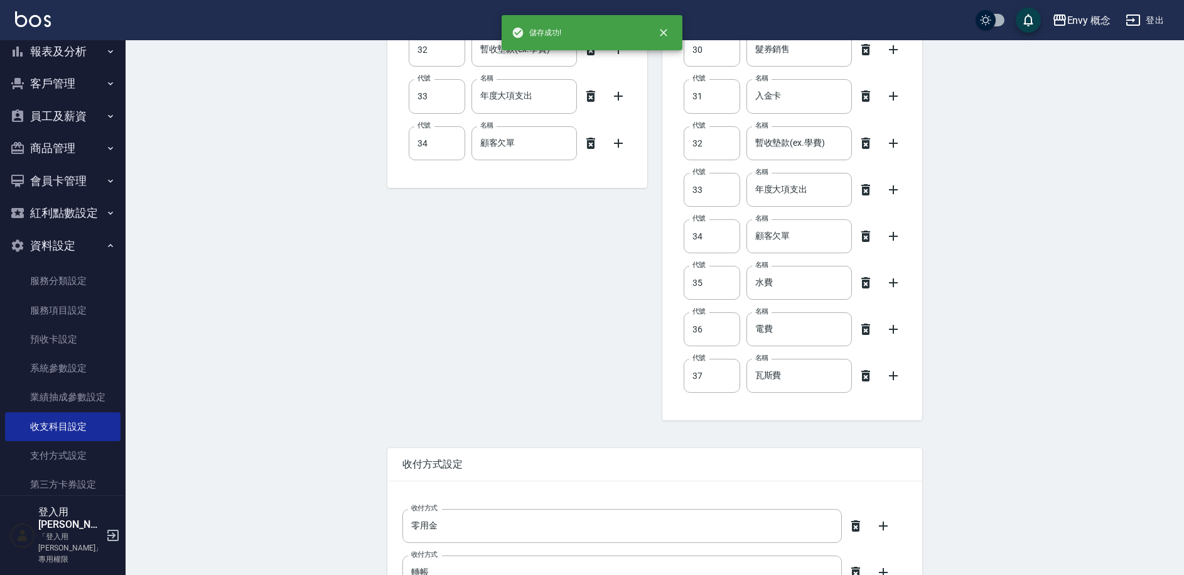
type input "28"
type input "信用卡"
type input "29"
type input "短溢金"
type input "29"
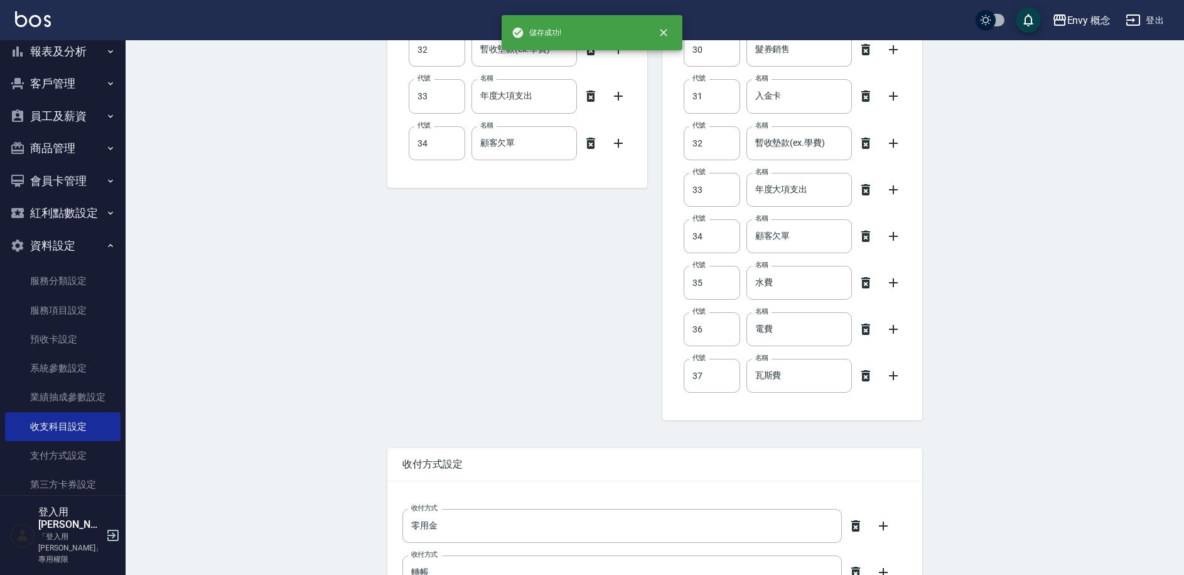
type input "設計師代操廣告費"
type input "30"
type input "物料借調貨"
type input "30"
type input "髮券銷售"
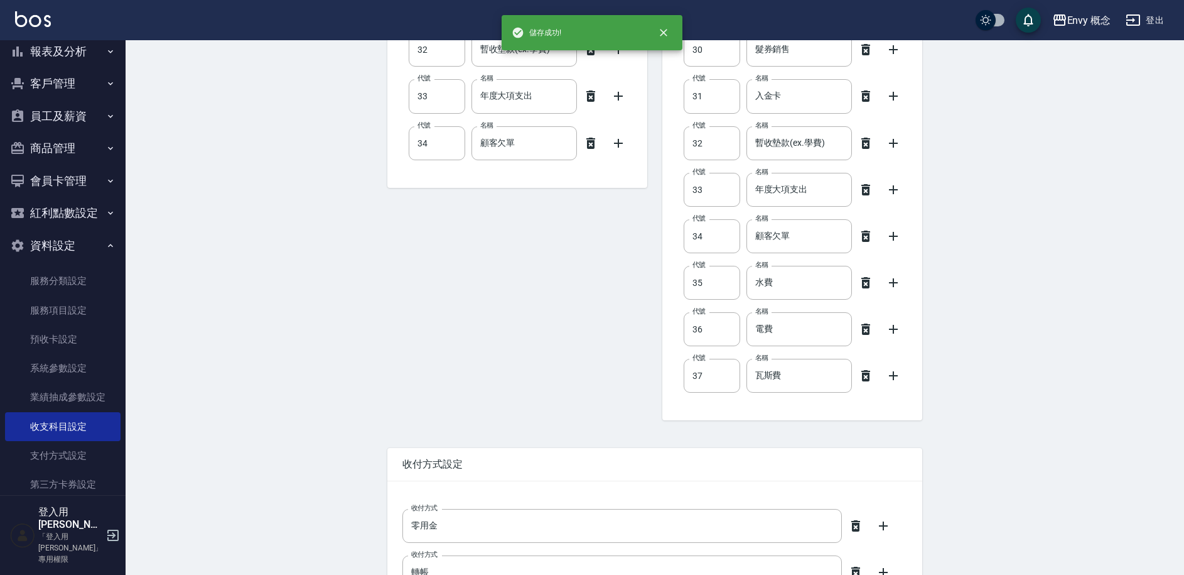
type input "31"
type input "入金卡"
type input "32"
type input "暫收墊款(ex.學費)"
type input "33"
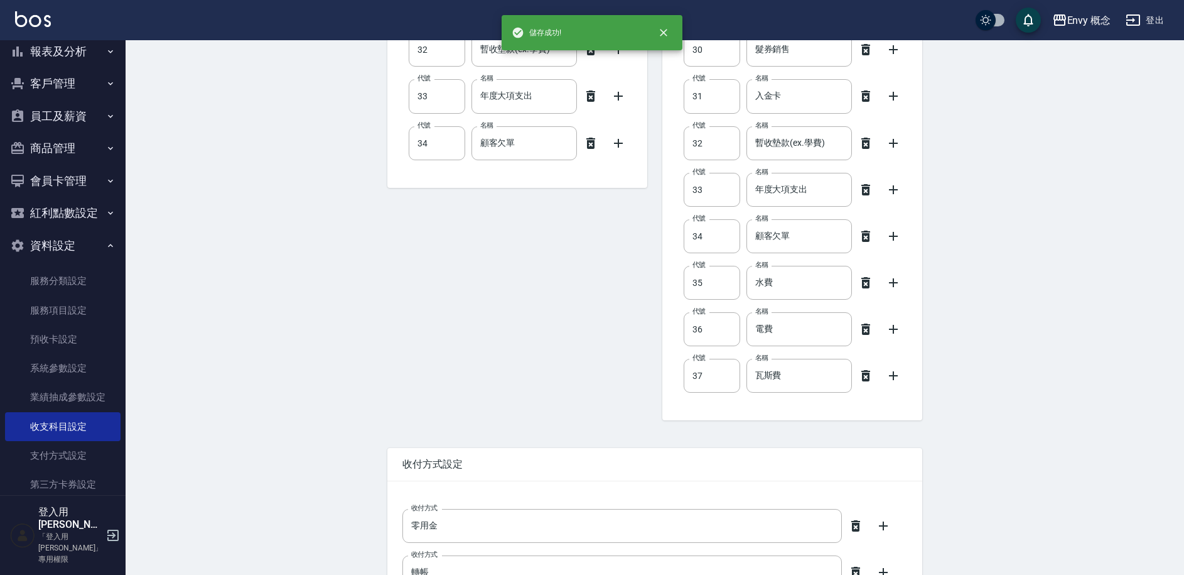
type input "年度大項支出"
type input "34"
type input "顧客欠單"
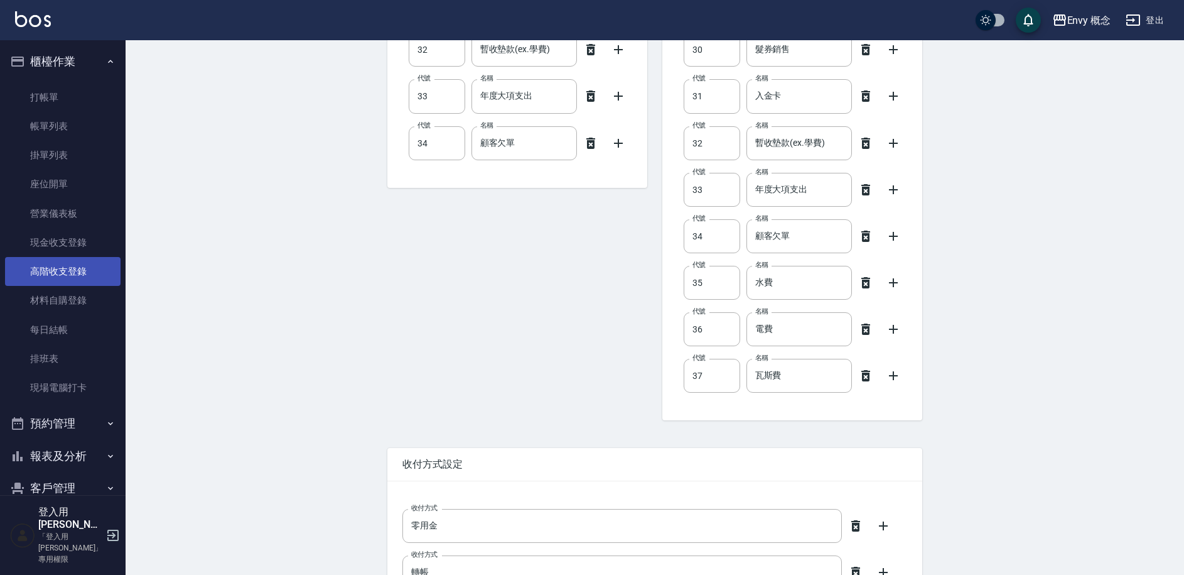
click at [72, 271] on link "高階收支登錄" at bounding box center [63, 271] width 116 height 29
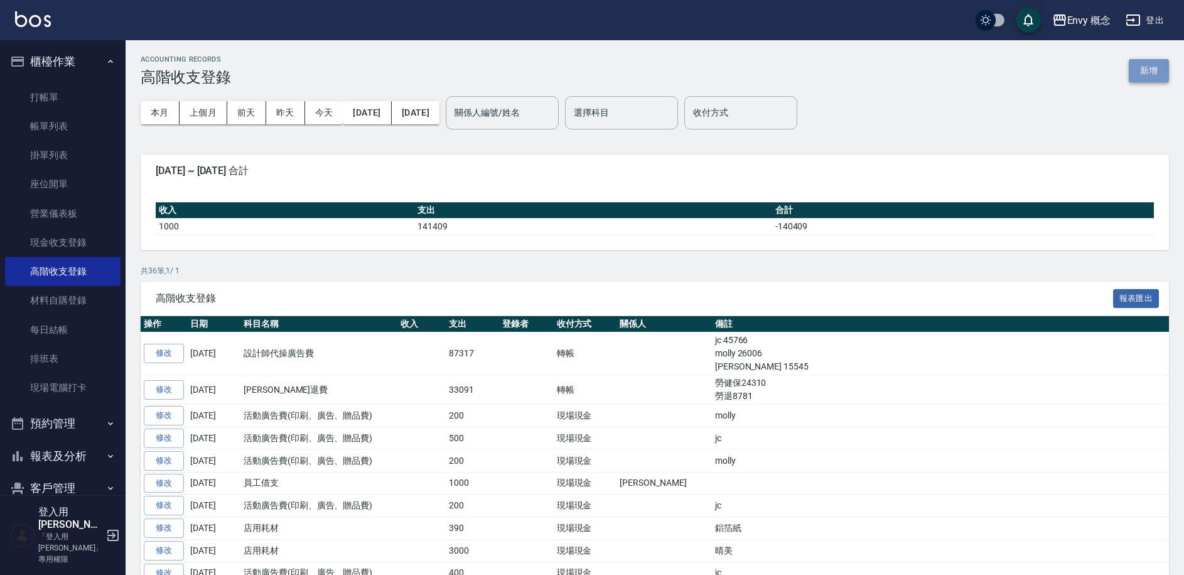
click at [1154, 70] on button "新增" at bounding box center [1149, 70] width 40 height 23
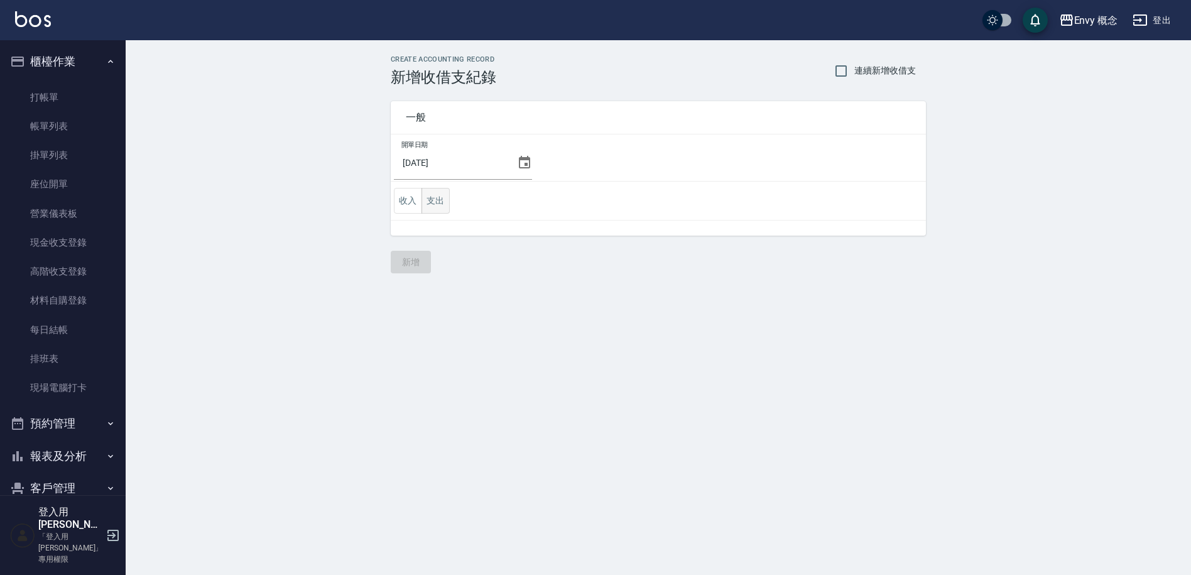
click at [437, 203] on button "支出" at bounding box center [435, 201] width 28 height 26
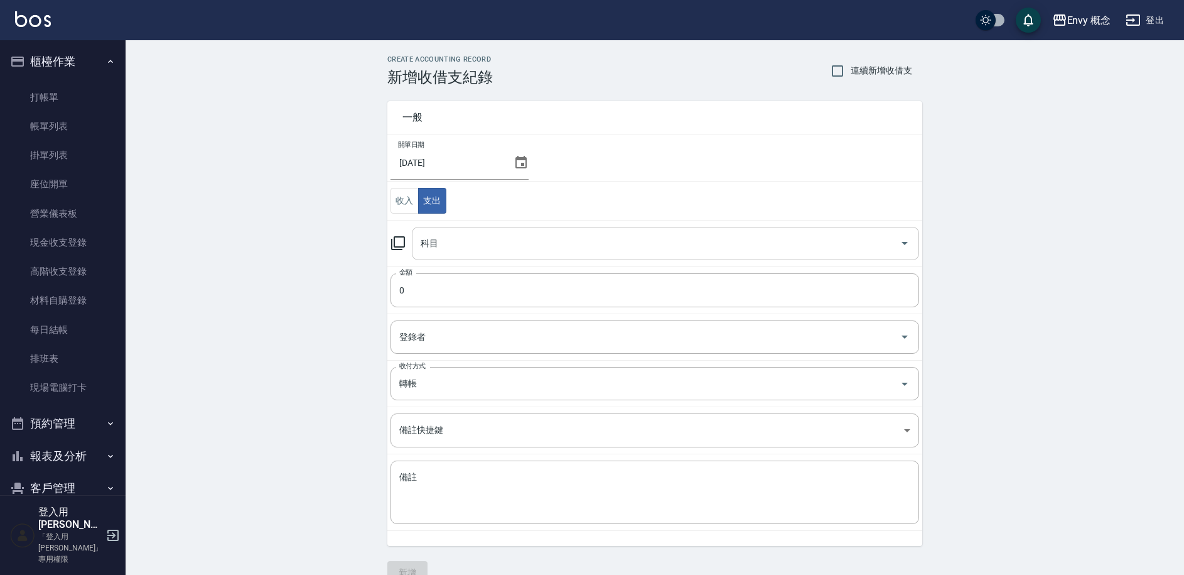
click at [461, 242] on input "科目" at bounding box center [656, 243] width 477 height 22
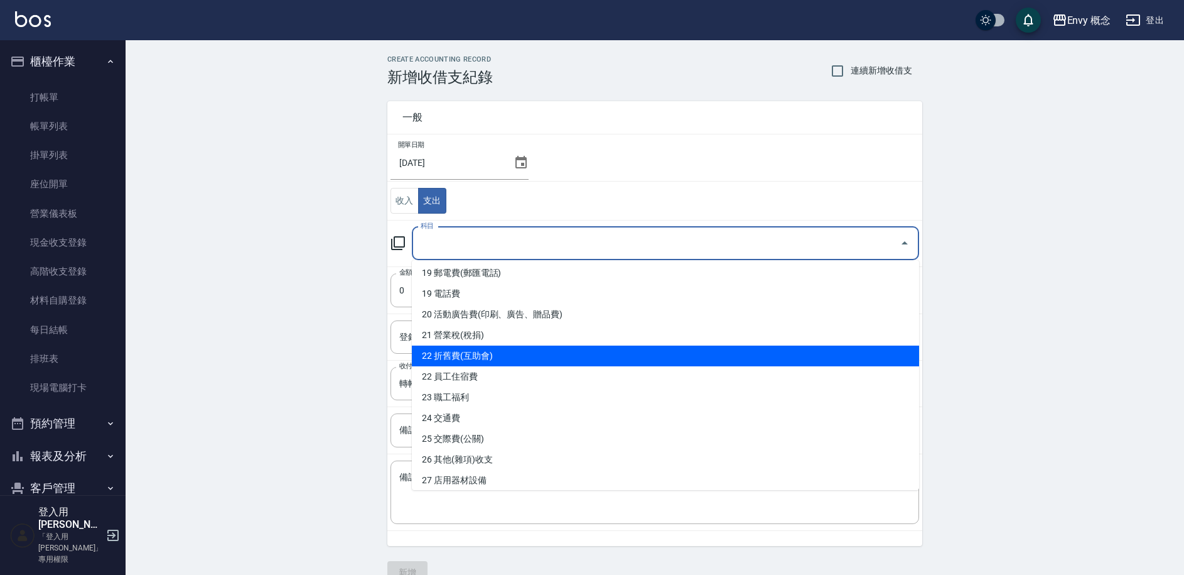
scroll to position [399, 0]
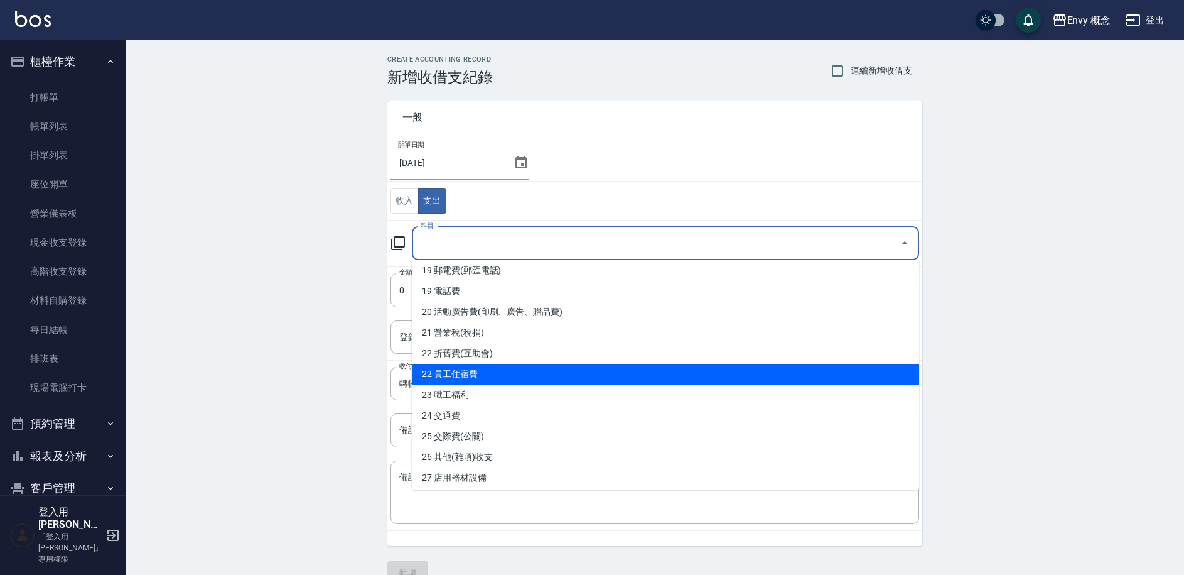
click at [539, 371] on li "22 員工住宿費" at bounding box center [665, 374] width 507 height 21
type input "22 員工住宿費"
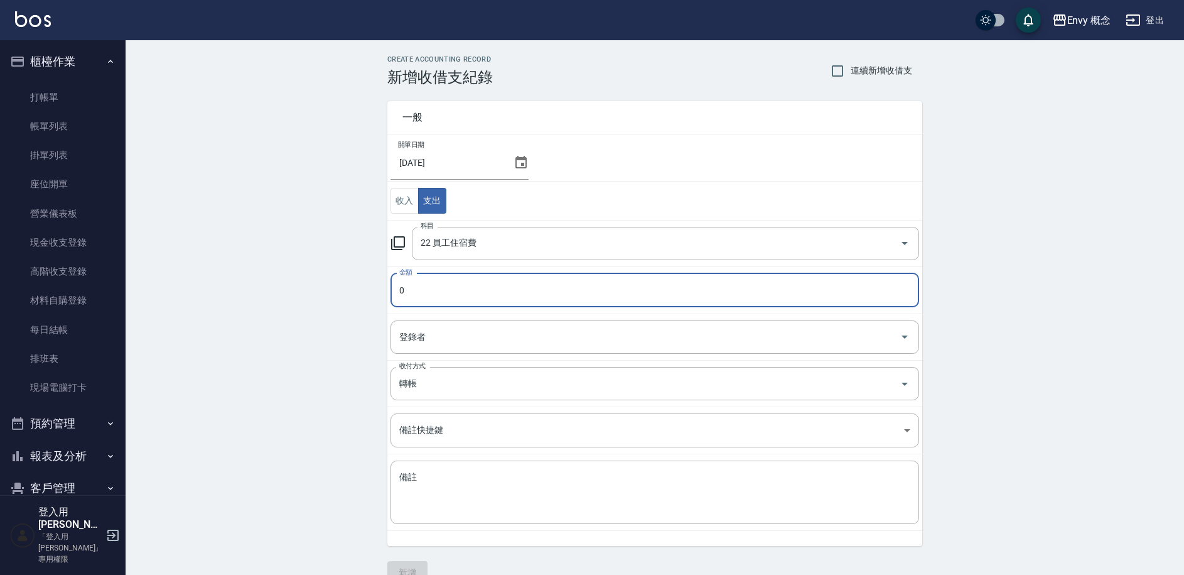
click at [392, 286] on input "0" at bounding box center [655, 290] width 529 height 34
type input "3000"
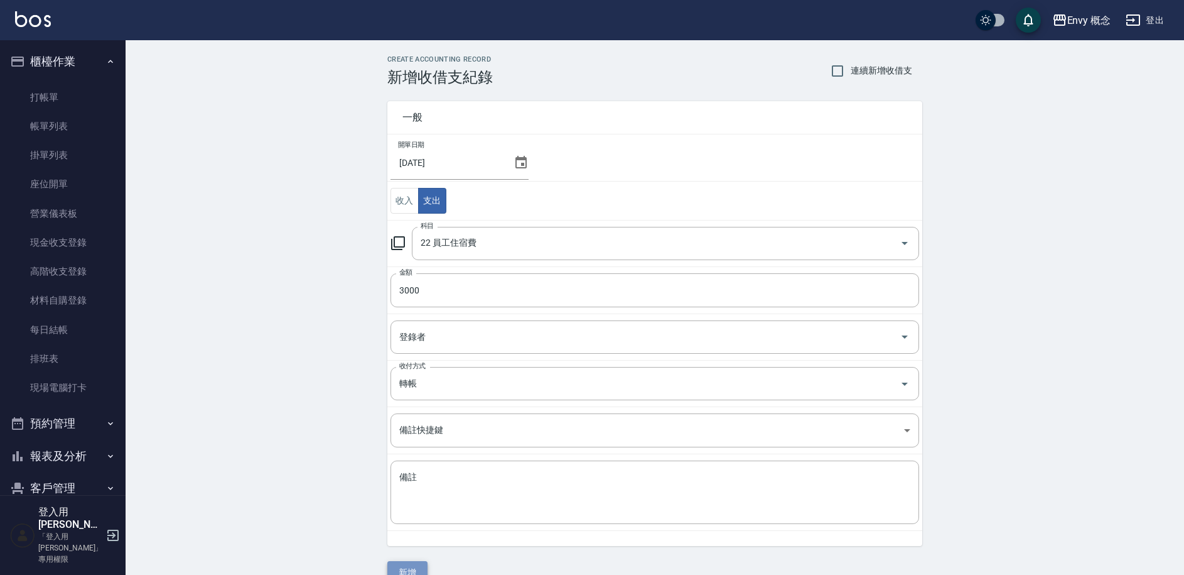
click at [413, 563] on button "新增" at bounding box center [408, 572] width 40 height 23
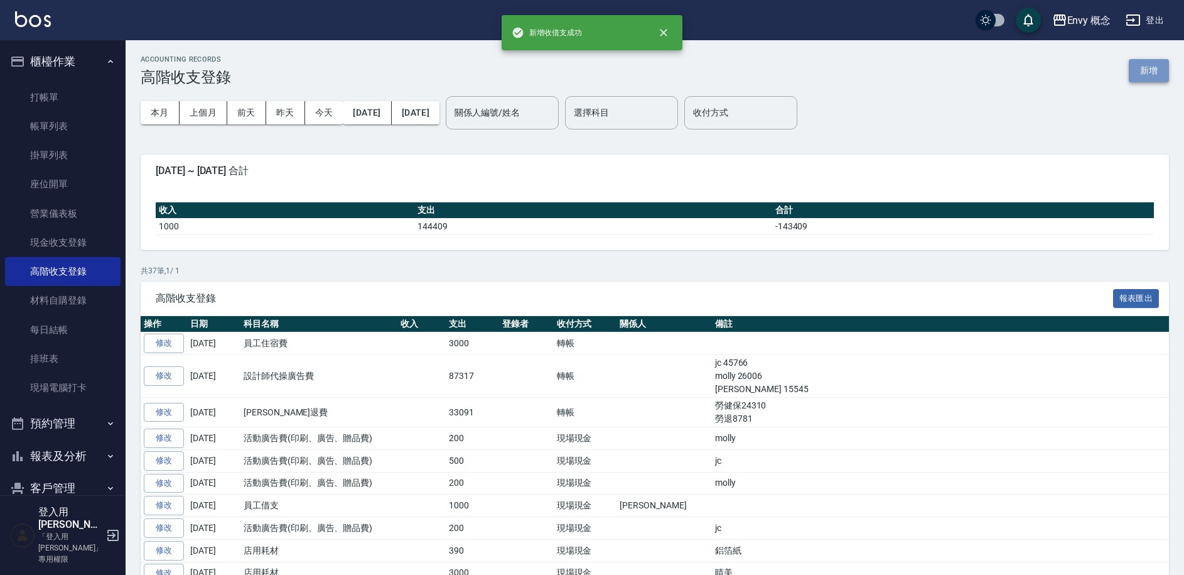
click at [1141, 70] on button "新增" at bounding box center [1149, 70] width 40 height 23
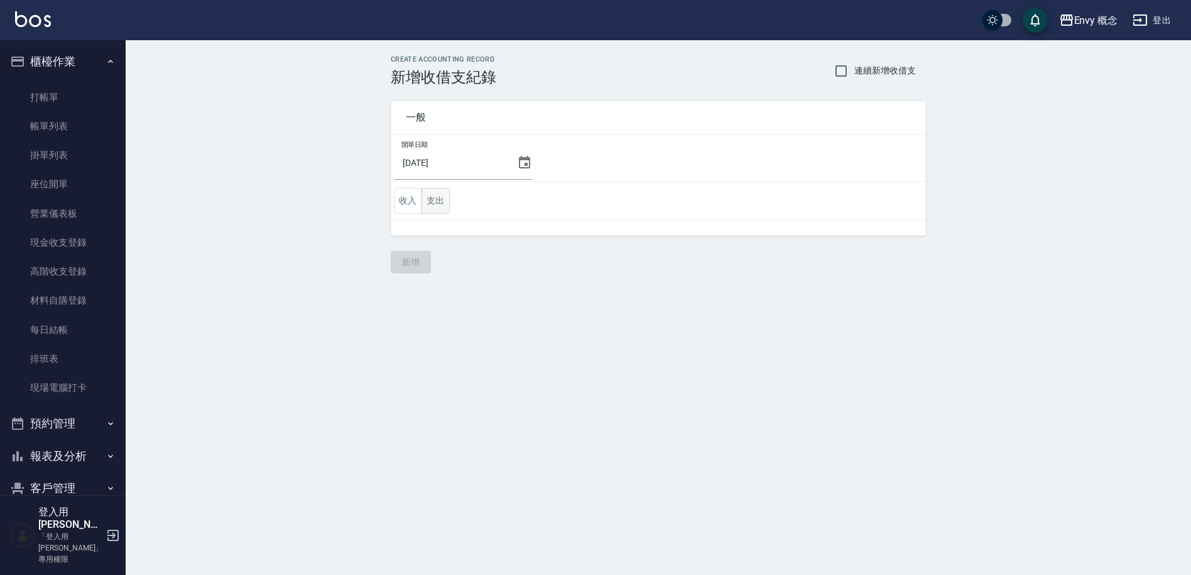
click at [440, 203] on button "支出" at bounding box center [435, 201] width 28 height 26
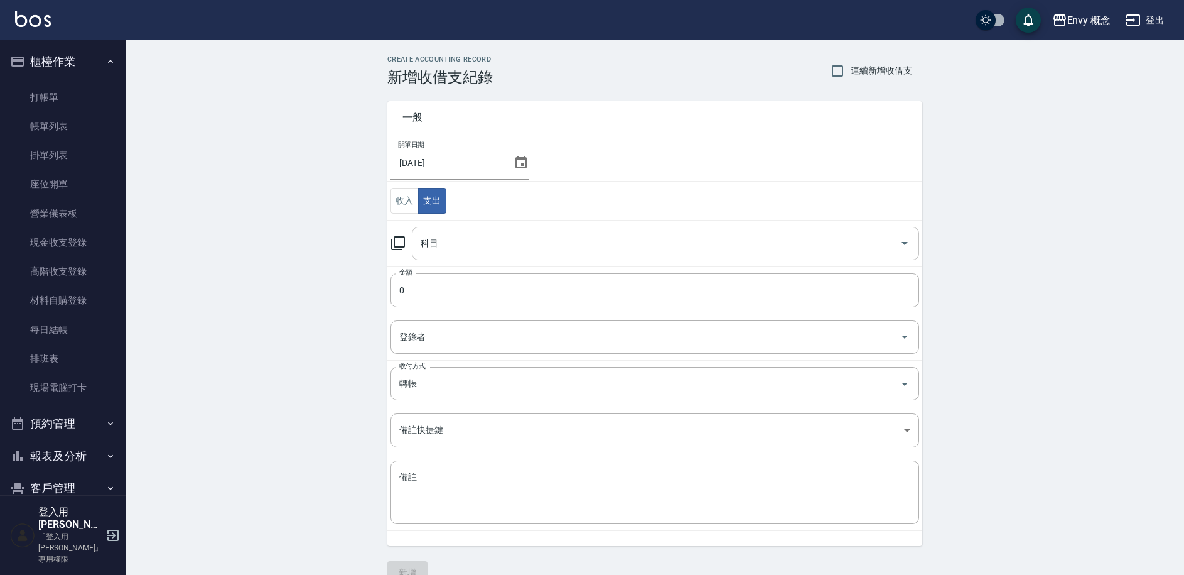
click at [482, 254] on div "科目" at bounding box center [665, 243] width 507 height 33
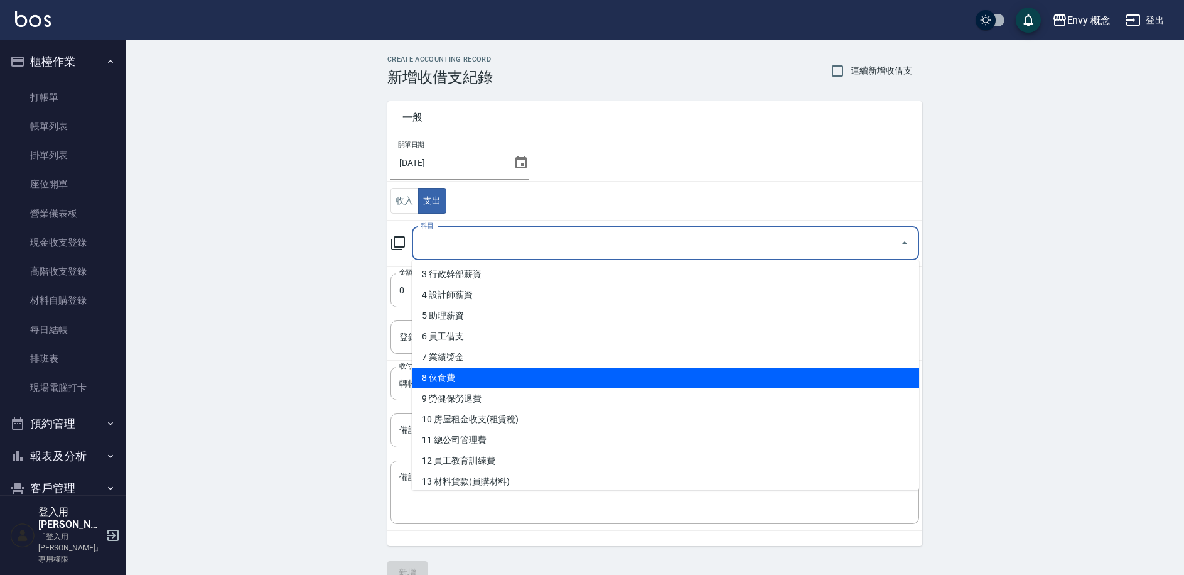
scroll to position [66, 0]
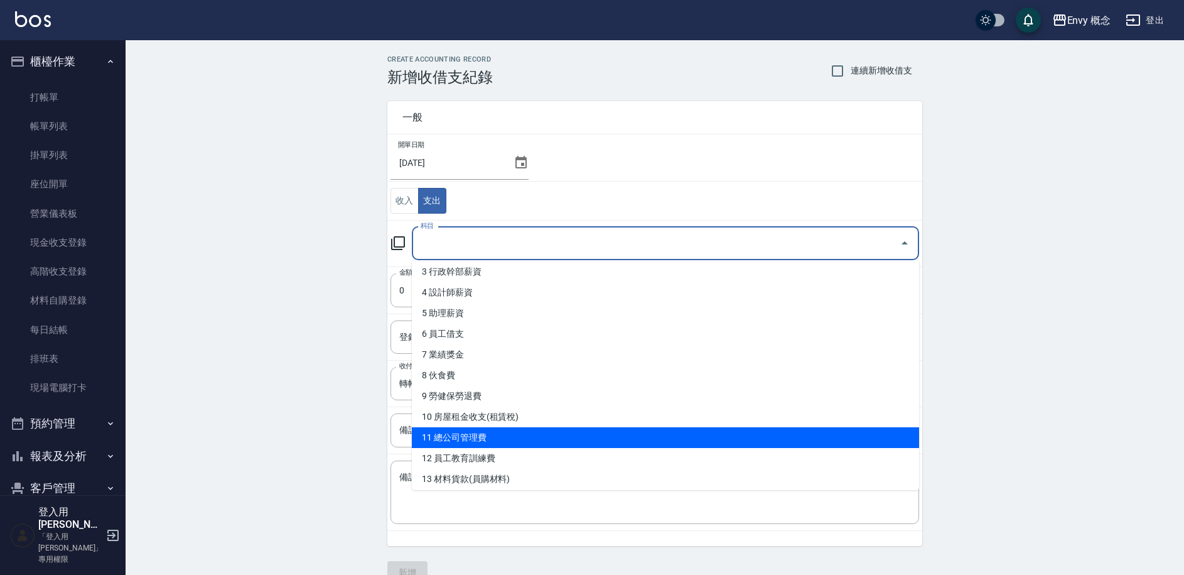
click at [513, 433] on li "11 總公司管理費" at bounding box center [665, 437] width 507 height 21
type input "11 總公司管理費"
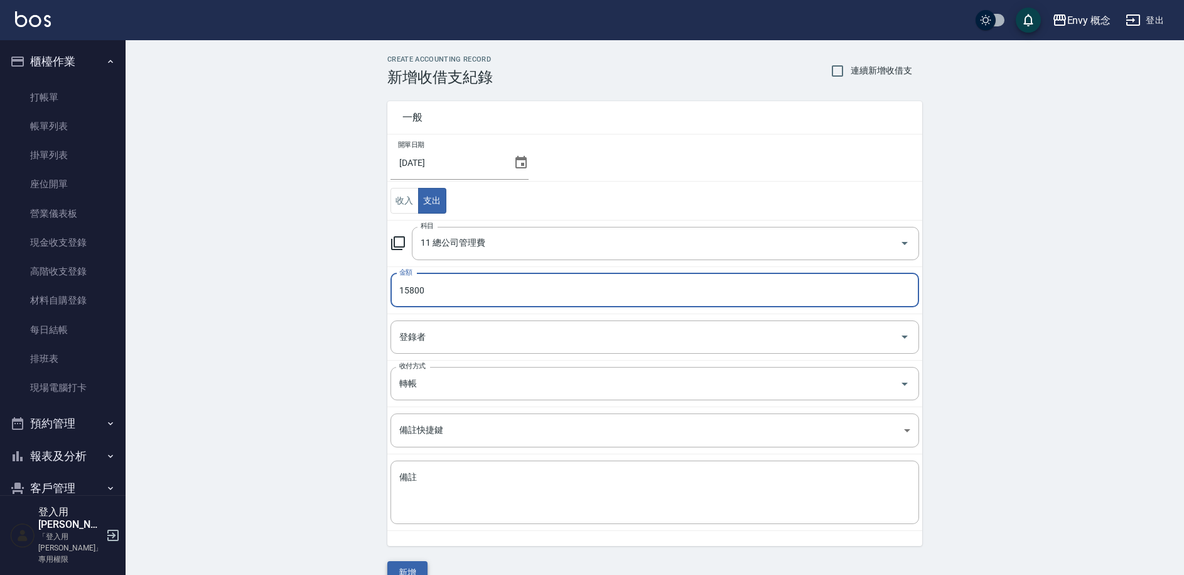
type input "15800"
click at [416, 565] on button "新增" at bounding box center [408, 572] width 40 height 23
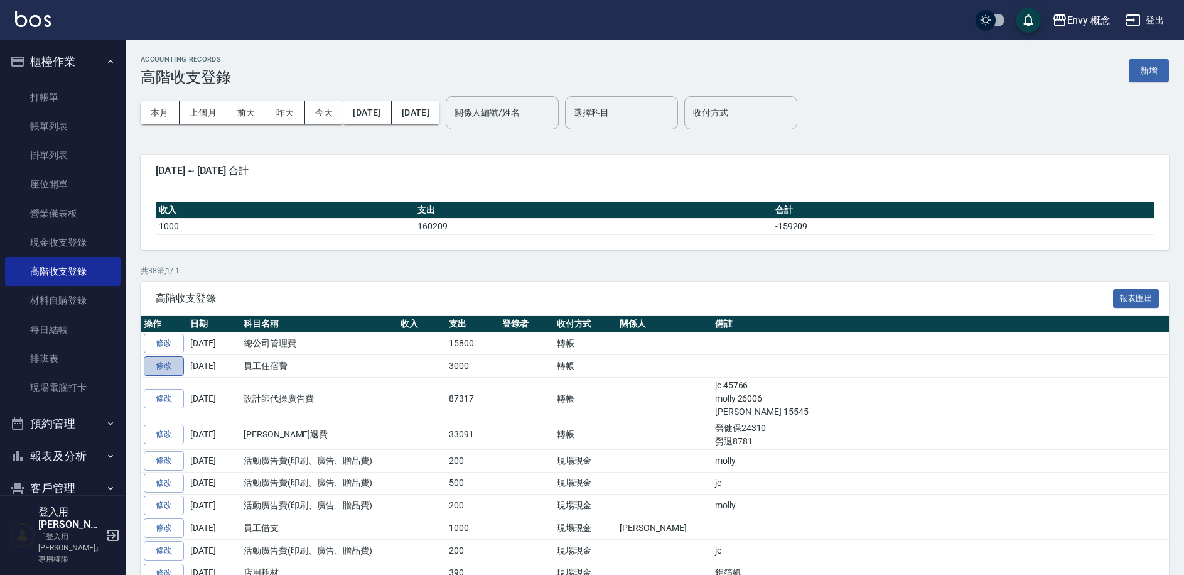
click at [180, 368] on link "修改" at bounding box center [164, 365] width 40 height 19
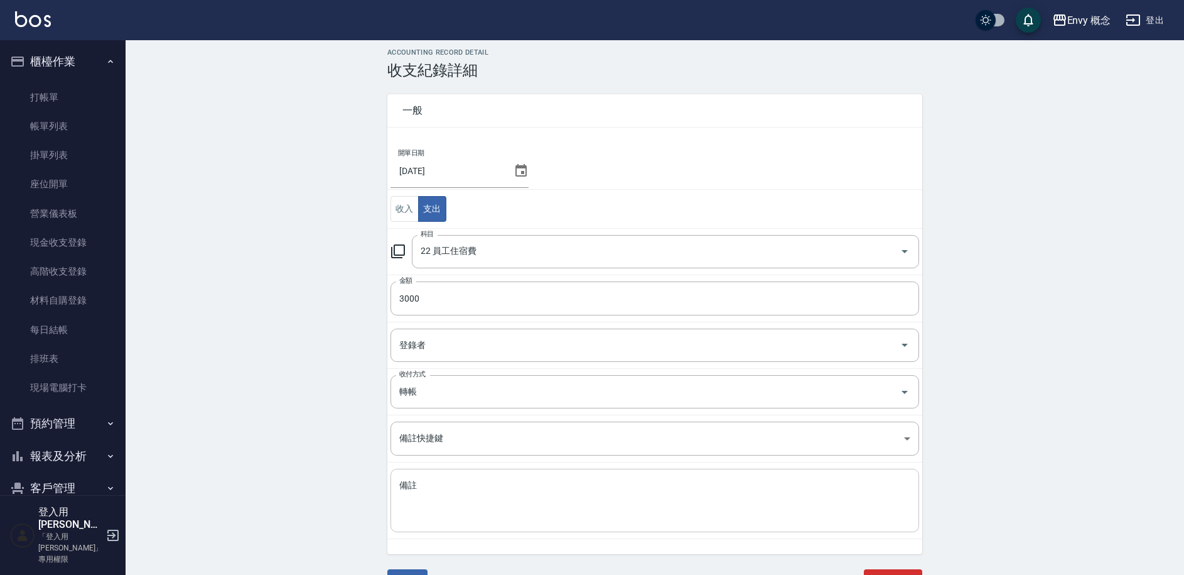
scroll to position [16, 0]
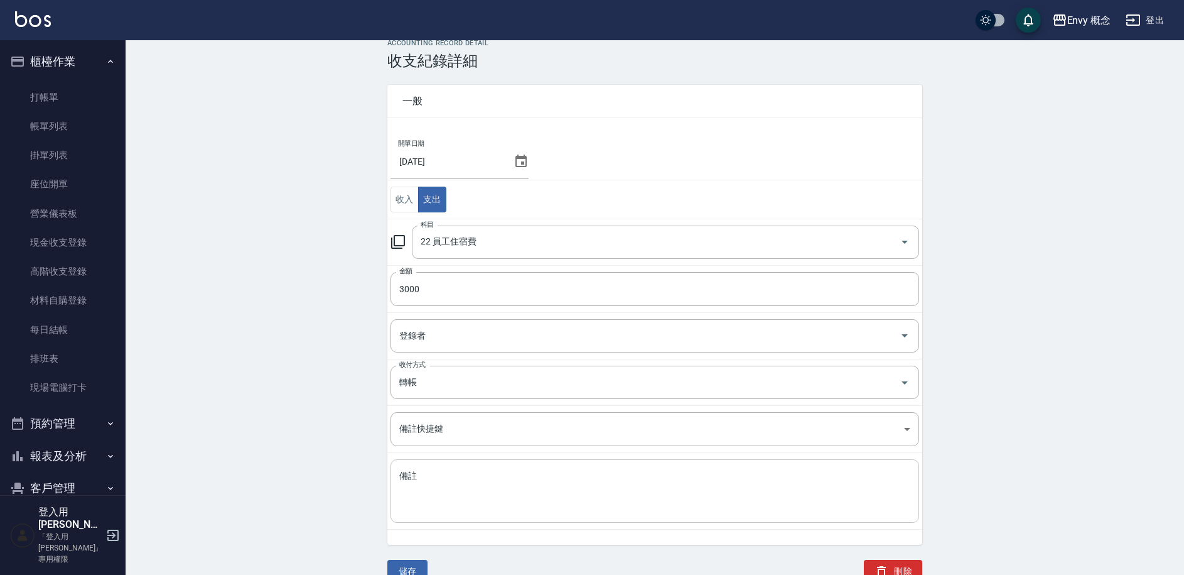
click at [441, 487] on textarea "備註" at bounding box center [654, 491] width 511 height 43
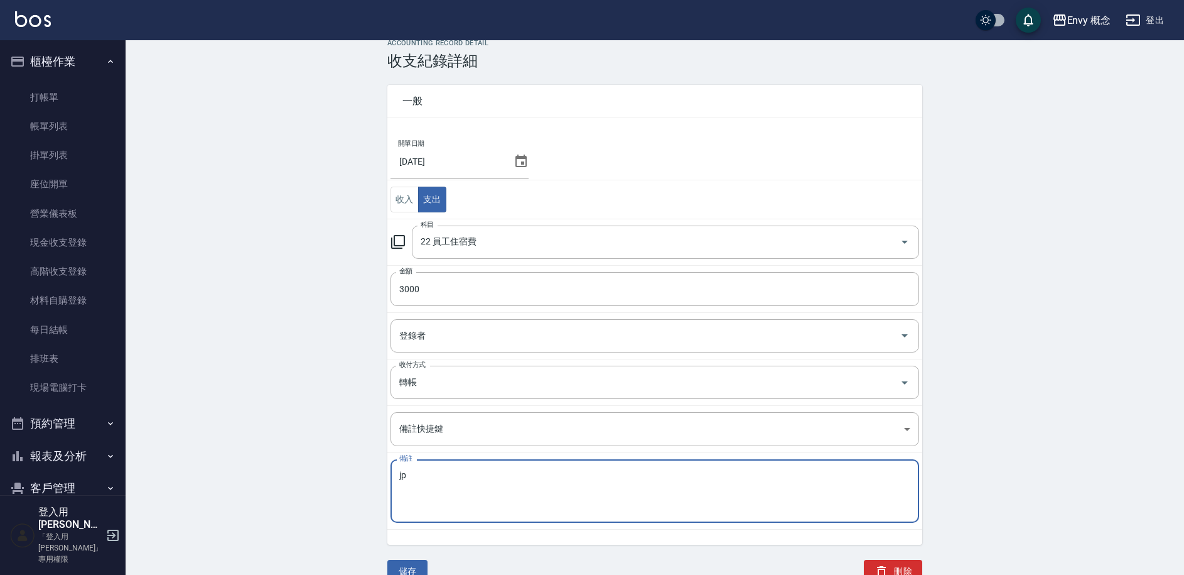
type textarea "j"
type textarea "文禎"
click at [404, 573] on button "儲存" at bounding box center [408, 571] width 40 height 23
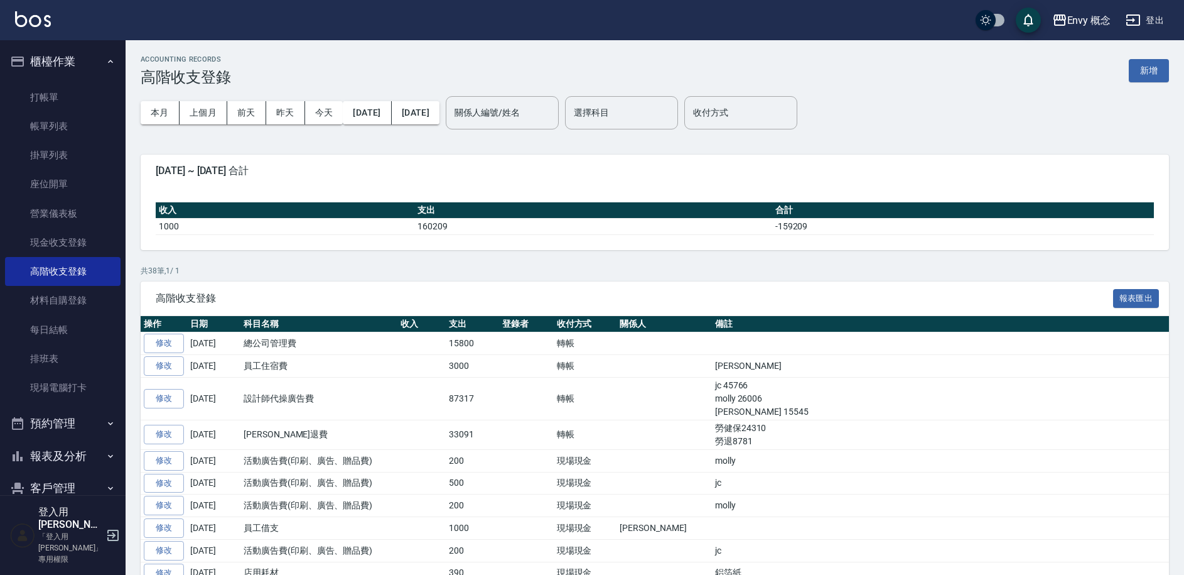
click at [1147, 82] on div "ACCOUNTING RECORDS 高階收支登錄 新增" at bounding box center [655, 70] width 1029 height 31
click at [1144, 77] on button "新增" at bounding box center [1149, 70] width 40 height 23
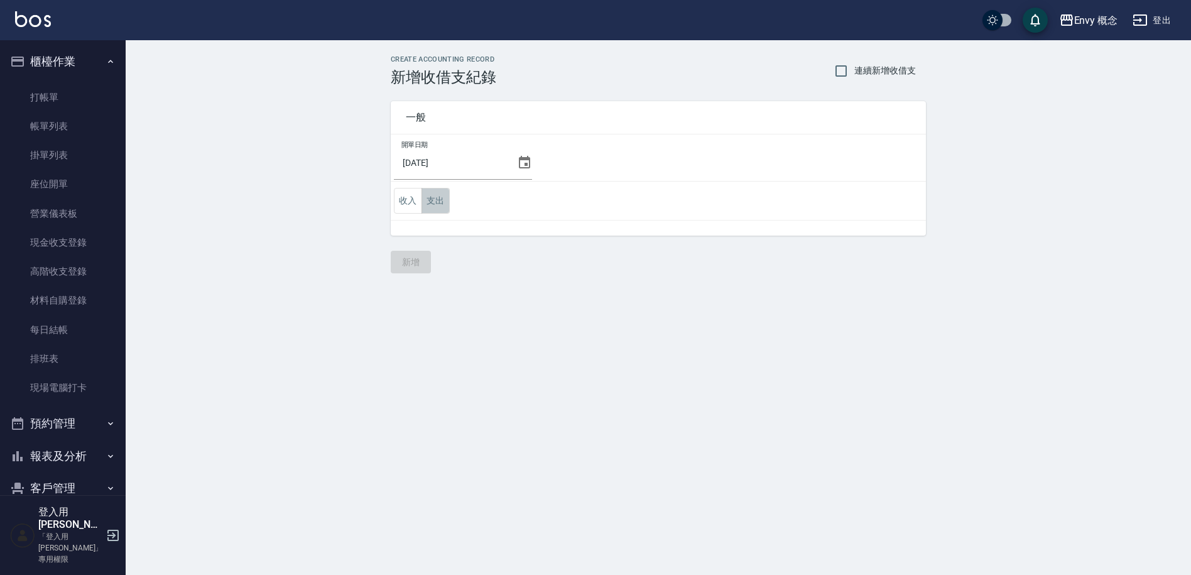
click at [438, 201] on button "支出" at bounding box center [435, 201] width 28 height 26
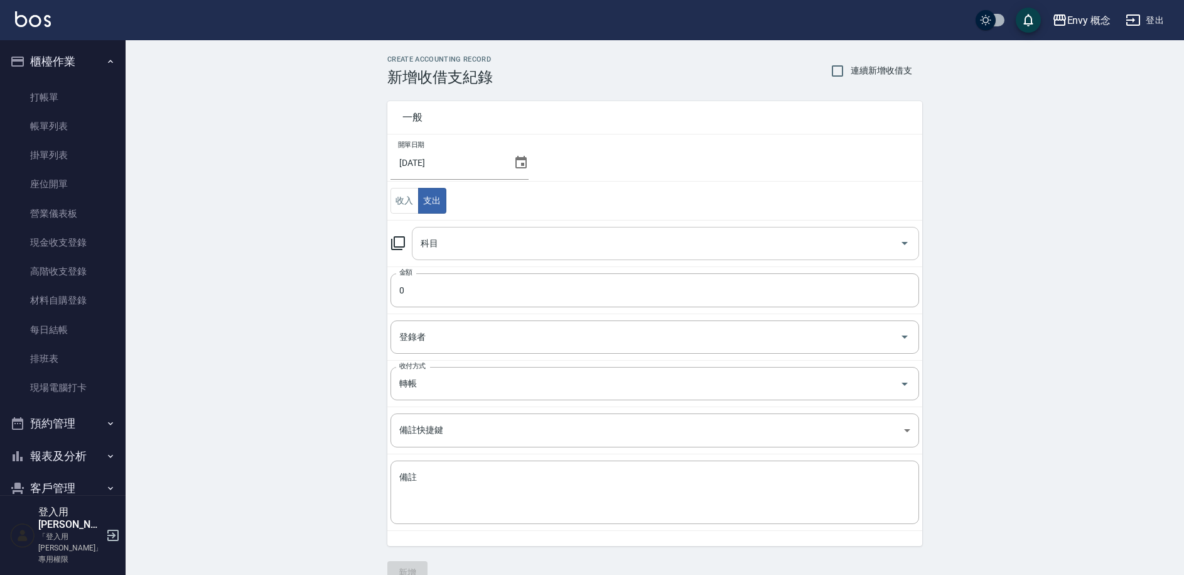
click at [456, 256] on div "科目" at bounding box center [665, 243] width 507 height 33
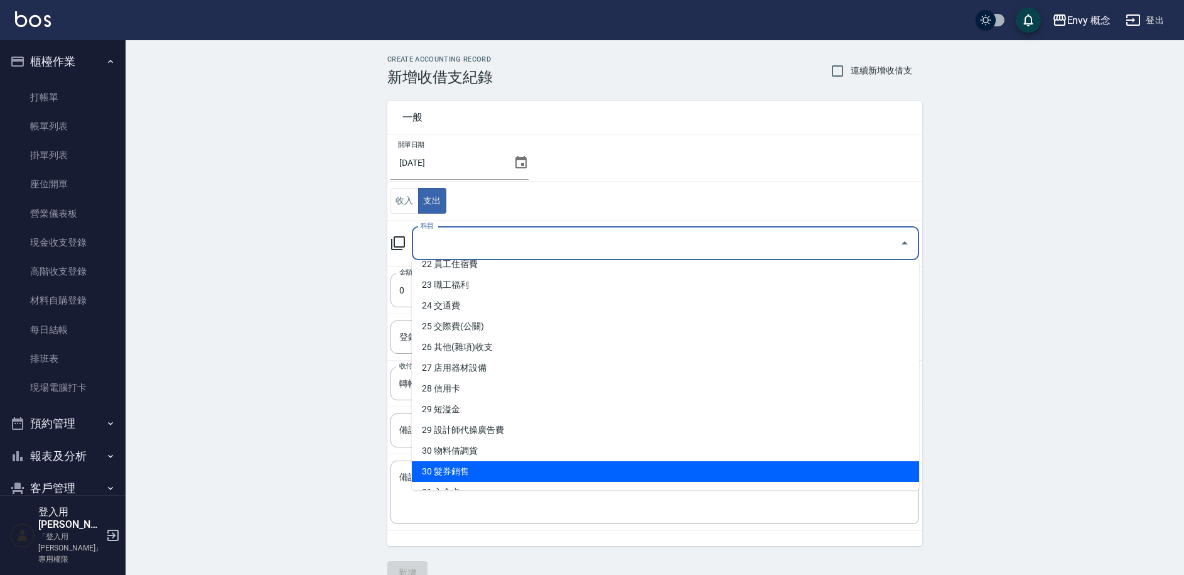
scroll to position [651, 0]
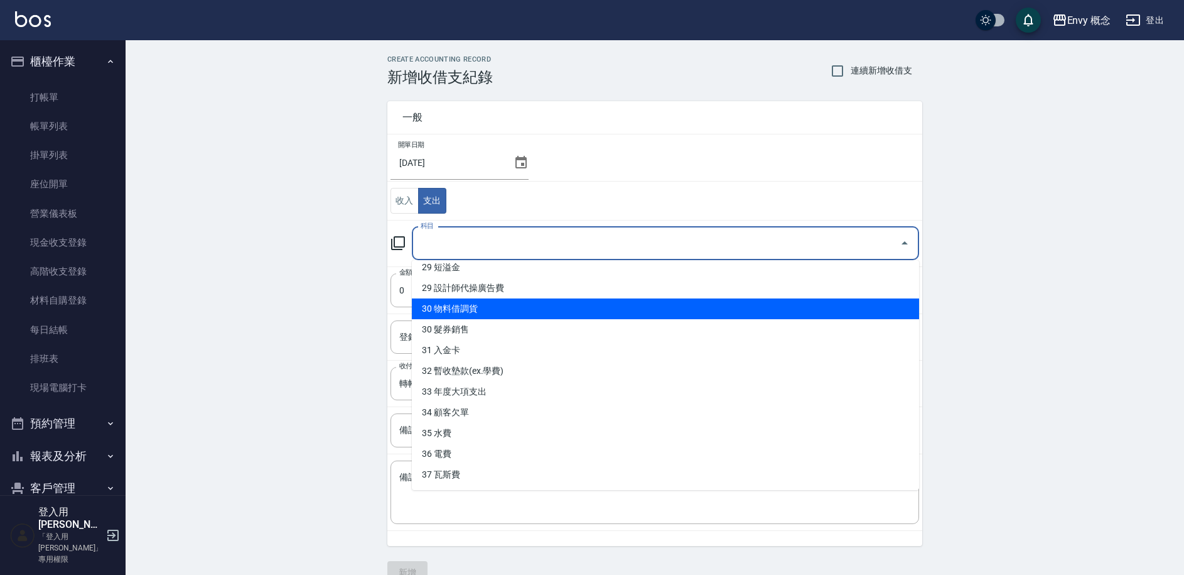
click at [491, 310] on li "30 物料借調貨" at bounding box center [665, 308] width 507 height 21
type input "30 物料借調貨"
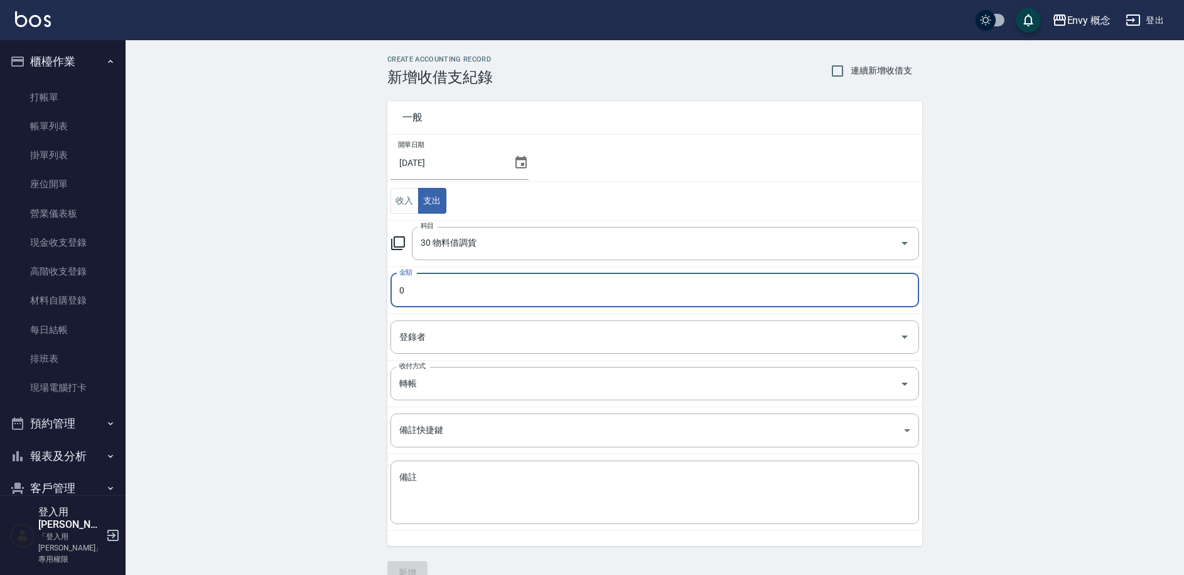
drag, startPoint x: 411, startPoint y: 292, endPoint x: 392, endPoint y: 286, distance: 19.9
click at [392, 286] on input "0" at bounding box center [655, 290] width 529 height 34
type input "2555"
click at [422, 484] on textarea "備註" at bounding box center [654, 492] width 511 height 43
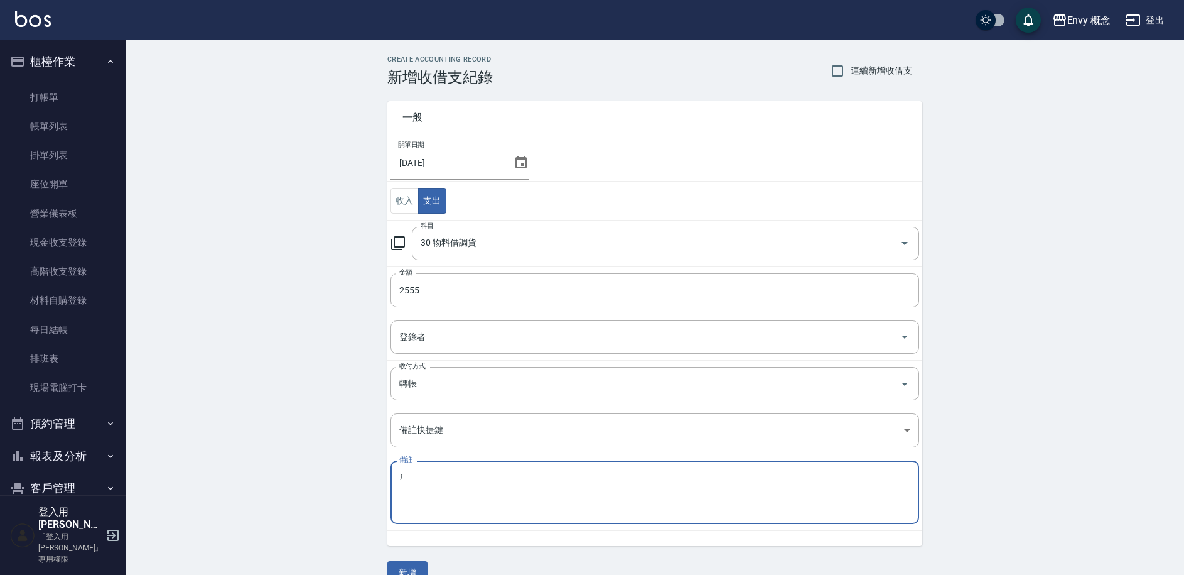
type textarea "ㄇ"
type textarea "ca藥水 5包 染膏11條 1155"
click at [418, 566] on button "新增" at bounding box center [408, 572] width 40 height 23
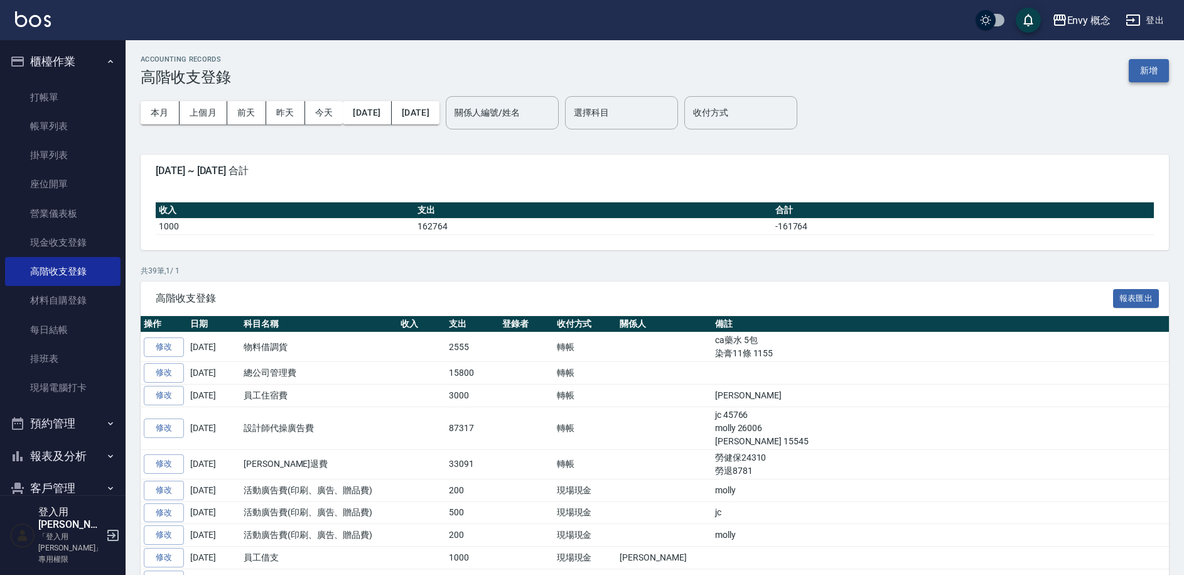
click at [1157, 73] on button "新增" at bounding box center [1149, 70] width 40 height 23
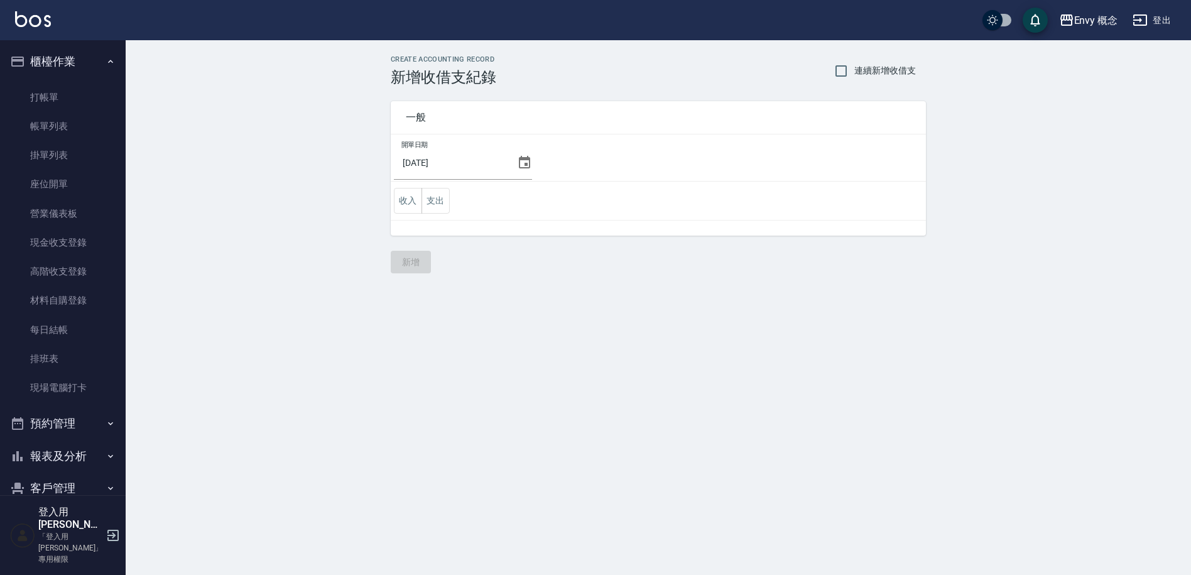
click at [519, 165] on icon at bounding box center [524, 162] width 11 height 13
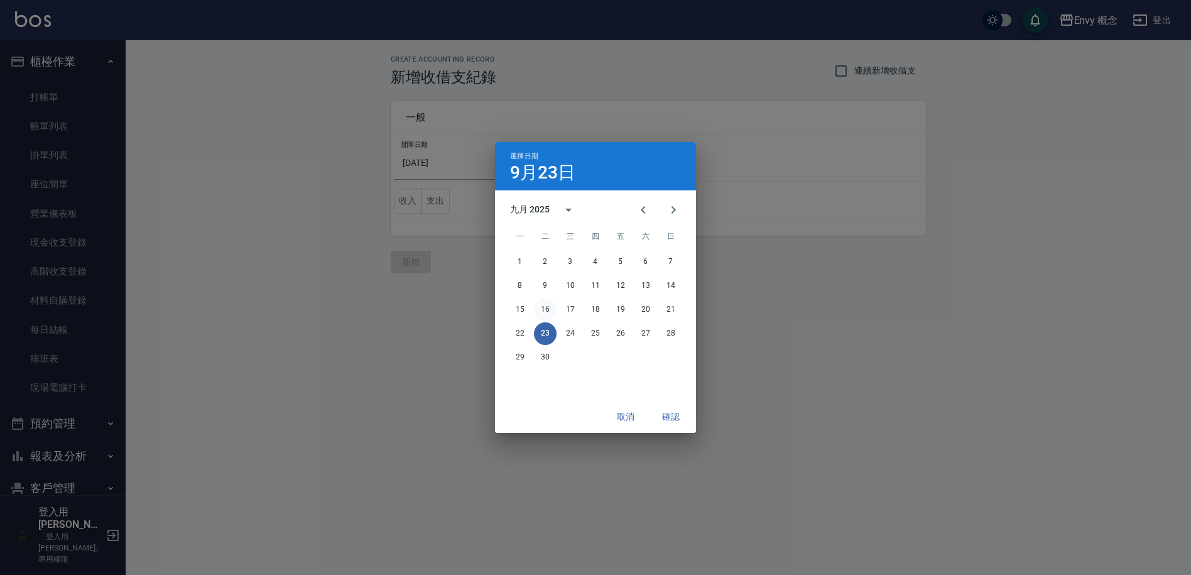
click at [544, 309] on button "16" at bounding box center [545, 309] width 23 height 23
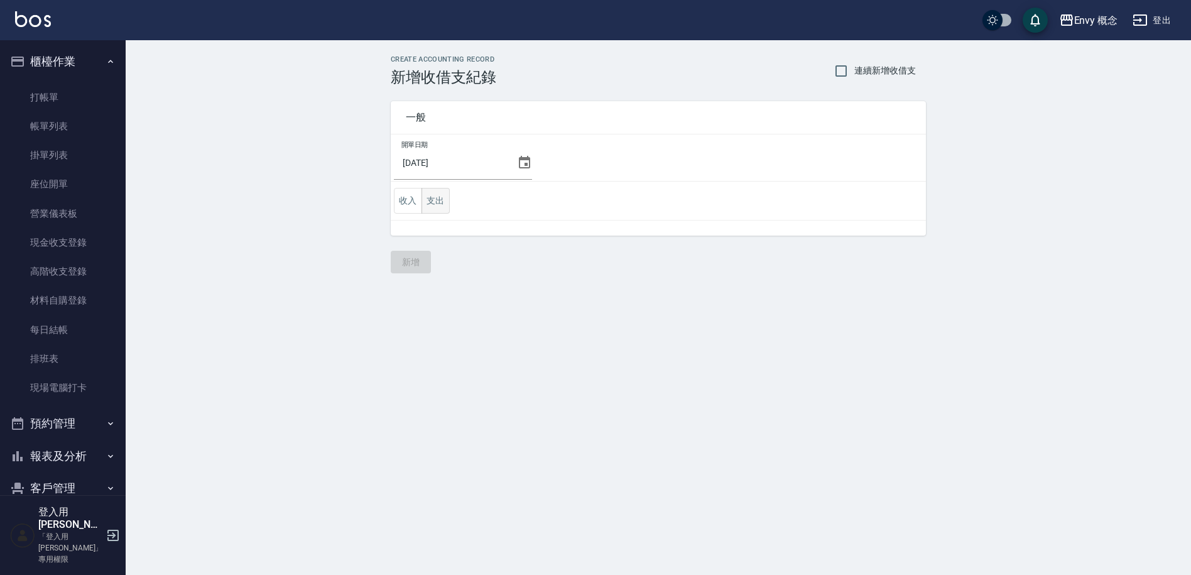
click at [435, 200] on button "支出" at bounding box center [435, 201] width 28 height 26
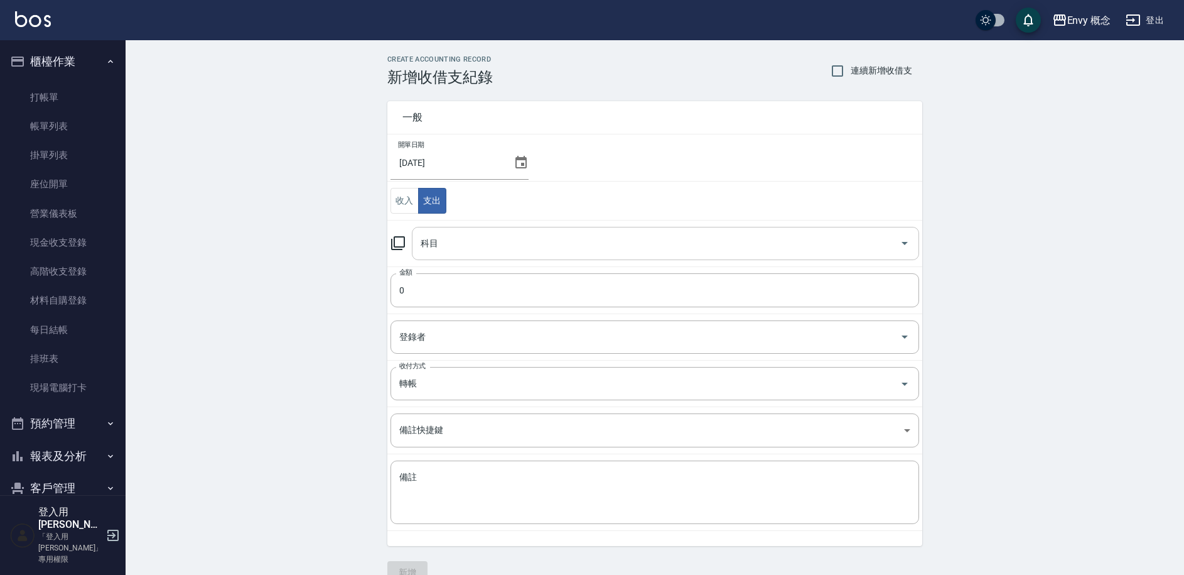
click at [460, 249] on input "科目" at bounding box center [656, 243] width 477 height 22
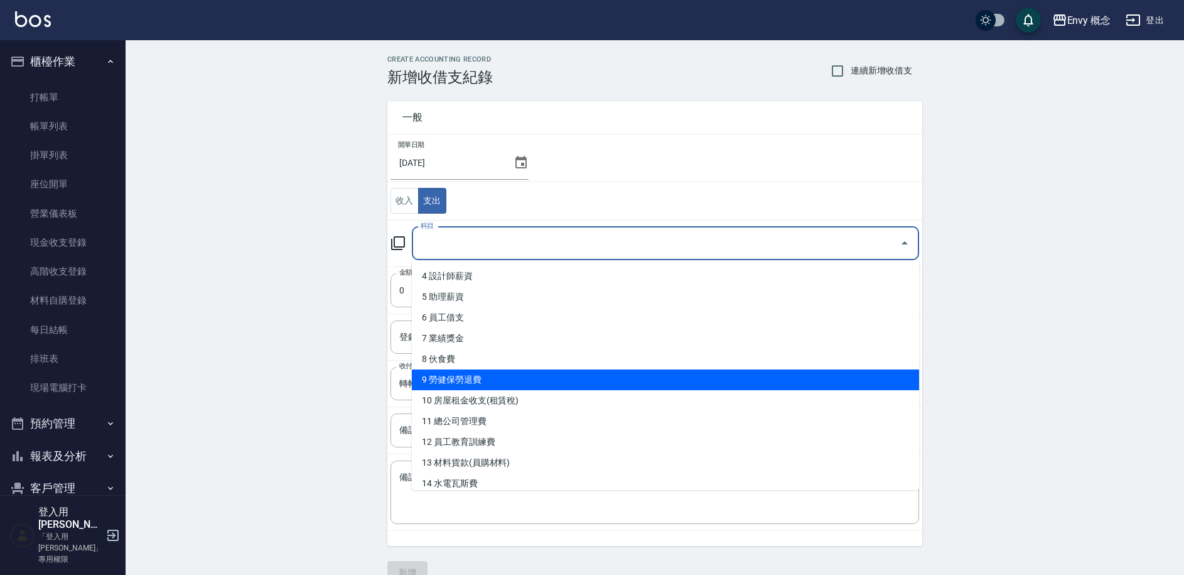
scroll to position [64, 0]
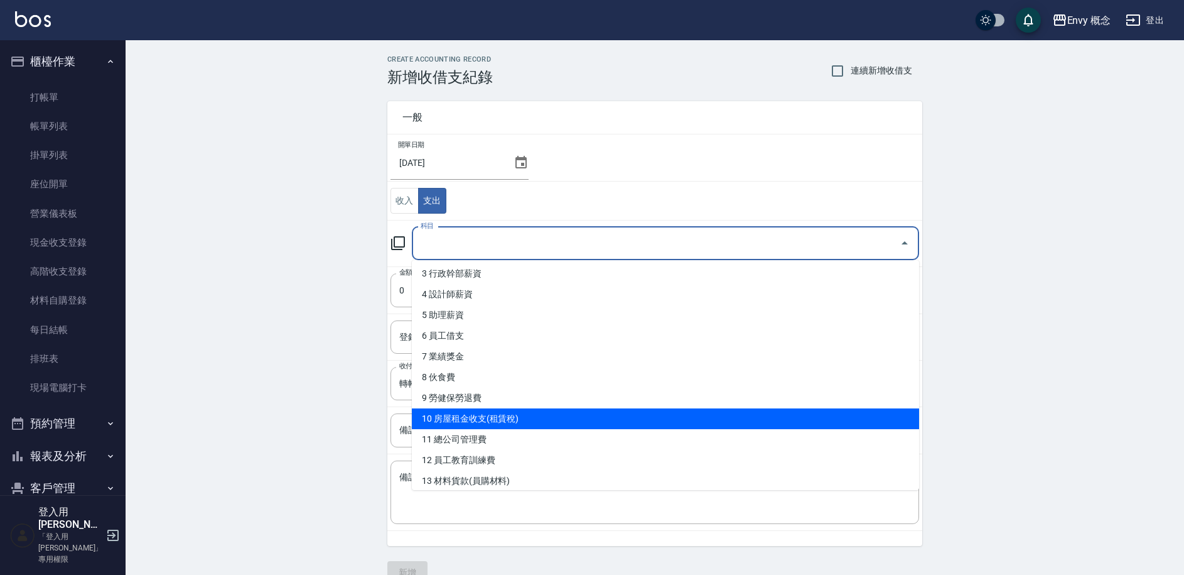
click at [503, 411] on li "10 房屋租金收支(租賃稅)" at bounding box center [665, 418] width 507 height 21
type input "10 房屋租金收支(租賃稅)"
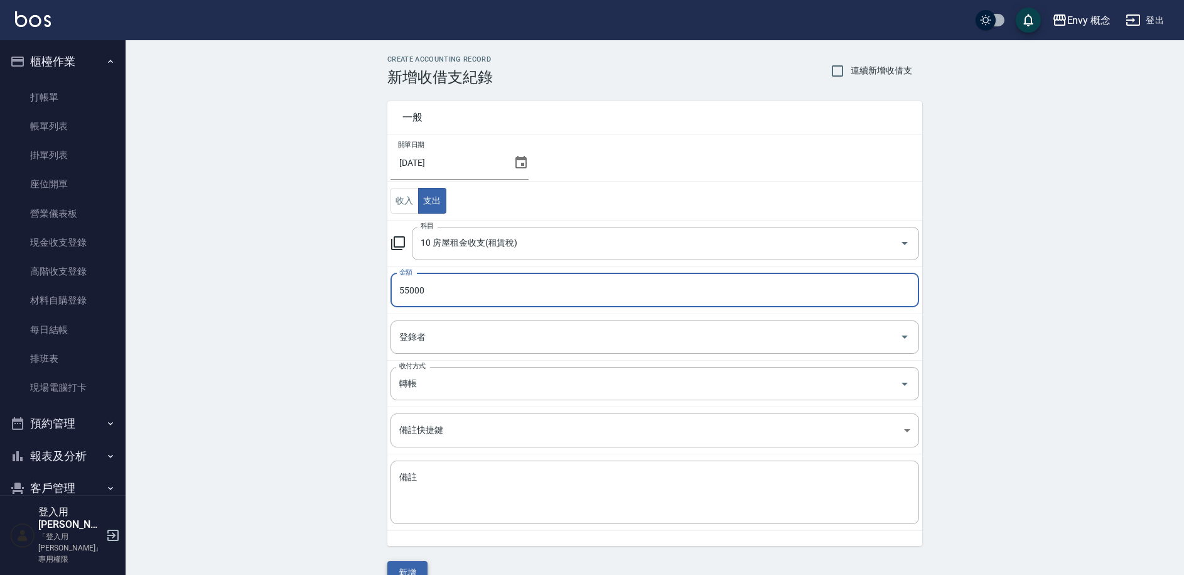
type input "55000"
click at [411, 565] on button "新增" at bounding box center [408, 572] width 40 height 23
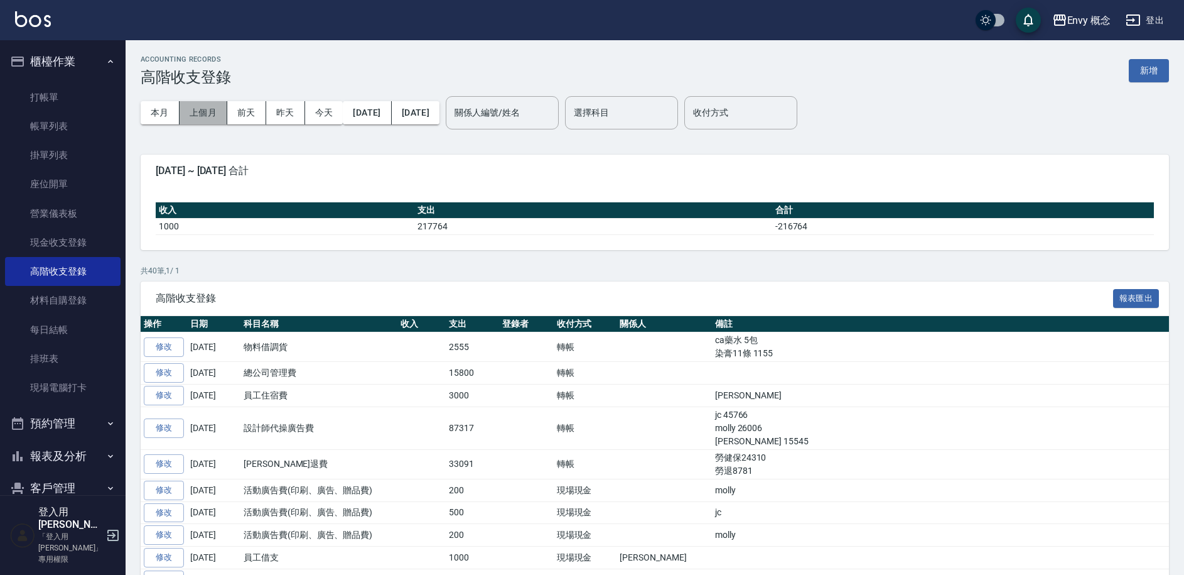
click at [209, 116] on button "上個月" at bounding box center [204, 112] width 48 height 23
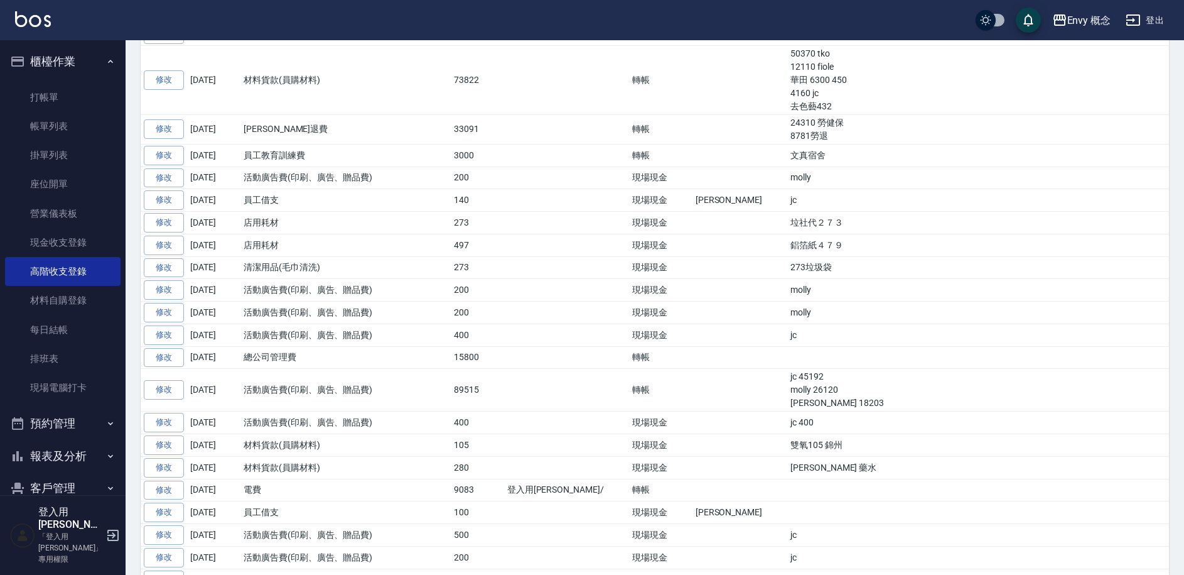
scroll to position [645, 0]
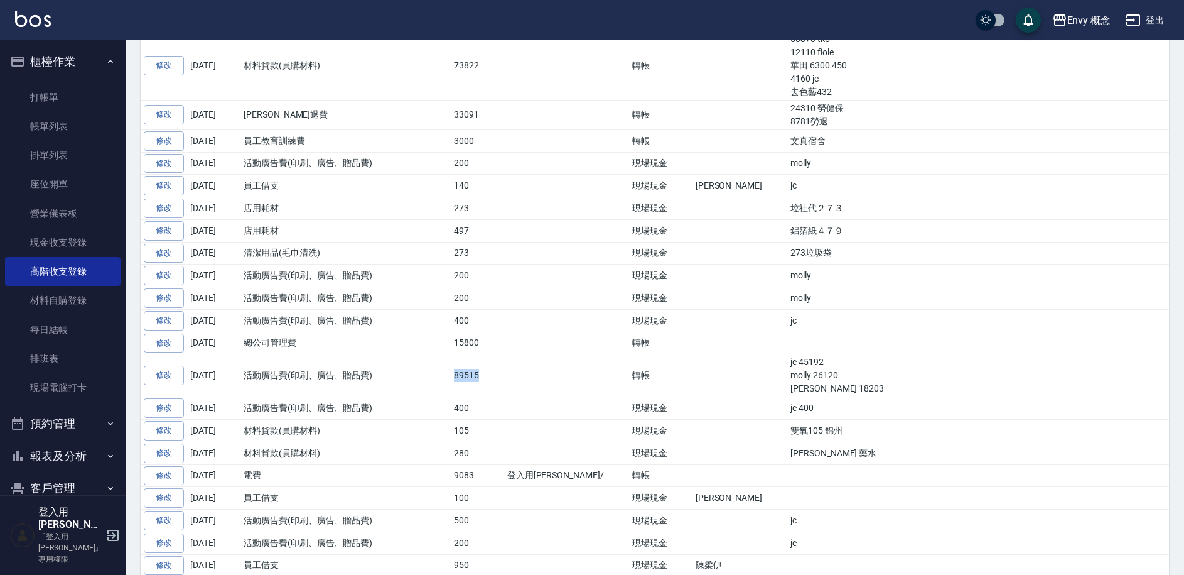
drag, startPoint x: 453, startPoint y: 371, endPoint x: 490, endPoint y: 377, distance: 37.0
click at [490, 377] on td "89515" at bounding box center [477, 375] width 53 height 43
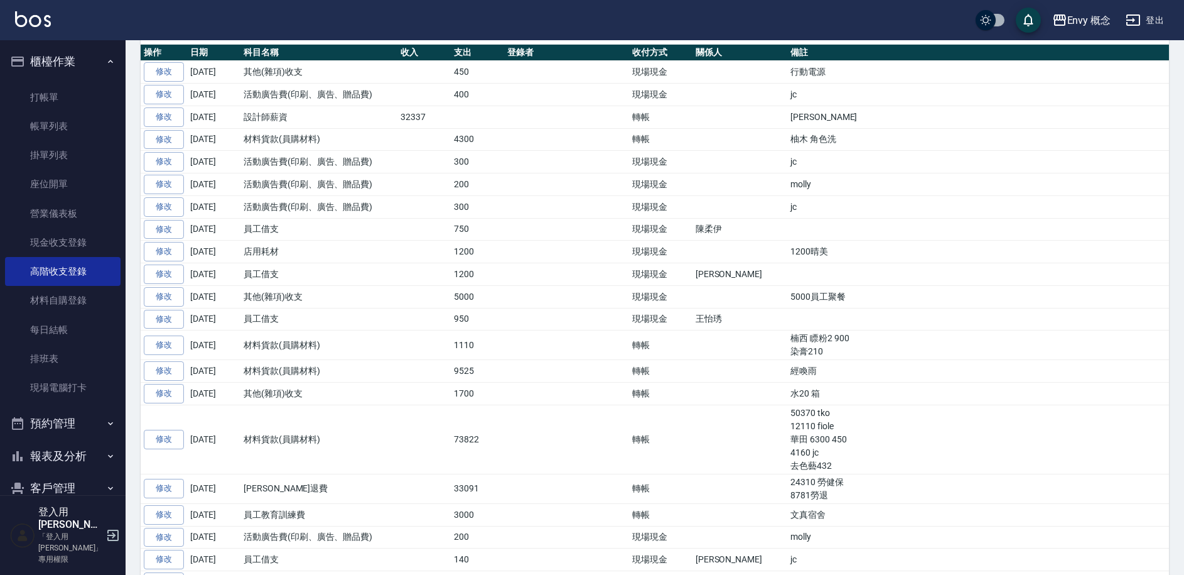
scroll to position [256, 0]
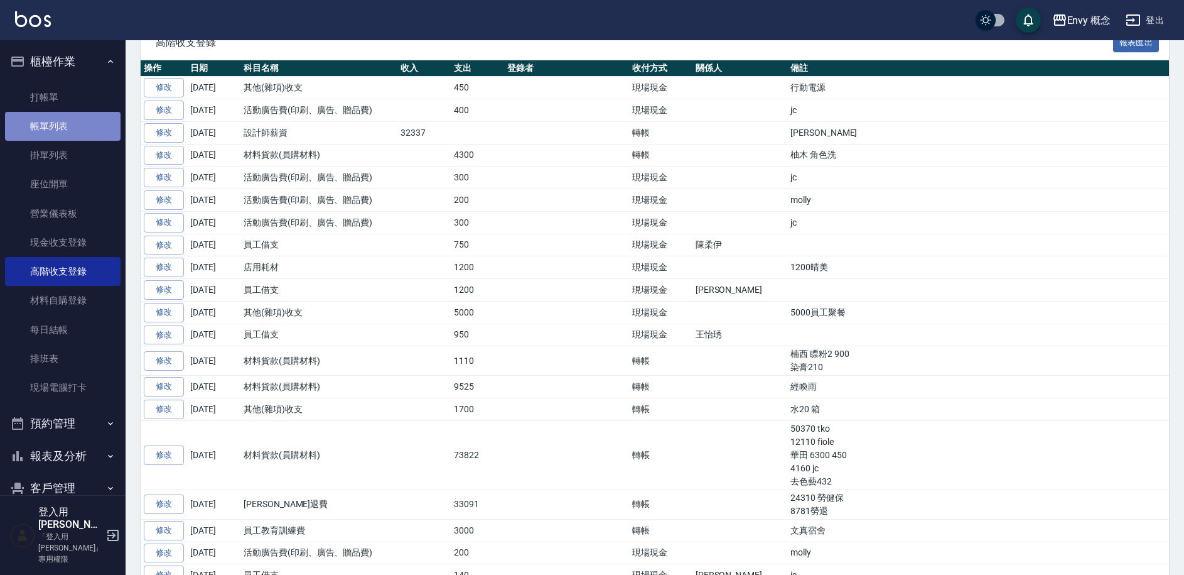
click at [80, 129] on link "帳單列表" at bounding box center [63, 126] width 116 height 29
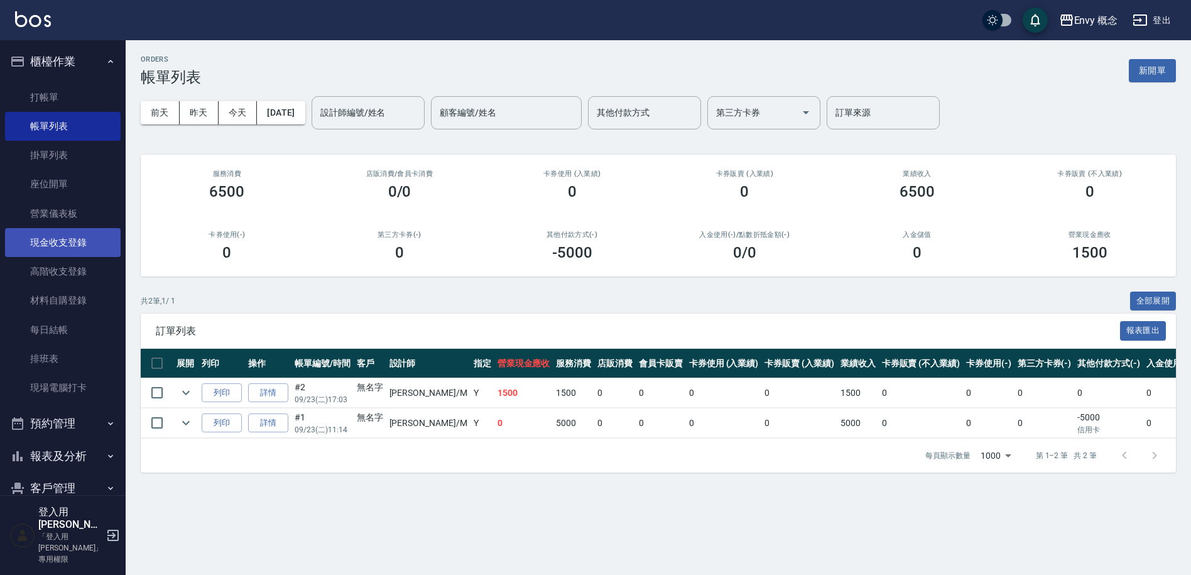
click at [75, 247] on link "現金收支登錄" at bounding box center [63, 242] width 116 height 29
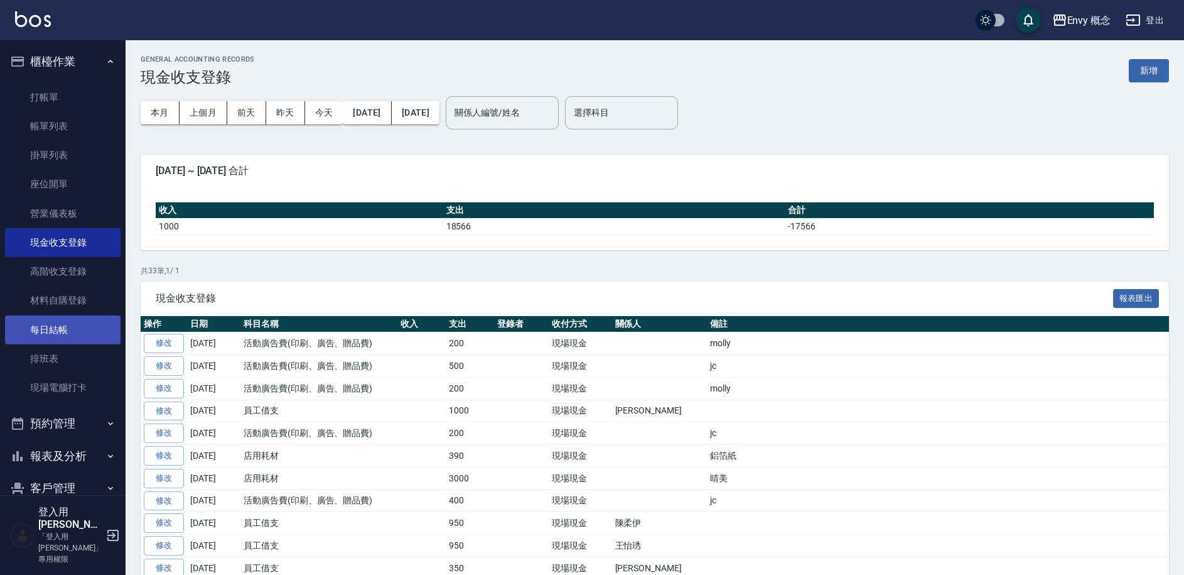
click at [68, 331] on link "每日結帳" at bounding box center [63, 329] width 116 height 29
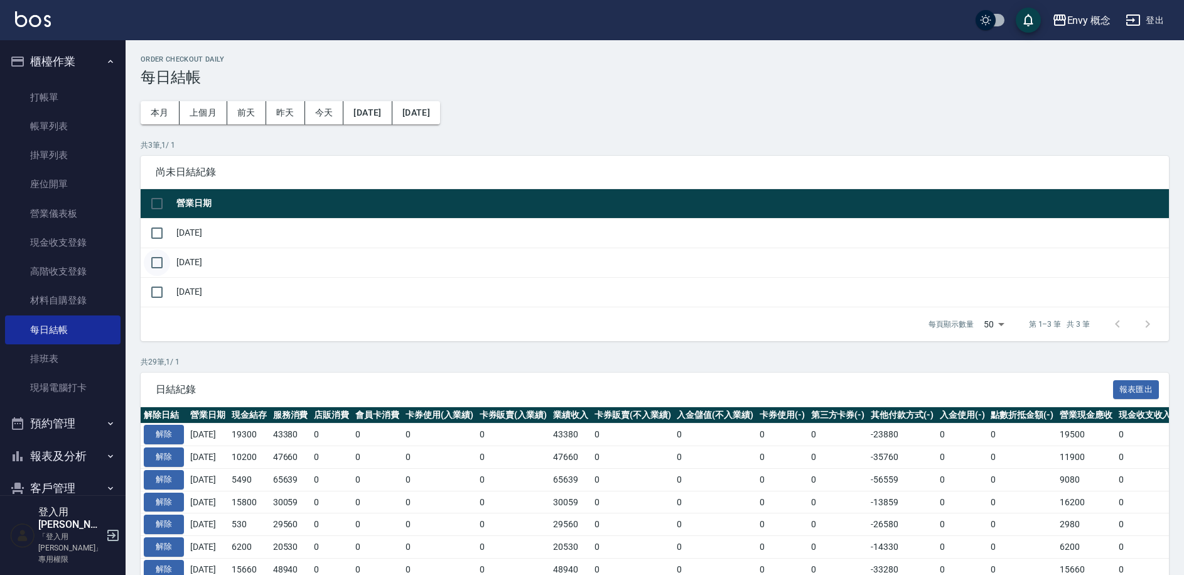
click at [158, 266] on input "checkbox" at bounding box center [157, 262] width 26 height 26
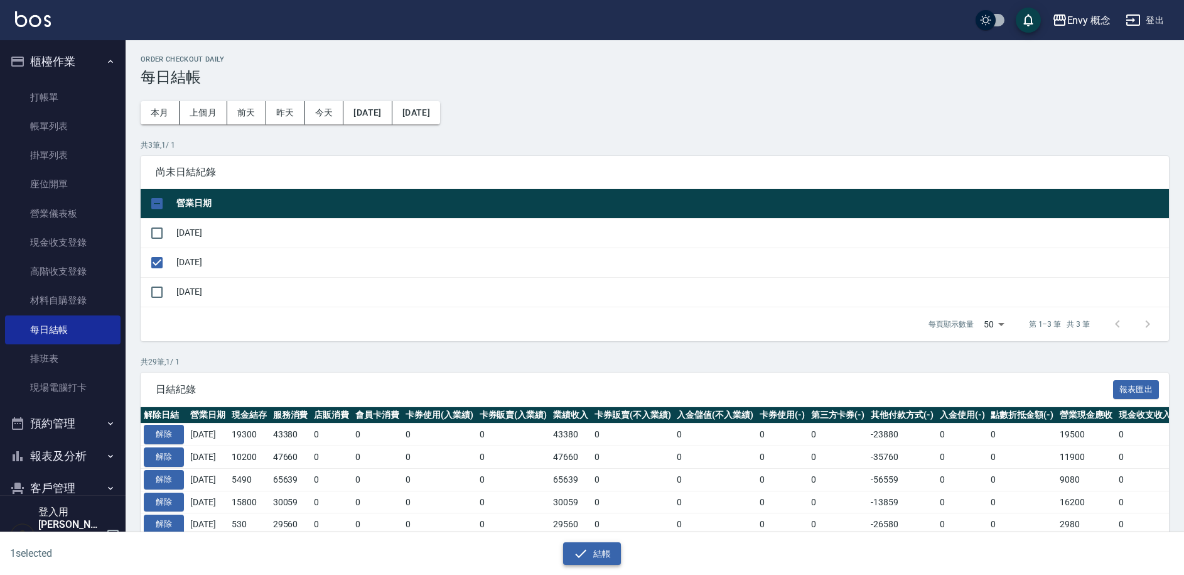
click at [592, 553] on button "結帳" at bounding box center [592, 553] width 58 height 23
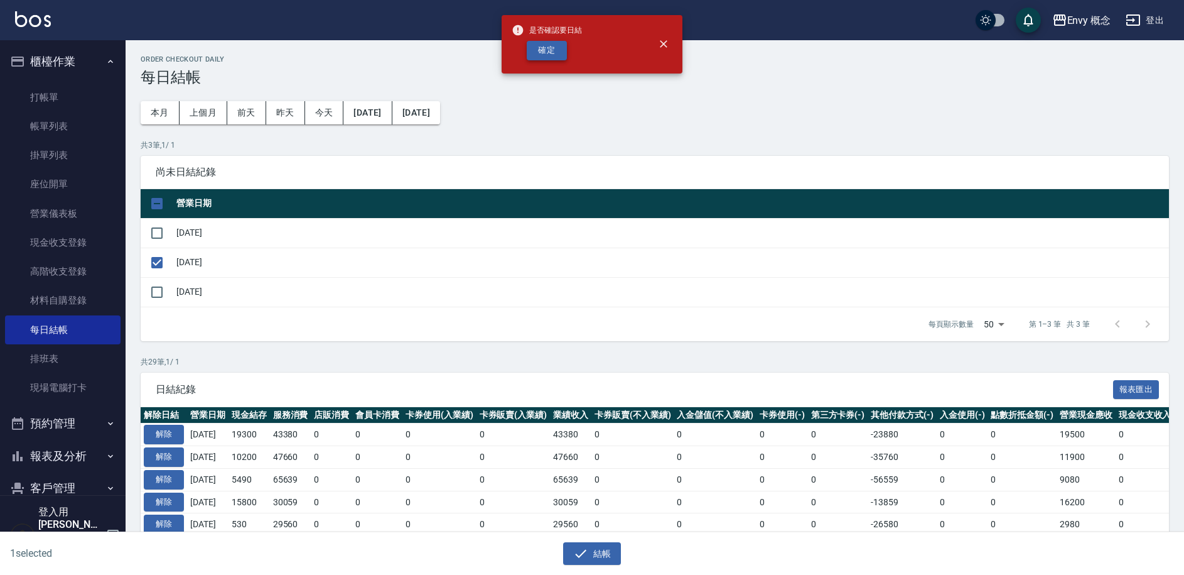
click at [550, 46] on button "確定" at bounding box center [547, 50] width 40 height 19
checkbox input "false"
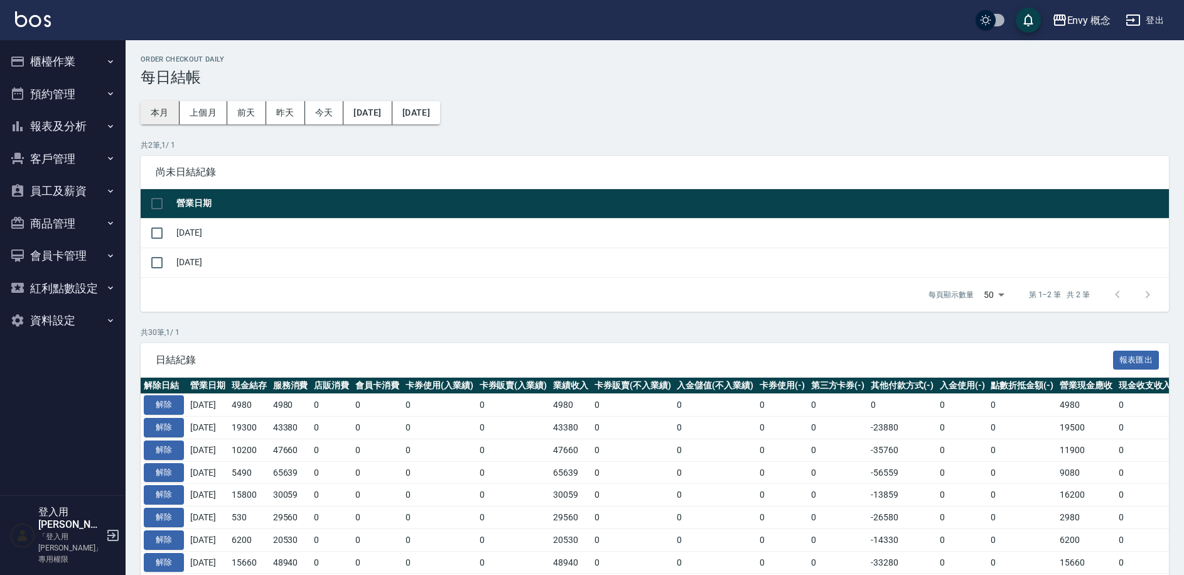
click at [163, 112] on button "本月" at bounding box center [160, 112] width 39 height 23
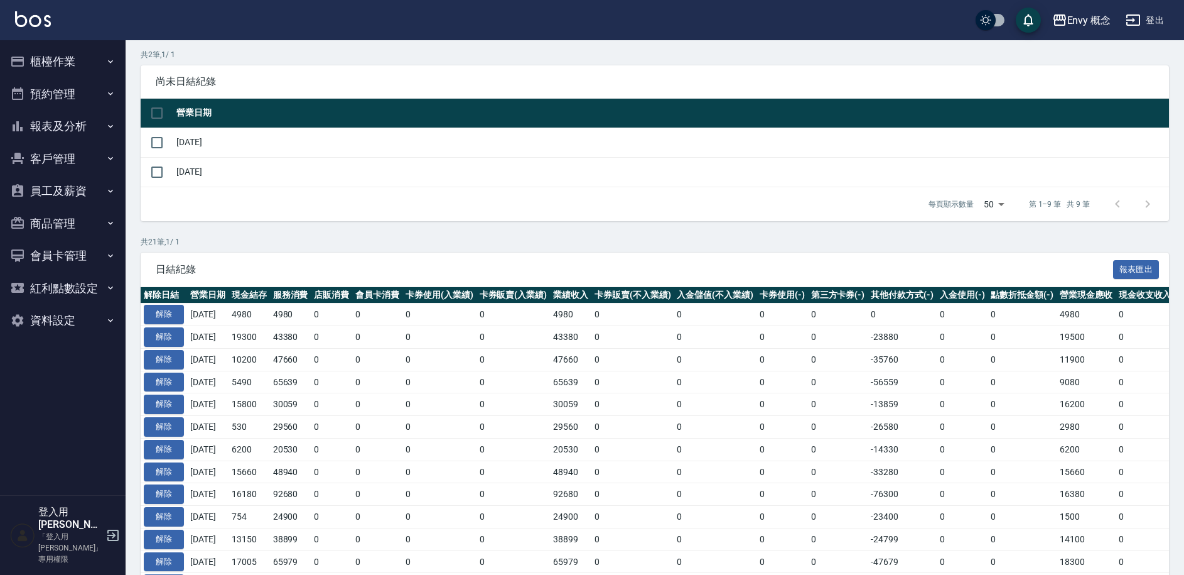
scroll to position [366, 0]
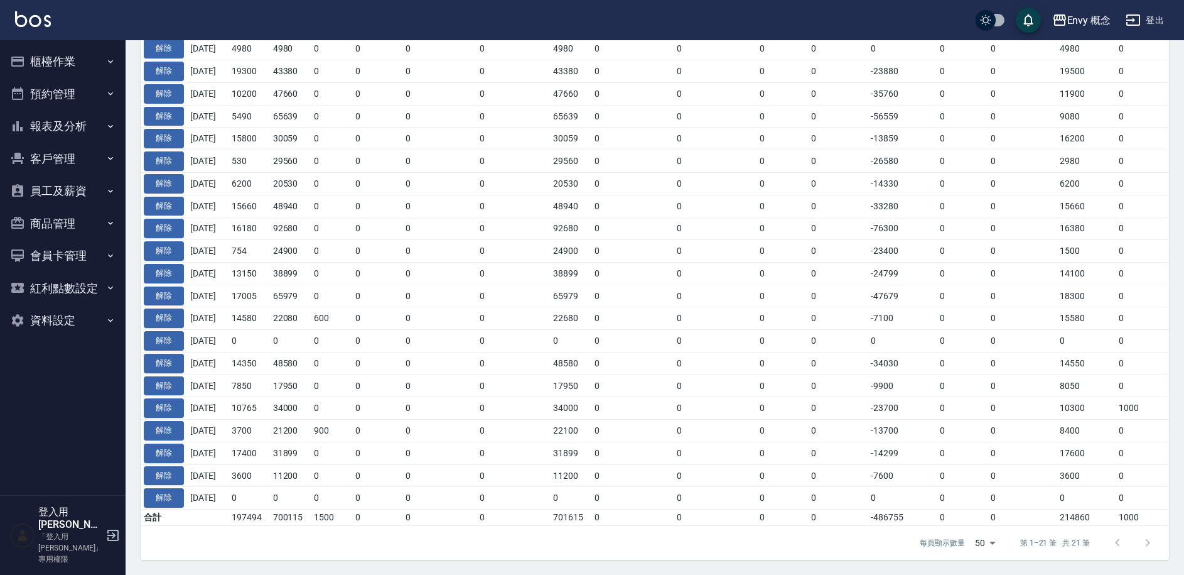
click at [46, 69] on button "櫃檯作業" at bounding box center [63, 61] width 116 height 33
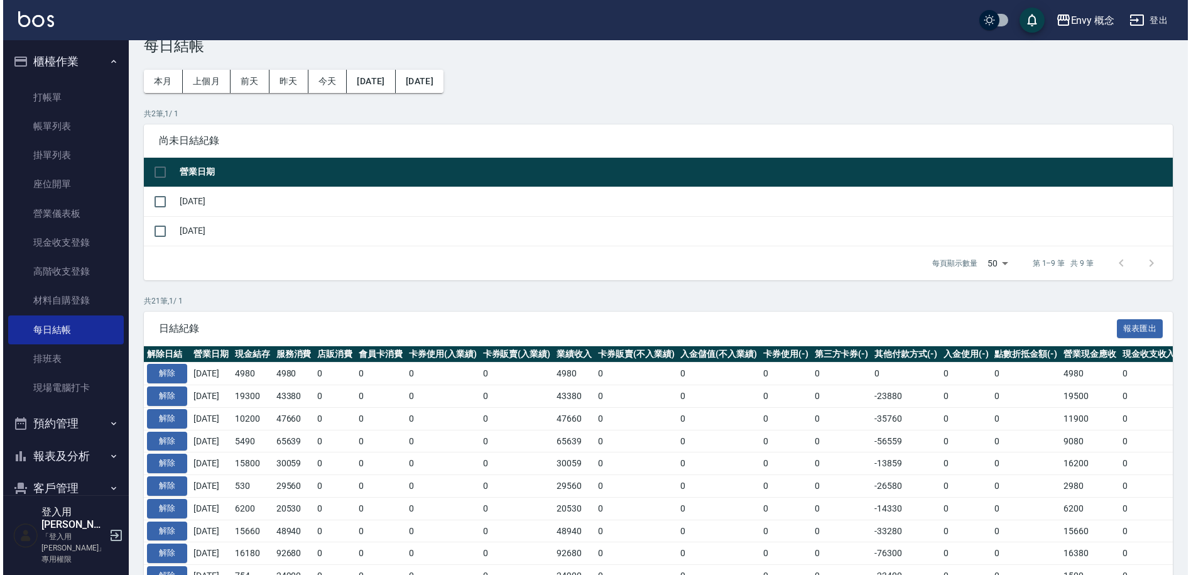
scroll to position [0, 0]
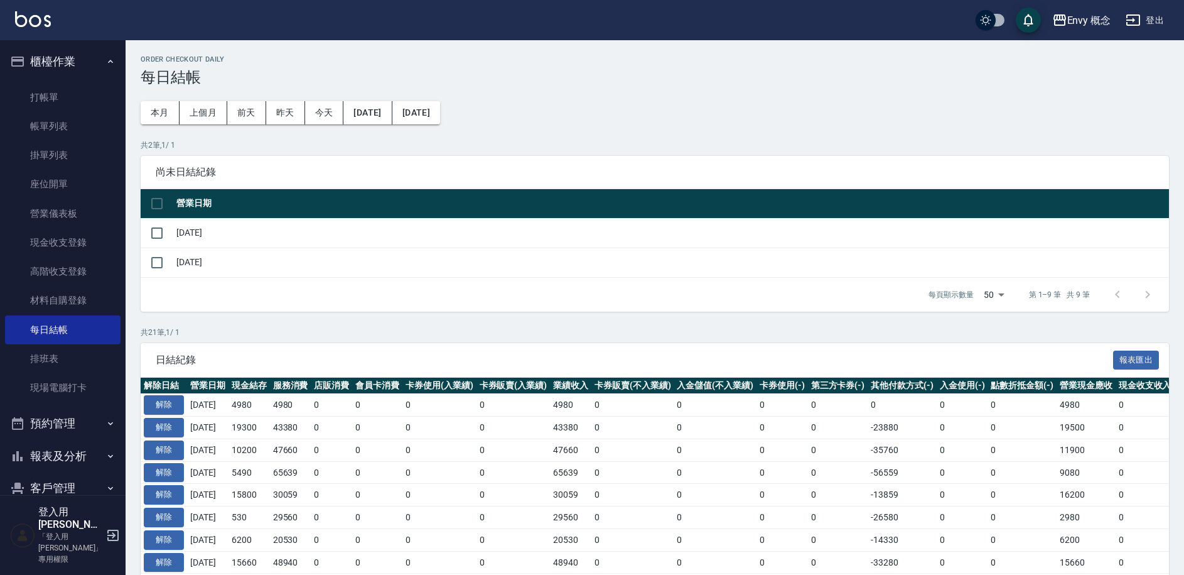
click at [1142, 26] on button "登出" at bounding box center [1145, 20] width 48 height 23
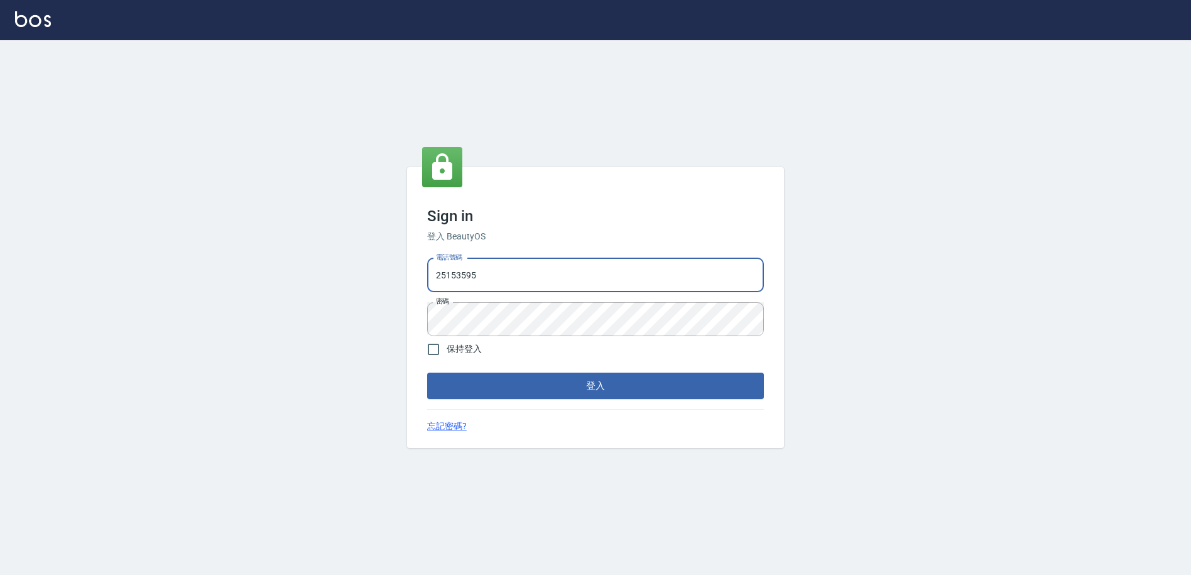
type input "9990001234567"
click at [541, 375] on button "登入" at bounding box center [595, 385] width 337 height 26
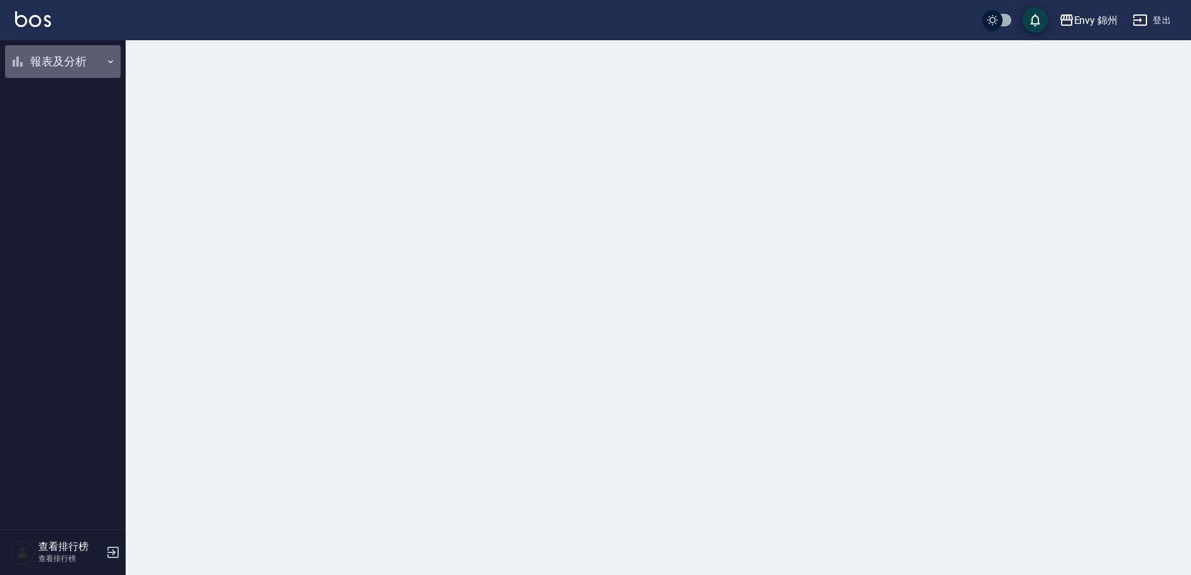
click at [77, 63] on button "報表及分析" at bounding box center [63, 61] width 116 height 33
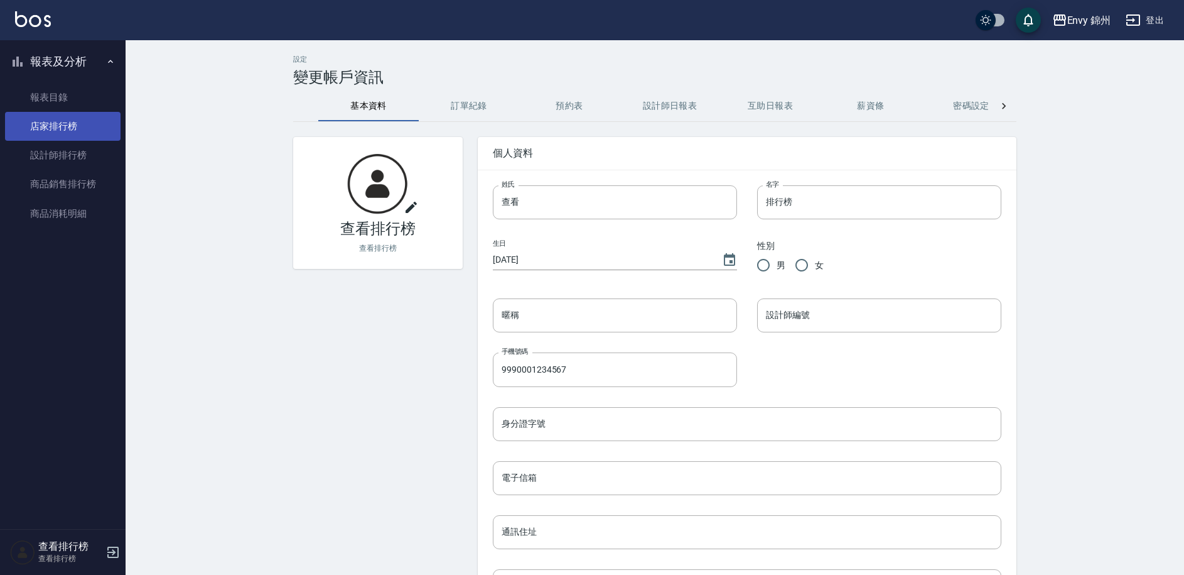
click at [72, 131] on link "店家排行榜" at bounding box center [63, 126] width 116 height 29
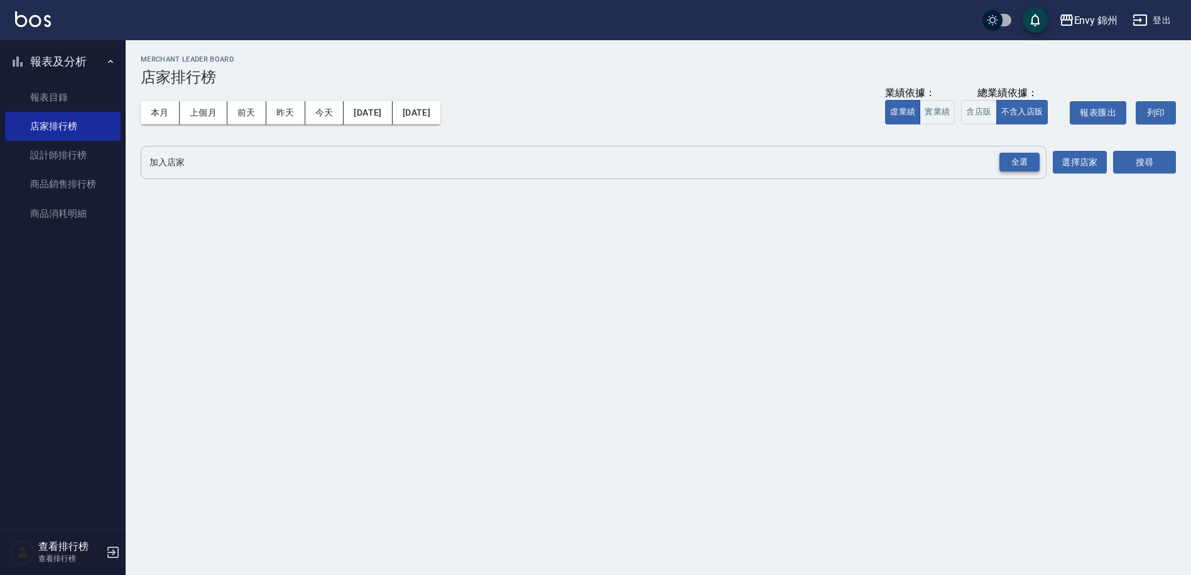
click at [1026, 161] on div "全選" at bounding box center [1019, 162] width 40 height 19
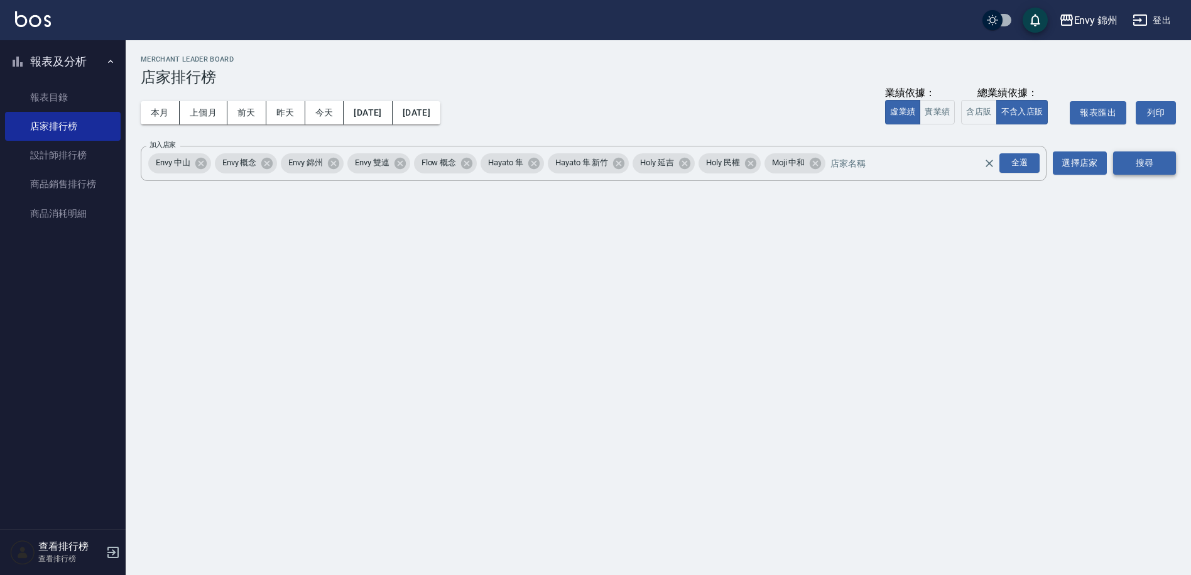
click at [1130, 164] on button "搜尋" at bounding box center [1144, 162] width 63 height 23
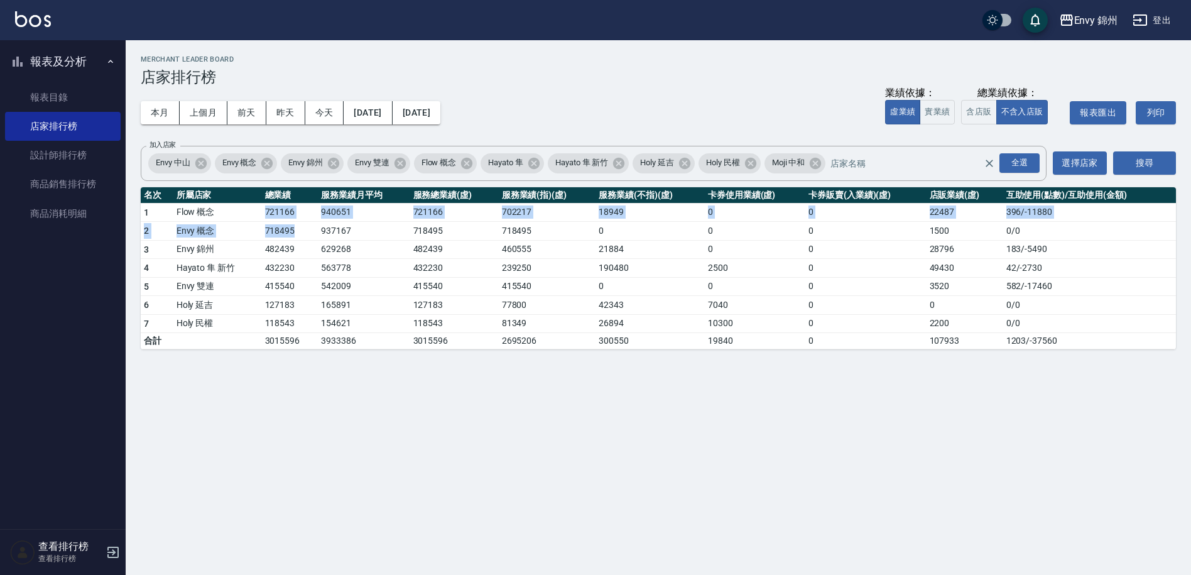
drag, startPoint x: 264, startPoint y: 214, endPoint x: 300, endPoint y: 238, distance: 43.9
click at [300, 238] on tbody "1 Flow 概念 721166 940651 721166 702217 18949 0 0 22487 396 / -11880 2 Envy 概念 71…" at bounding box center [658, 276] width 1035 height 146
click at [300, 238] on td "718495" at bounding box center [290, 231] width 56 height 19
drag, startPoint x: 259, startPoint y: 214, endPoint x: 308, endPoint y: 239, distance: 54.8
click at [308, 239] on tbody "1 Flow 概念 721166 940651 721166 702217 18949 0 0 22487 396 / -11880 2 Envy 概念 71…" at bounding box center [658, 276] width 1035 height 146
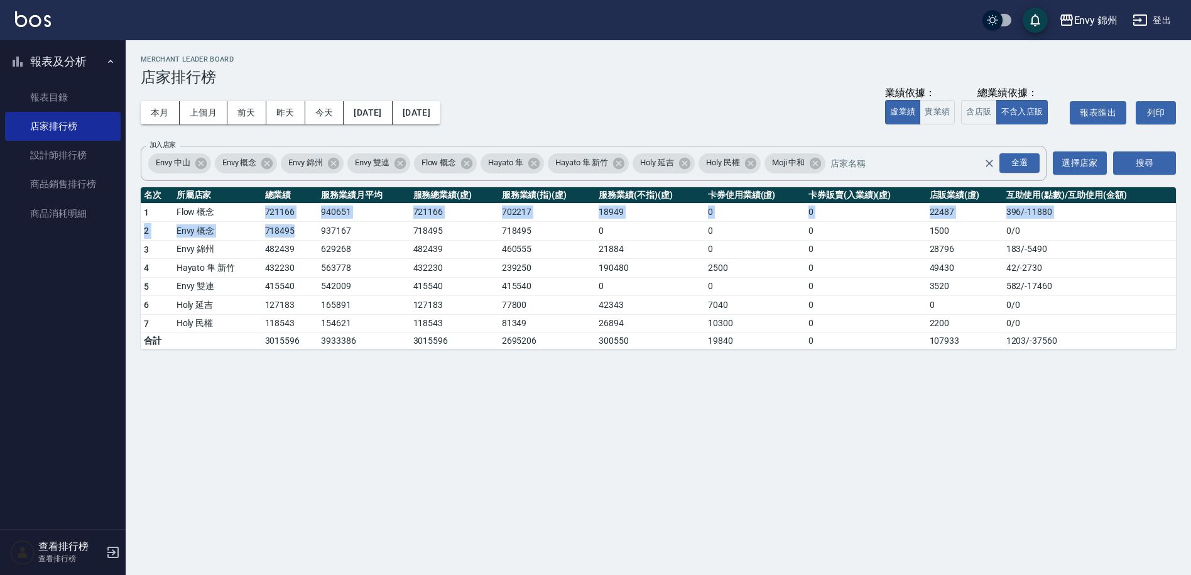
click at [308, 239] on td "718495" at bounding box center [290, 231] width 56 height 19
drag, startPoint x: 268, startPoint y: 215, endPoint x: 318, endPoint y: 246, distance: 58.9
click at [318, 246] on tbody "1 Flow 概念 721166 940651 721166 702217 18949 0 0 22487 396 / -11880 2 Envy 概念 71…" at bounding box center [658, 276] width 1035 height 146
click at [318, 246] on td "629268" at bounding box center [364, 249] width 92 height 19
drag, startPoint x: 259, startPoint y: 210, endPoint x: 300, endPoint y: 238, distance: 49.3
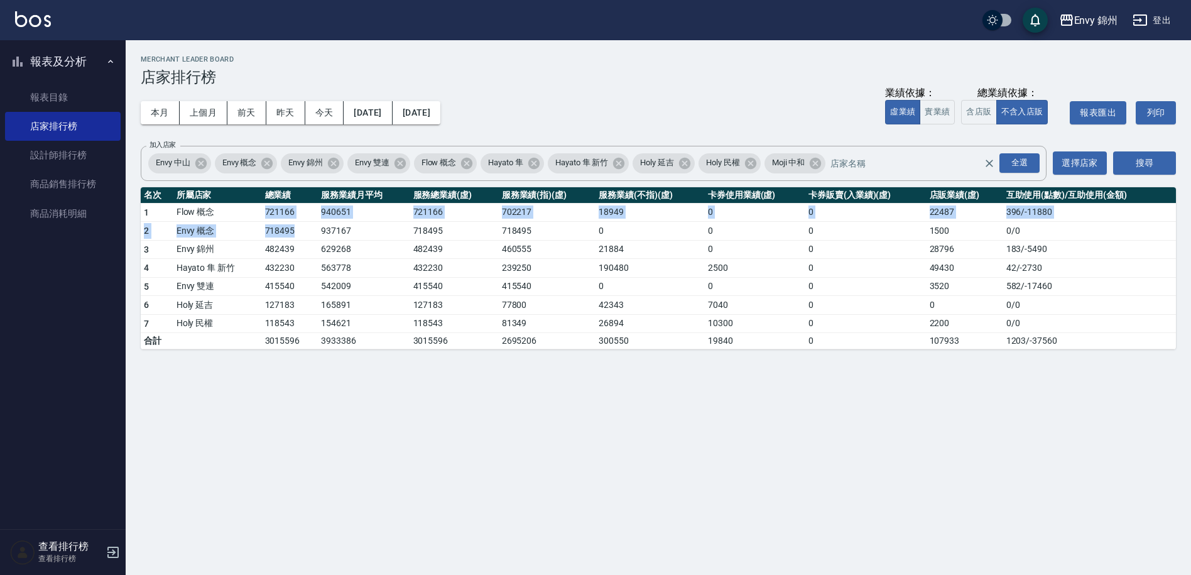
click at [300, 238] on tbody "1 Flow 概念 721166 940651 721166 702217 18949 0 0 22487 396 / -11880 2 Envy 概念 71…" at bounding box center [658, 276] width 1035 height 146
click at [300, 238] on td "718495" at bounding box center [290, 231] width 56 height 19
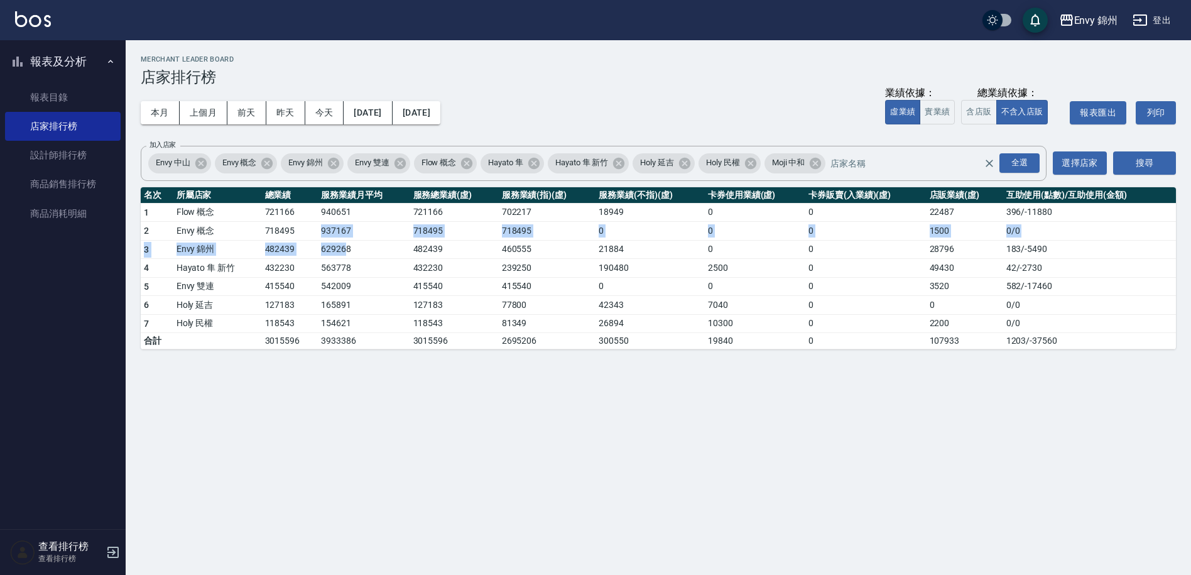
drag, startPoint x: 316, startPoint y: 235, endPoint x: 344, endPoint y: 253, distance: 33.6
click at [344, 253] on tbody "1 Flow 概念 721166 940651 721166 702217 18949 0 0 22487 396 / -11880 2 Envy 概念 71…" at bounding box center [658, 276] width 1035 height 146
click at [373, 257] on td "629268" at bounding box center [364, 249] width 92 height 19
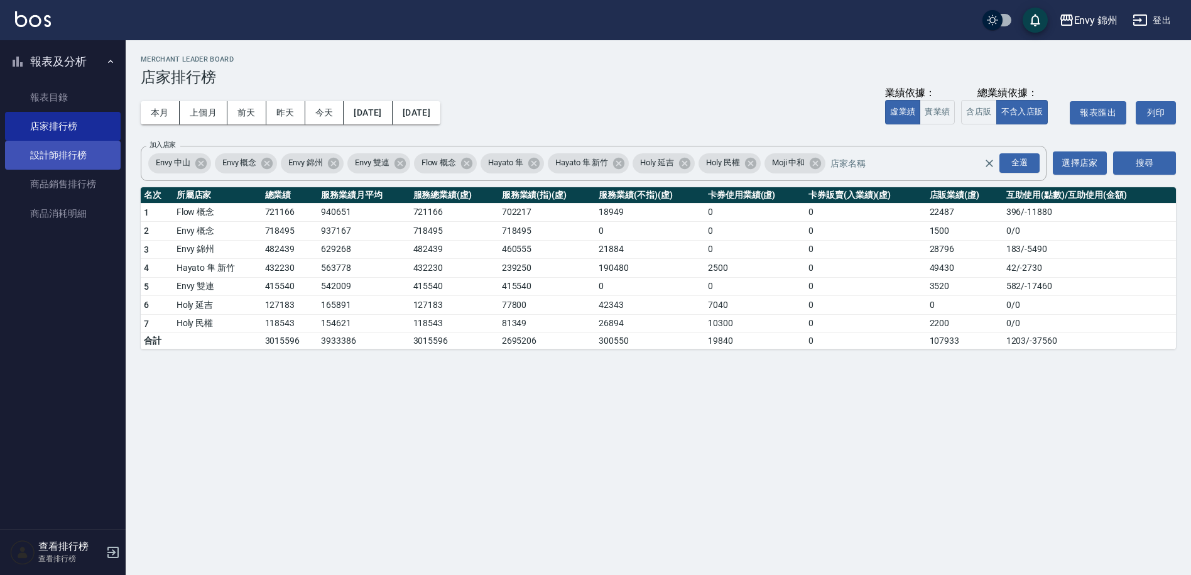
click at [82, 160] on link "設計師排行榜" at bounding box center [63, 155] width 116 height 29
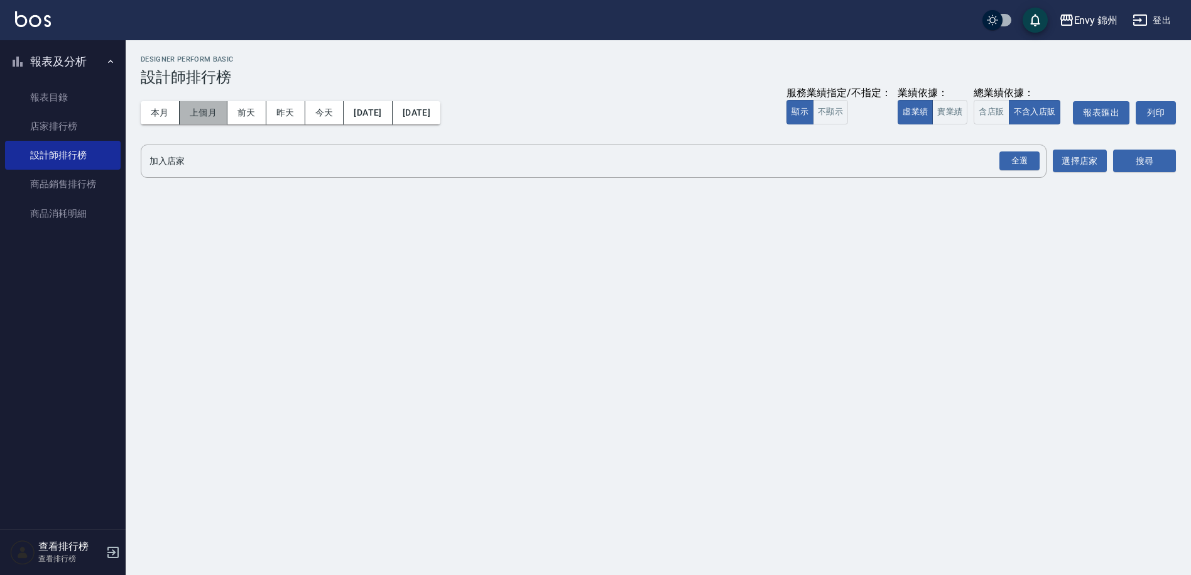
click at [210, 111] on button "上個月" at bounding box center [204, 112] width 48 height 23
drag, startPoint x: 1024, startPoint y: 163, endPoint x: 1033, endPoint y: 159, distance: 10.4
click at [1026, 164] on div "全選" at bounding box center [1019, 160] width 40 height 19
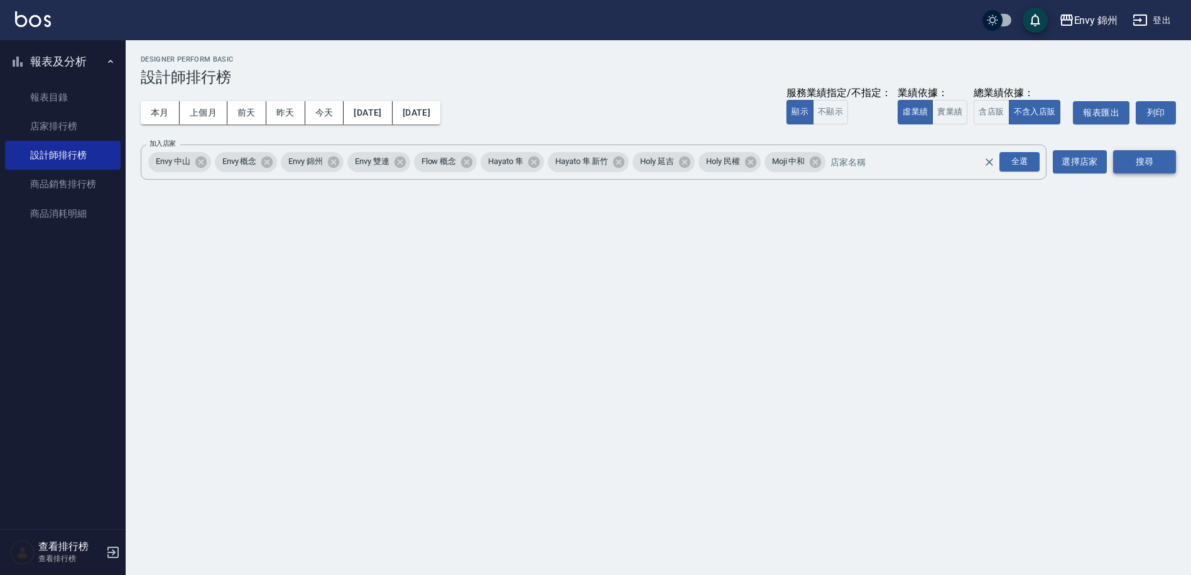
click at [1144, 171] on button "搜尋" at bounding box center [1144, 161] width 63 height 23
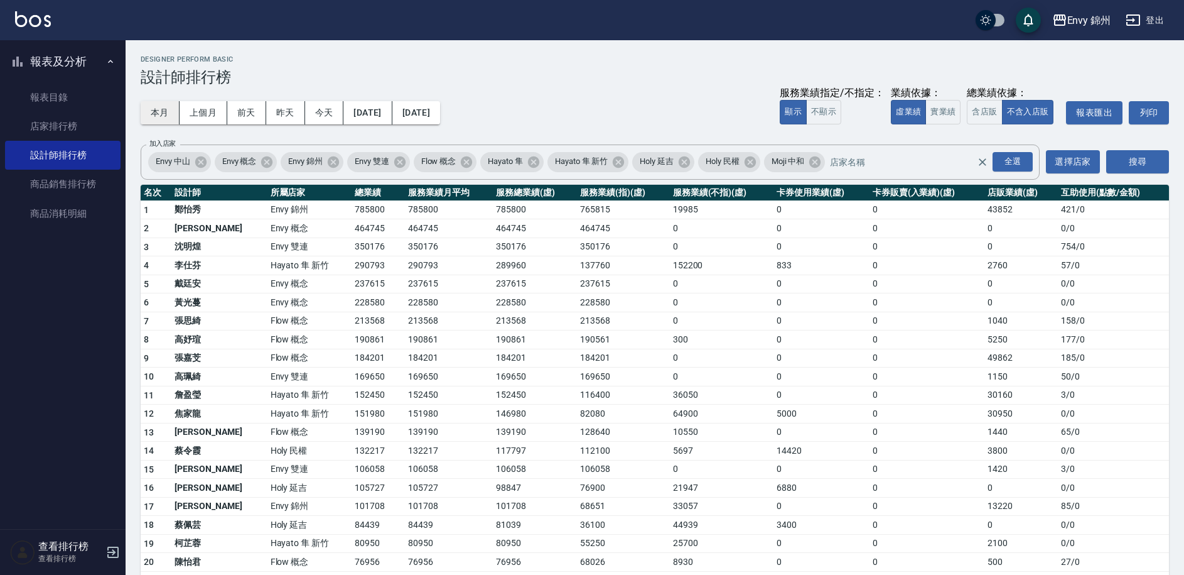
click at [166, 114] on button "本月" at bounding box center [160, 112] width 39 height 23
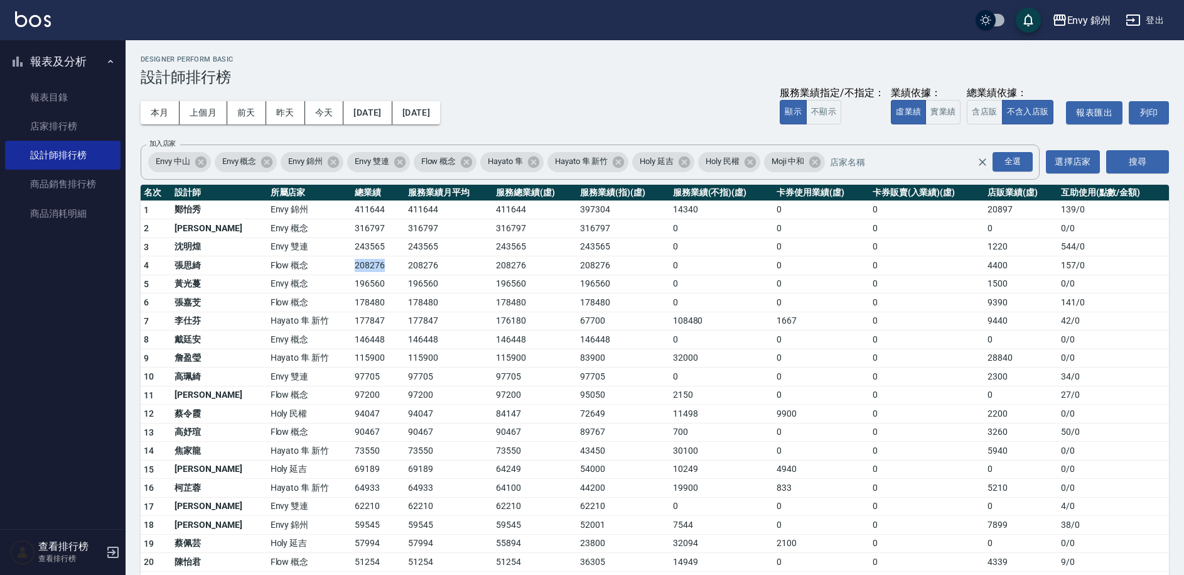
drag, startPoint x: 313, startPoint y: 269, endPoint x: 358, endPoint y: 269, distance: 45.2
click at [356, 269] on td "208276" at bounding box center [378, 265] width 53 height 19
click at [358, 270] on td "208276" at bounding box center [378, 265] width 53 height 19
drag, startPoint x: 311, startPoint y: 227, endPoint x: 354, endPoint y: 234, distance: 43.9
click at [354, 234] on td "316797" at bounding box center [378, 228] width 53 height 19
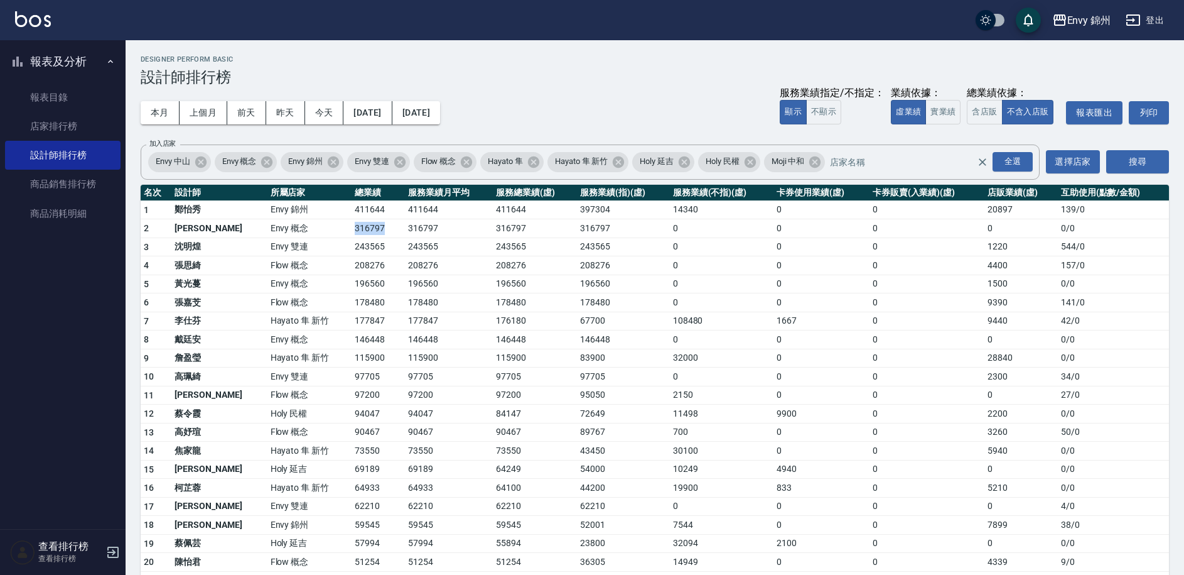
click at [354, 234] on td "316797" at bounding box center [378, 228] width 53 height 19
drag, startPoint x: 312, startPoint y: 232, endPoint x: 356, endPoint y: 237, distance: 44.9
click at [356, 237] on tbody "1 鄭怡秀 Envy 錦州 411644 411644 411644 397304 14340 0 0 20897 139 / 0 2 王文嘉 Envy 概念…" at bounding box center [655, 504] width 1029 height 609
click at [356, 237] on td "243565" at bounding box center [378, 246] width 53 height 19
drag, startPoint x: 313, startPoint y: 283, endPoint x: 353, endPoint y: 286, distance: 39.7
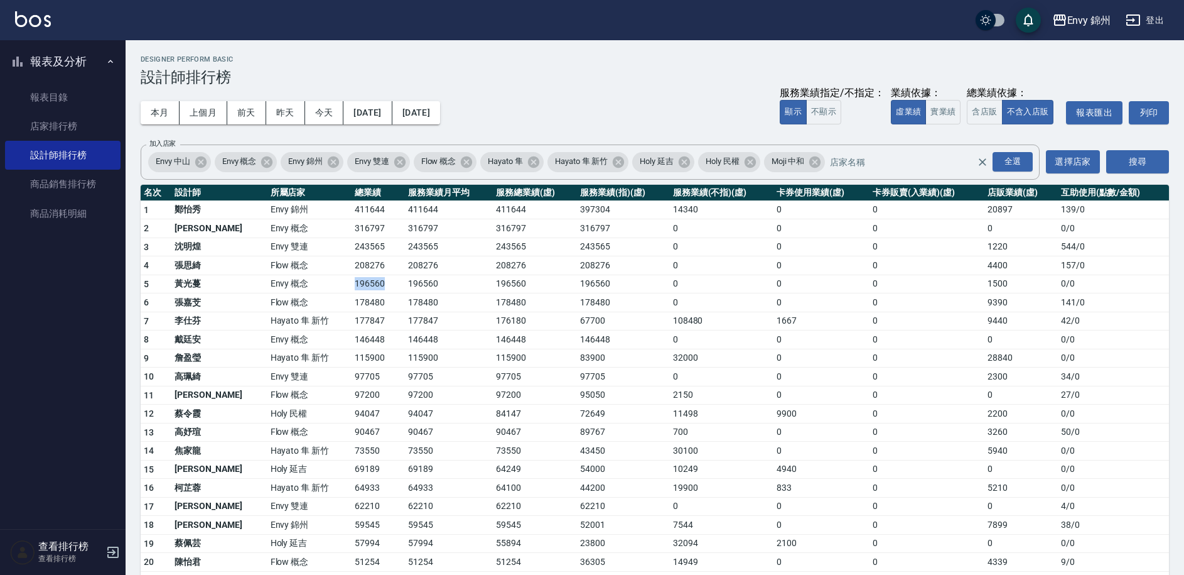
click at [353, 286] on td "196560" at bounding box center [378, 283] width 53 height 19
click at [354, 287] on td "196560" at bounding box center [378, 283] width 53 height 19
drag, startPoint x: 313, startPoint y: 339, endPoint x: 352, endPoint y: 342, distance: 39.0
click at [352, 342] on td "146448" at bounding box center [378, 339] width 53 height 19
drag, startPoint x: 355, startPoint y: 344, endPoint x: 352, endPoint y: 356, distance: 12.9
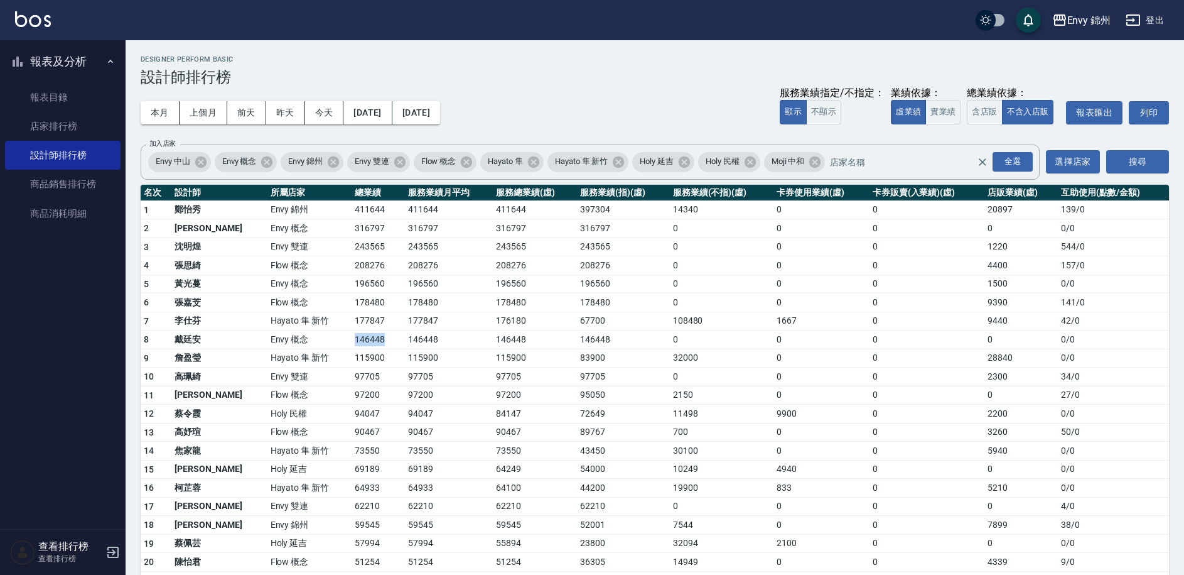
click at [355, 344] on td "146448" at bounding box center [378, 339] width 53 height 19
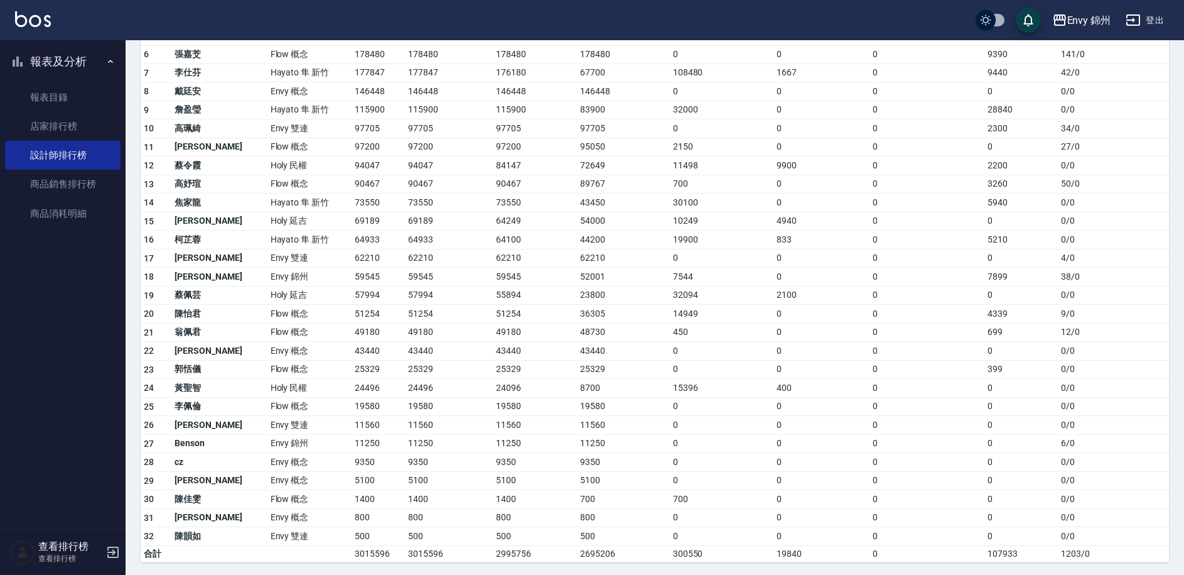
scroll to position [251, 0]
drag, startPoint x: 313, startPoint y: 389, endPoint x: 345, endPoint y: 394, distance: 33.0
click at [352, 391] on td "24496" at bounding box center [378, 385] width 53 height 19
click at [352, 394] on td "19580" at bounding box center [378, 403] width 53 height 19
drag, startPoint x: 313, startPoint y: 387, endPoint x: 345, endPoint y: 391, distance: 31.6
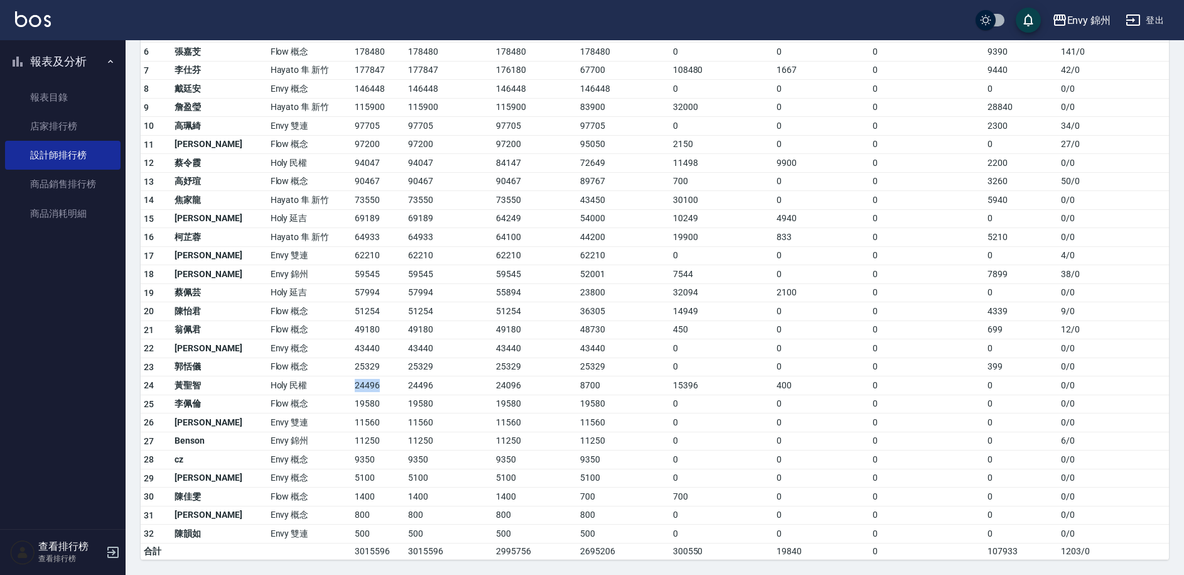
click at [352, 391] on td "24496" at bounding box center [378, 385] width 53 height 19
drag, startPoint x: 312, startPoint y: 459, endPoint x: 333, endPoint y: 461, distance: 21.4
click at [352, 461] on td "9350" at bounding box center [378, 459] width 53 height 19
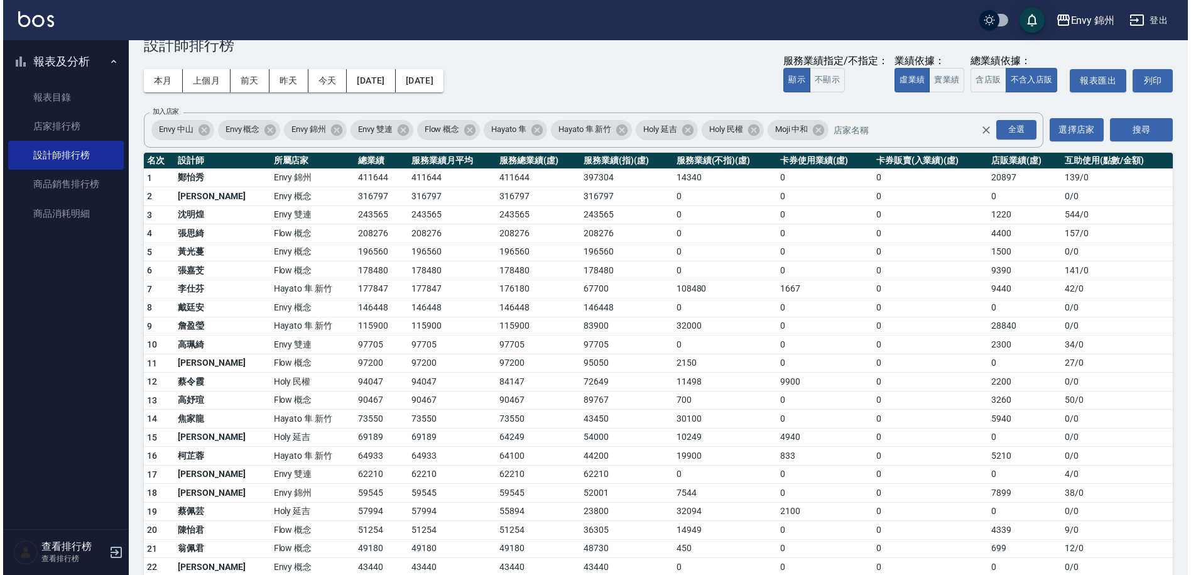
scroll to position [0, 0]
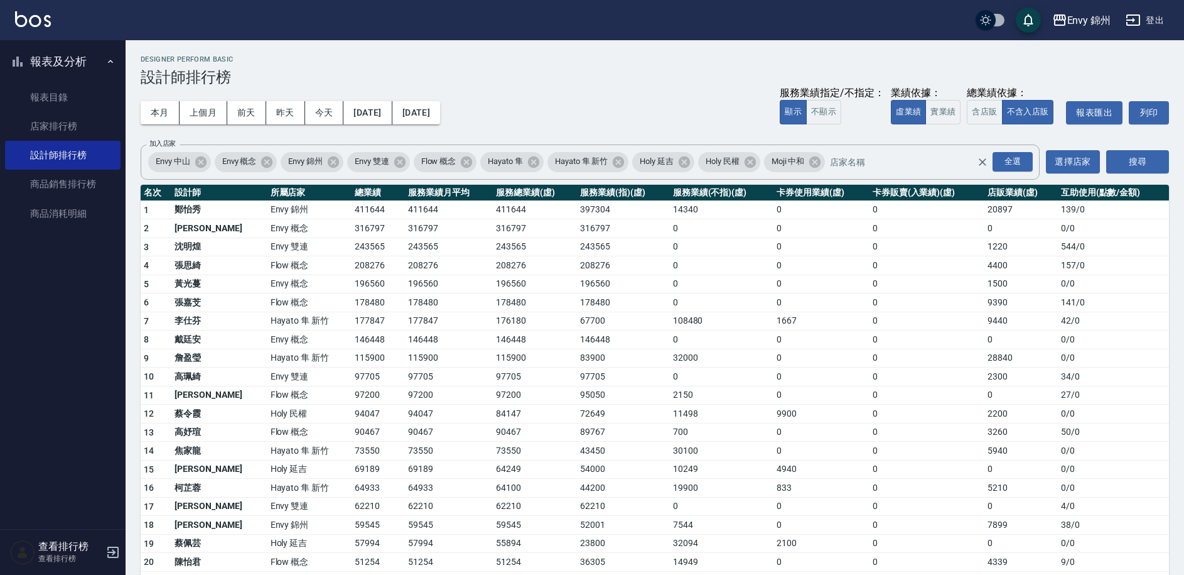
click at [1159, 29] on button "登出" at bounding box center [1145, 20] width 48 height 23
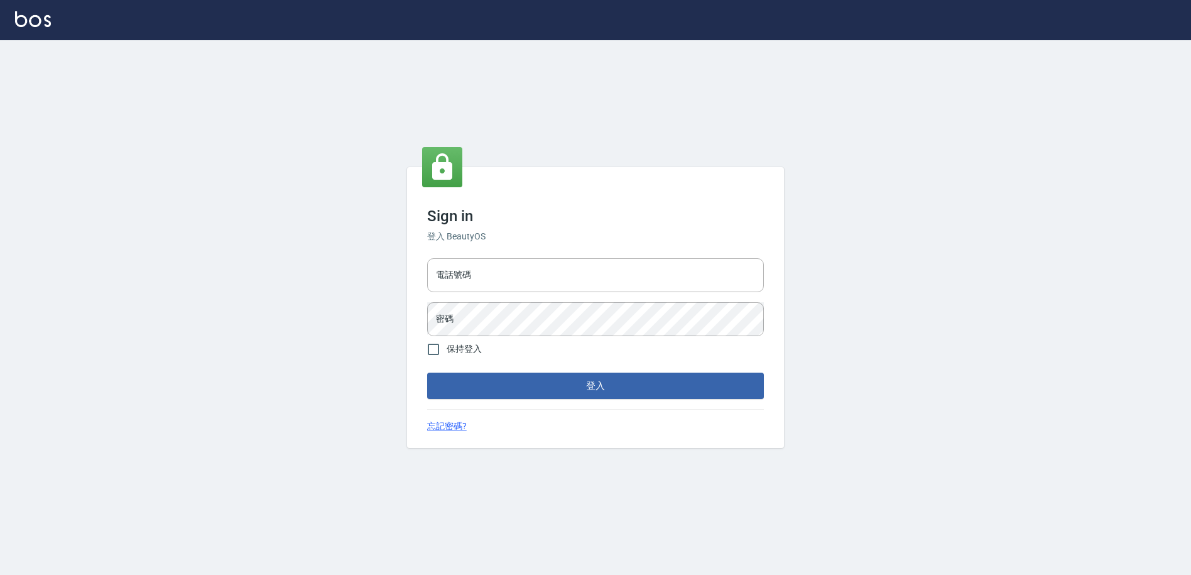
type input "25153595"
click at [499, 269] on input "25153595" at bounding box center [595, 275] width 337 height 34
drag, startPoint x: 491, startPoint y: 278, endPoint x: 405, endPoint y: 270, distance: 85.8
click at [405, 270] on div "Sign in 登入 BeautyOS 電話號碼 [PHONE_NUMBER] 電話號碼 密碼 密碼 保持登入 登入 忘記密碼?" at bounding box center [595, 307] width 1191 height 534
type input "0930889212"
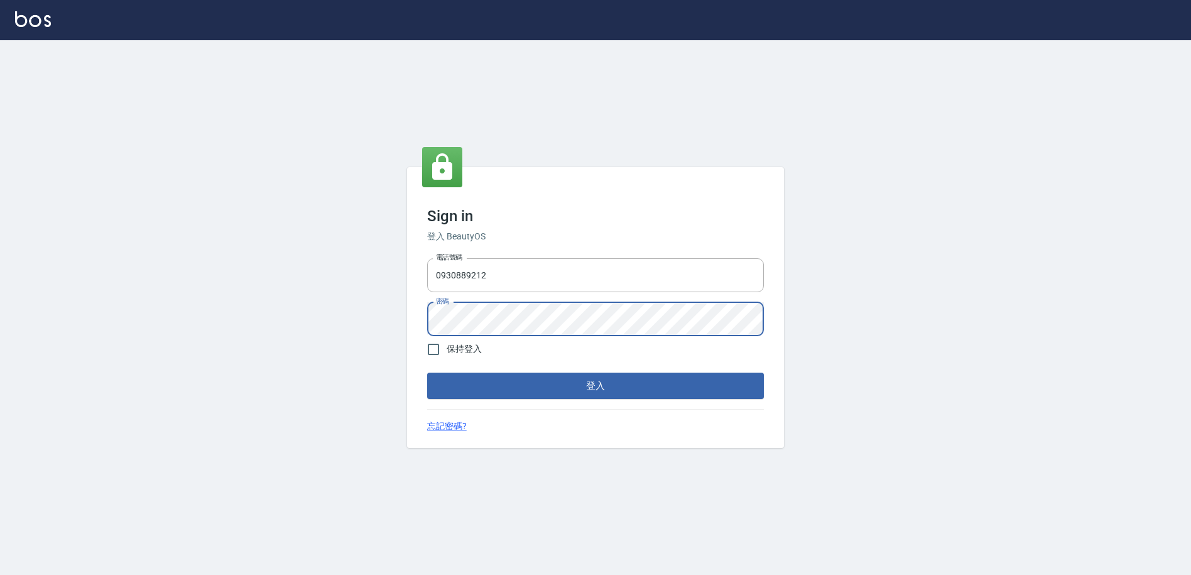
click at [425, 318] on div "電話號碼 [PHONE_NUMBER] 電話號碼 密碼 密碼" at bounding box center [595, 297] width 347 height 88
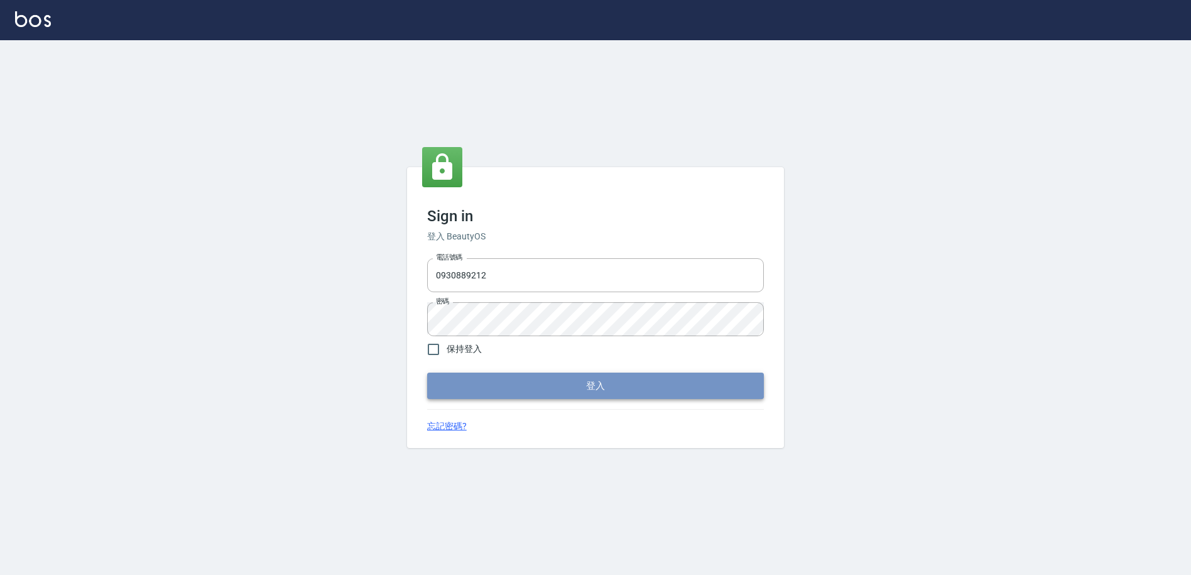
click at [651, 381] on button "登入" at bounding box center [595, 385] width 337 height 26
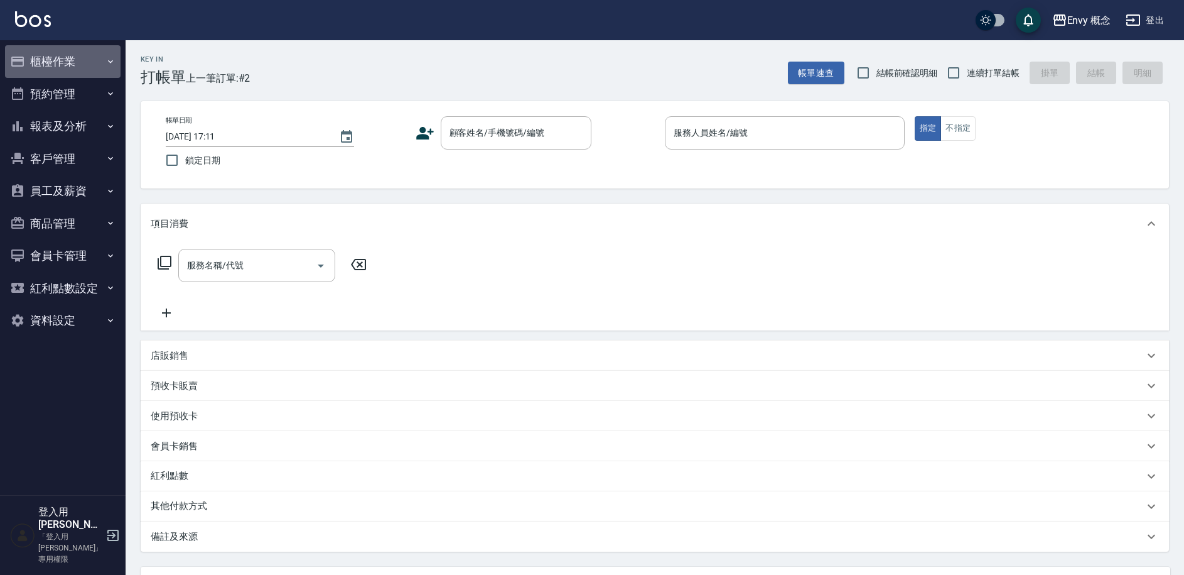
click at [76, 62] on button "櫃檯作業" at bounding box center [63, 61] width 116 height 33
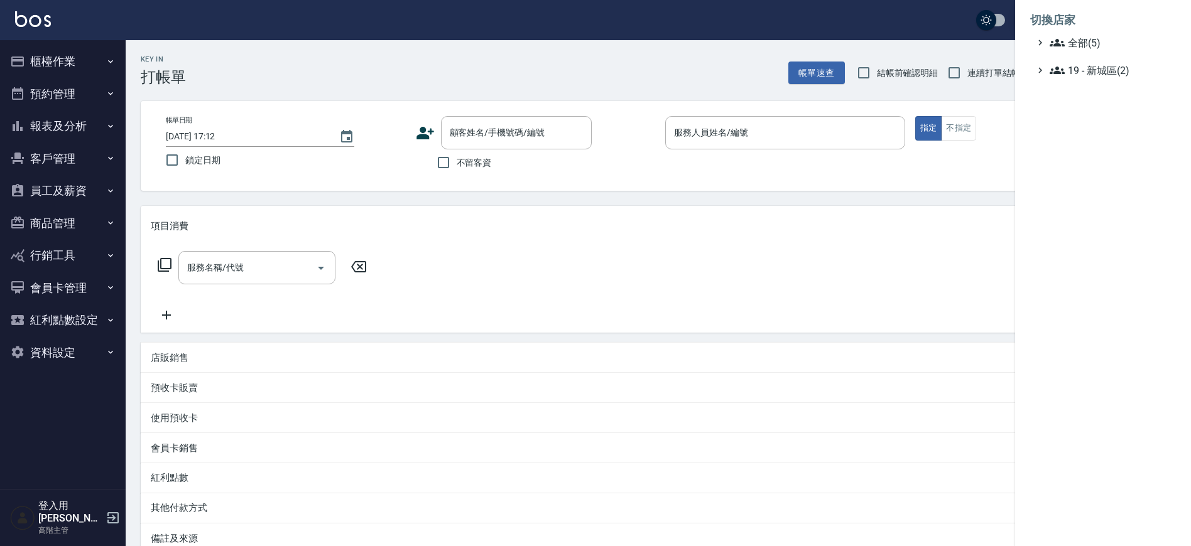
click at [1088, 48] on span "全部(5)" at bounding box center [1109, 42] width 121 height 15
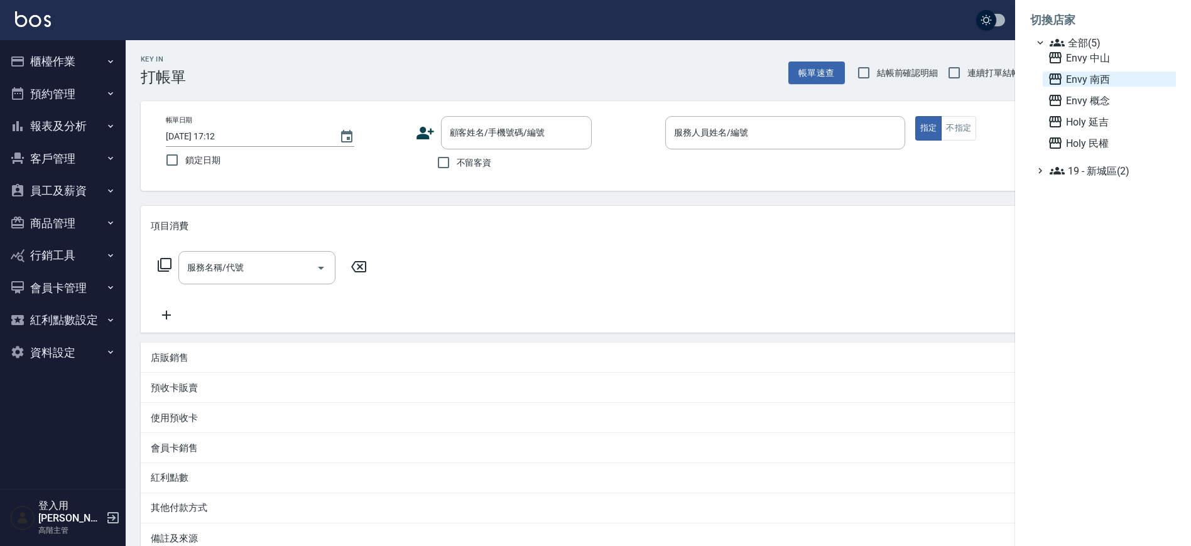
click at [1100, 79] on span "Envy 南西" at bounding box center [1109, 79] width 123 height 15
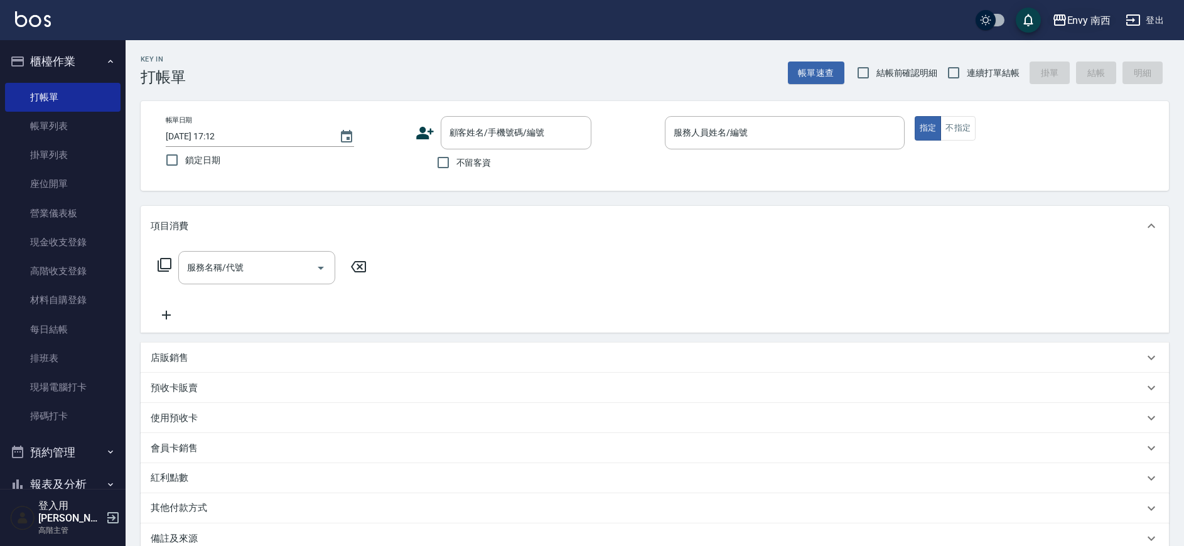
click at [1069, 19] on div "Envy 南西" at bounding box center [1090, 21] width 44 height 16
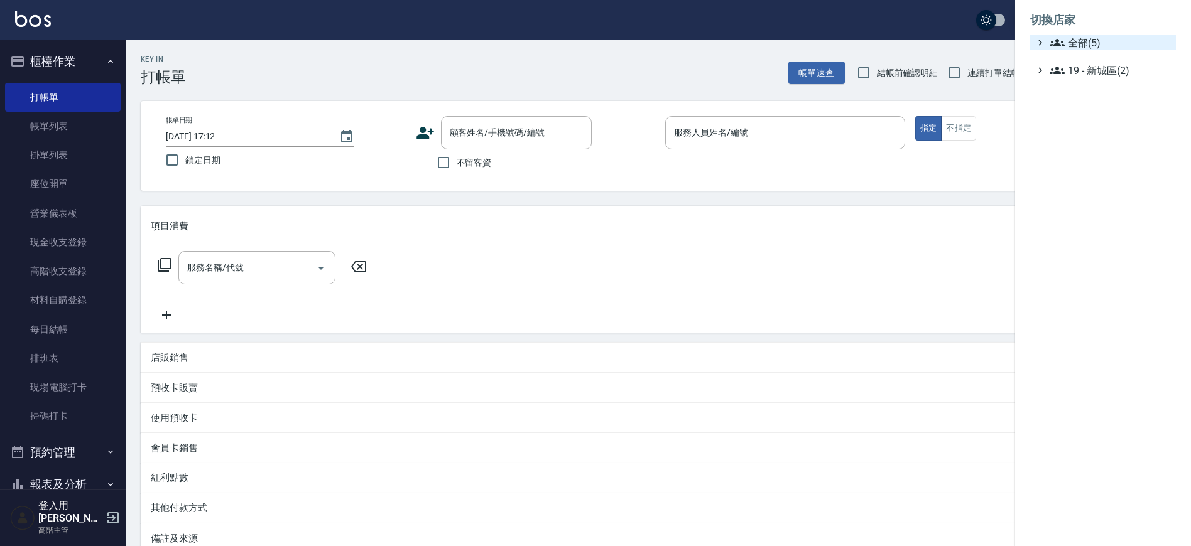
click at [1100, 46] on span "全部(5)" at bounding box center [1109, 42] width 121 height 15
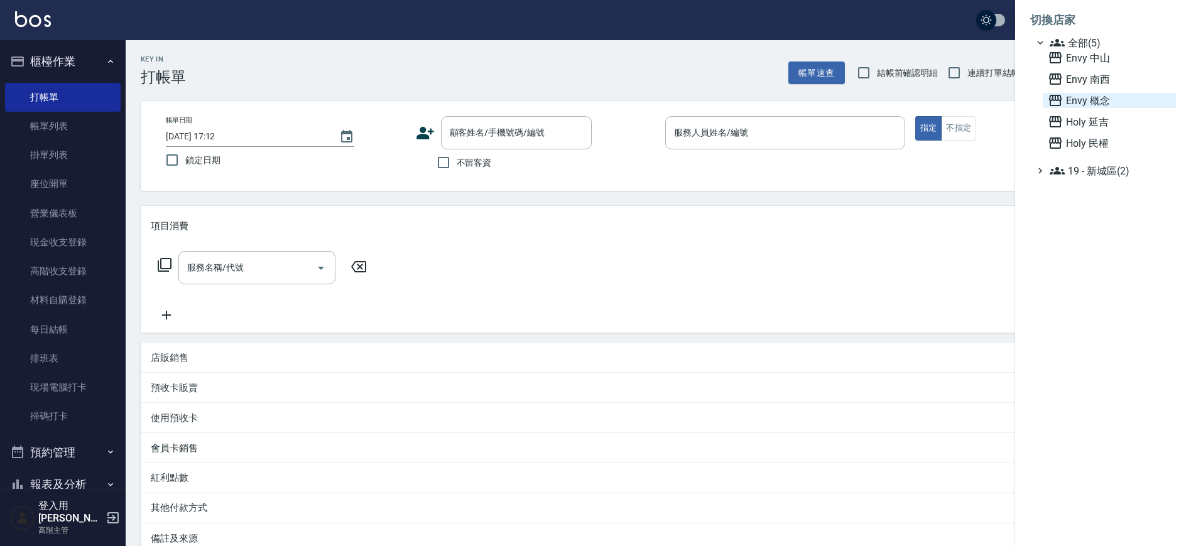
click at [1095, 102] on span "Envy 概念" at bounding box center [1109, 100] width 123 height 15
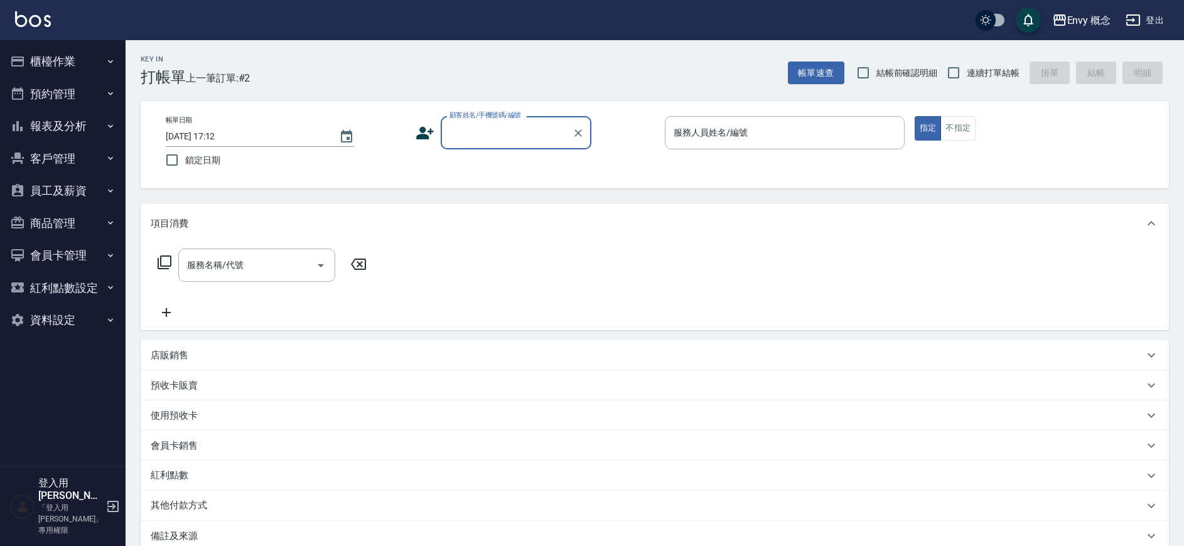
click at [59, 55] on button "櫃檯作業" at bounding box center [63, 61] width 116 height 33
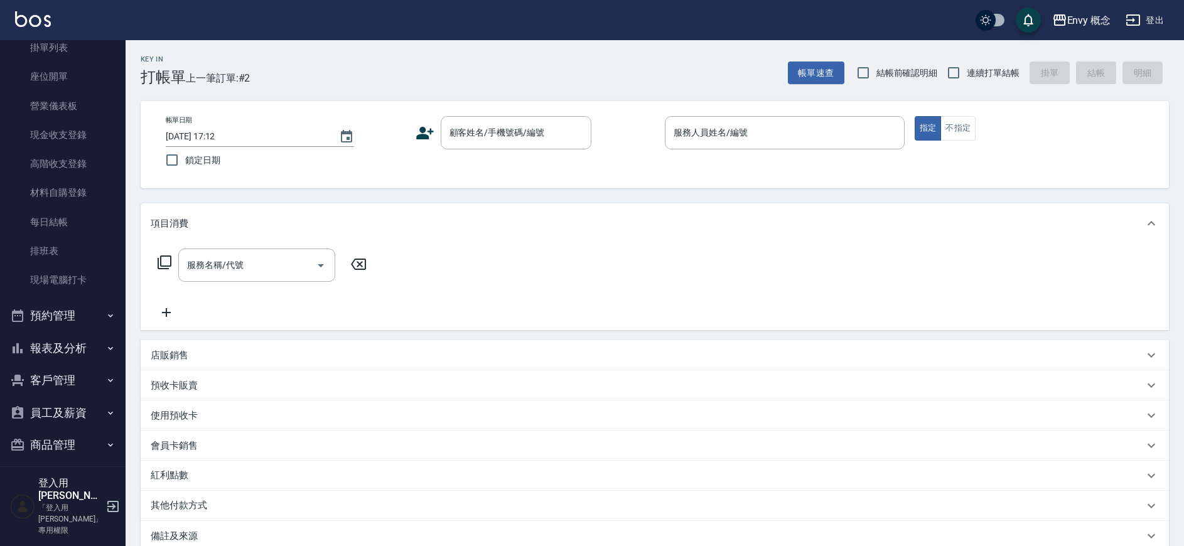
scroll to position [190, 0]
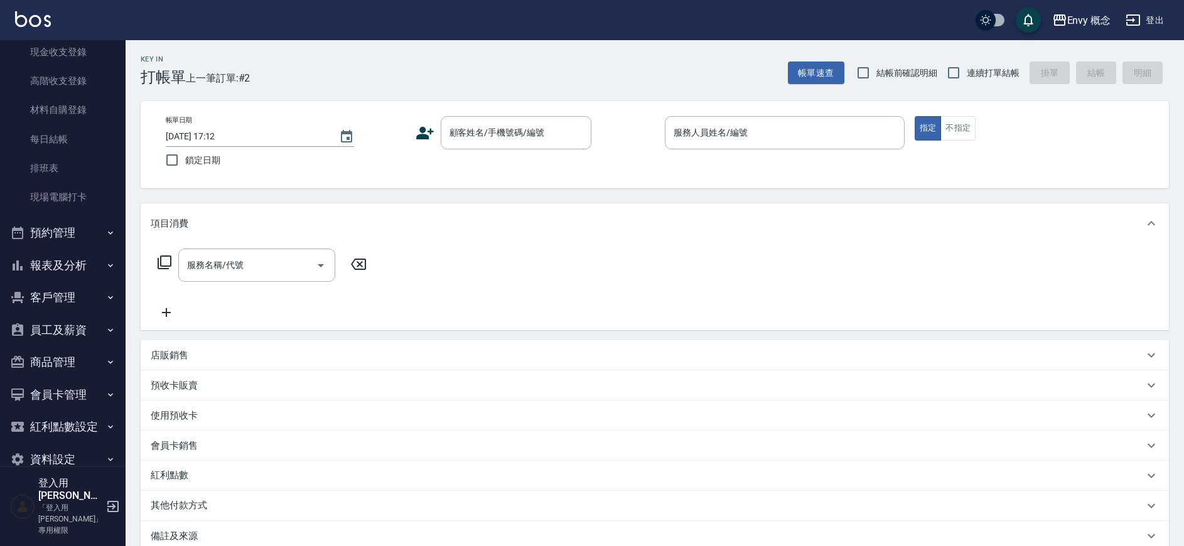
click at [70, 256] on button "報表及分析" at bounding box center [63, 265] width 116 height 33
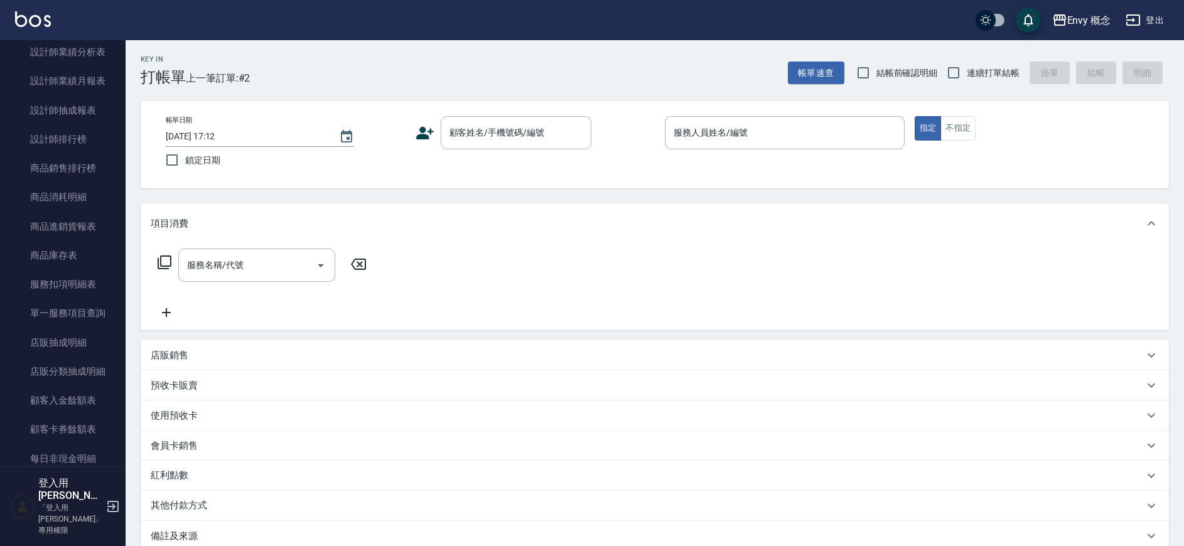
scroll to position [800, 0]
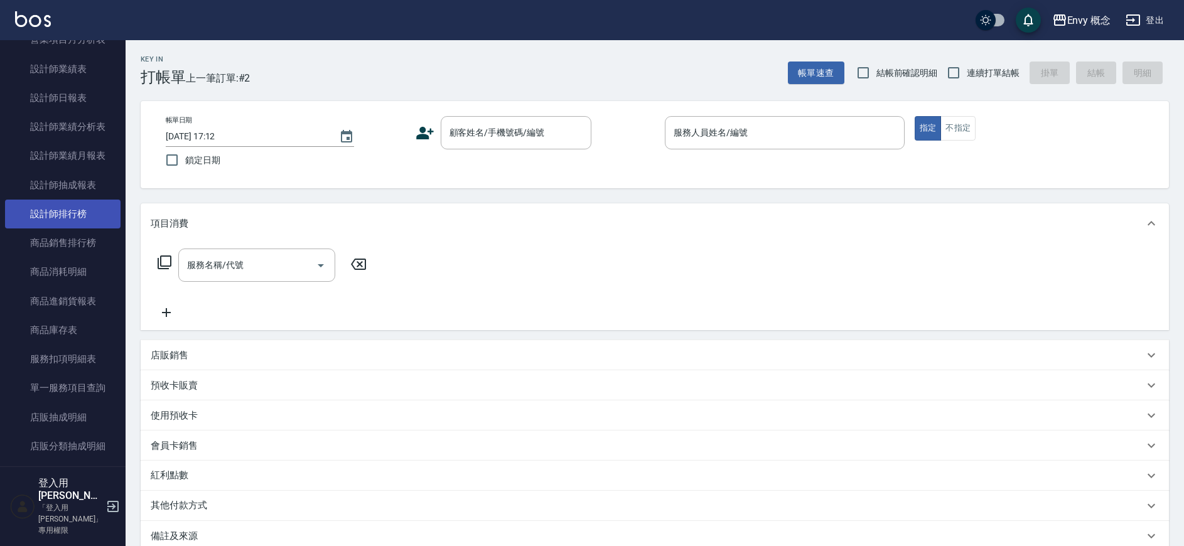
click at [74, 214] on link "設計師排行榜" at bounding box center [63, 214] width 116 height 29
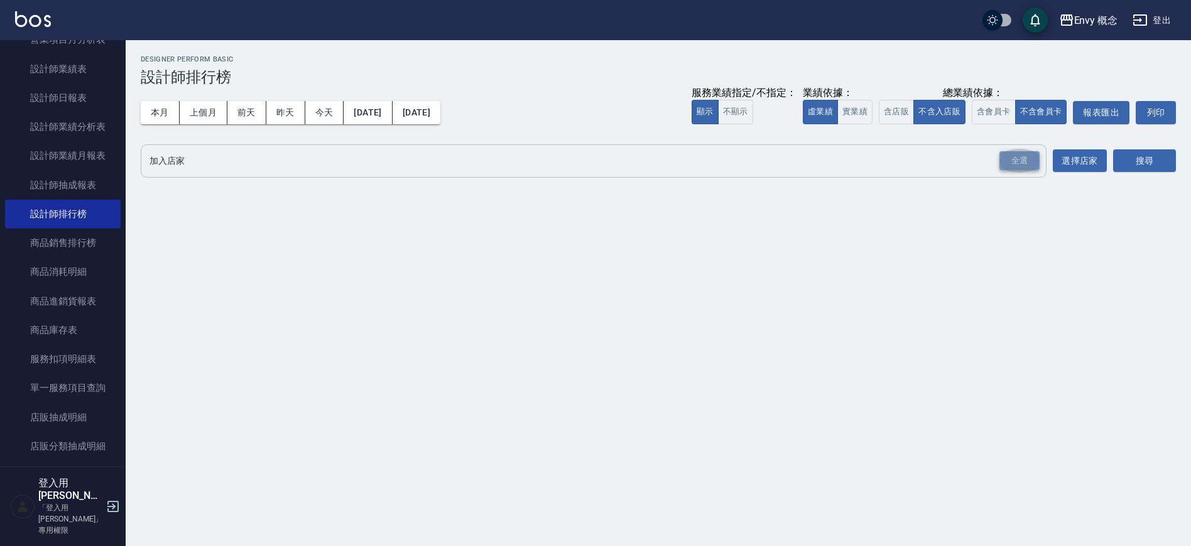
click at [1034, 156] on div "全選" at bounding box center [1019, 160] width 40 height 19
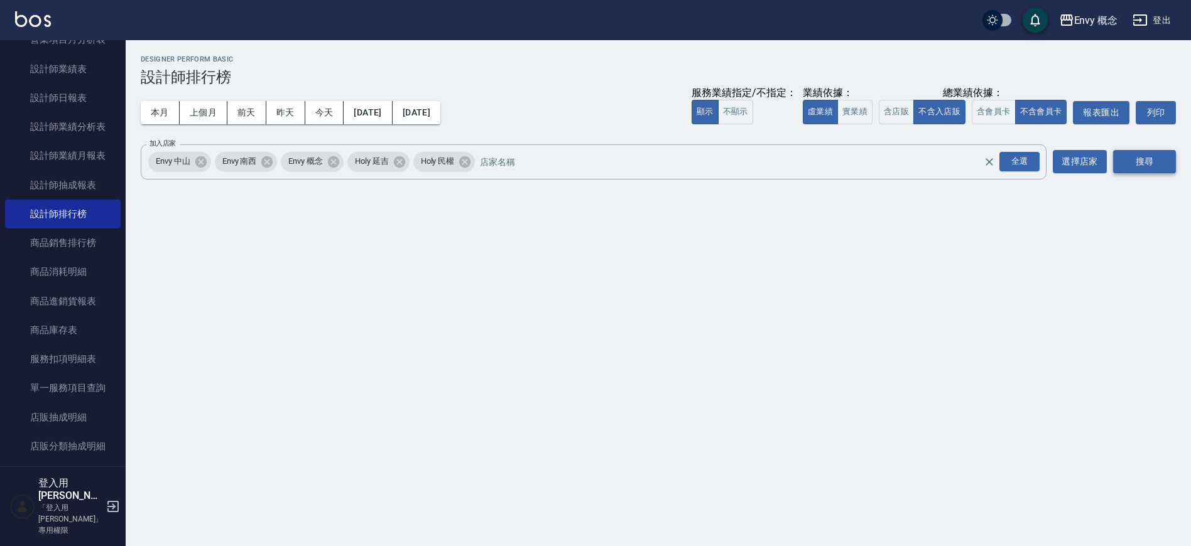
click at [1138, 167] on button "搜尋" at bounding box center [1144, 161] width 63 height 23
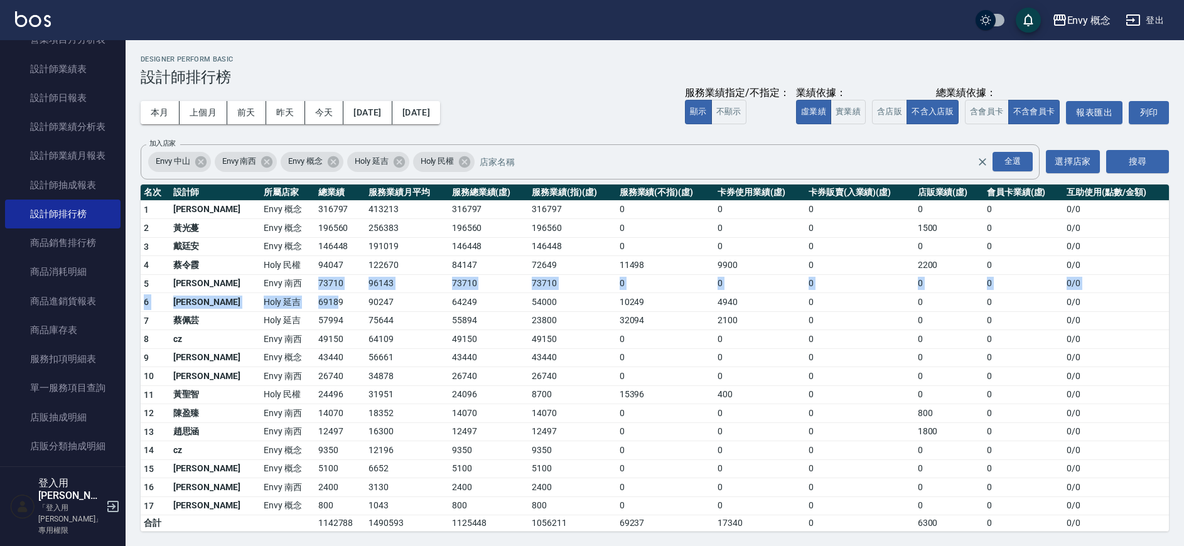
drag, startPoint x: 273, startPoint y: 285, endPoint x: 291, endPoint y: 298, distance: 22.1
click at [291, 298] on tbody "1 王文嘉 Envy 概念 316797 413213 316797 316797 0 0 0 0 0 0 / 0 2 [PERSON_NAME]Envy 概…" at bounding box center [655, 366] width 1029 height 332
click at [315, 303] on td "69189" at bounding box center [340, 302] width 51 height 19
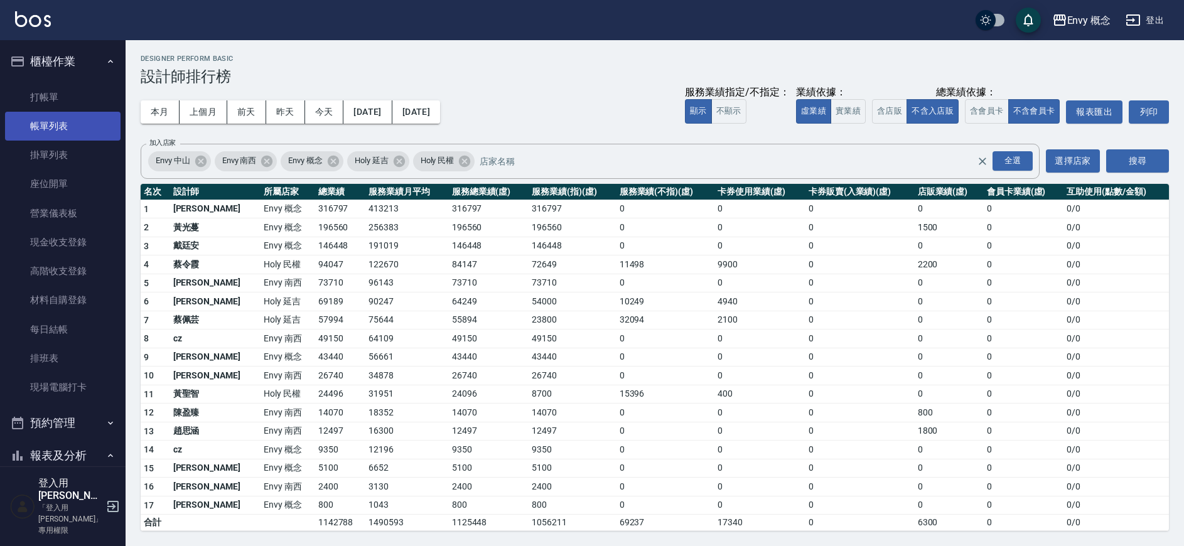
click at [63, 125] on link "帳單列表" at bounding box center [63, 126] width 116 height 29
